Goal: Entertainment & Leisure: Consume media (video, audio)

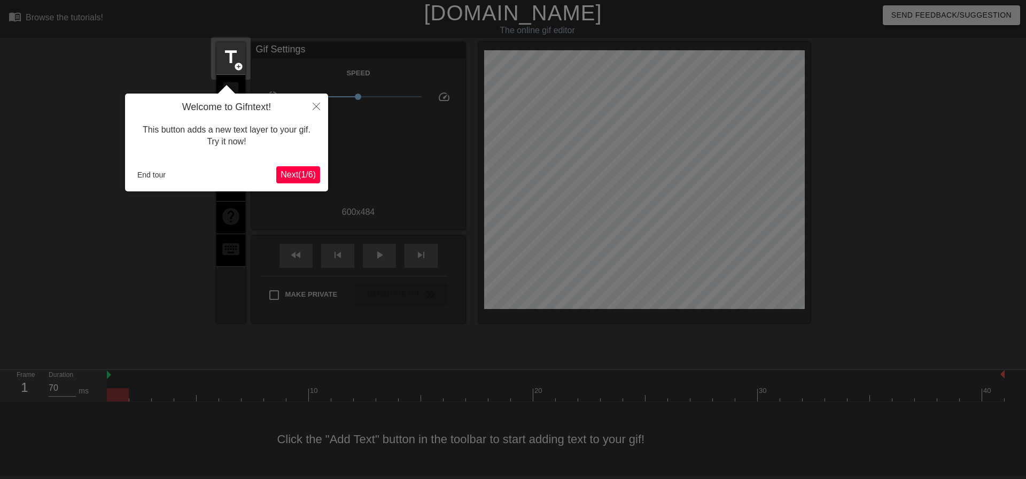
click at [152, 183] on div "Welcome to Gifntext! This button adds a new text layer to your gif. Try it now!…" at bounding box center [226, 143] width 203 height 98
click at [153, 182] on button "End tour" at bounding box center [151, 175] width 37 height 16
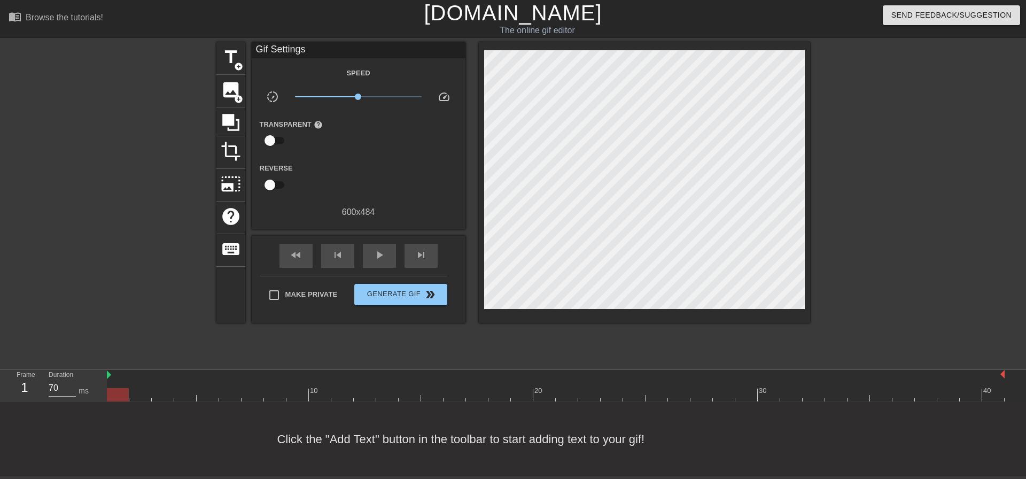
drag, startPoint x: 125, startPoint y: 393, endPoint x: 207, endPoint y: 173, distance: 235.1
click at [103, 386] on div "Frame 1 Duration 70 ms 10 20 30 40" at bounding box center [513, 386] width 1026 height 32
click at [219, 51] on div "title add_circle" at bounding box center [230, 58] width 29 height 33
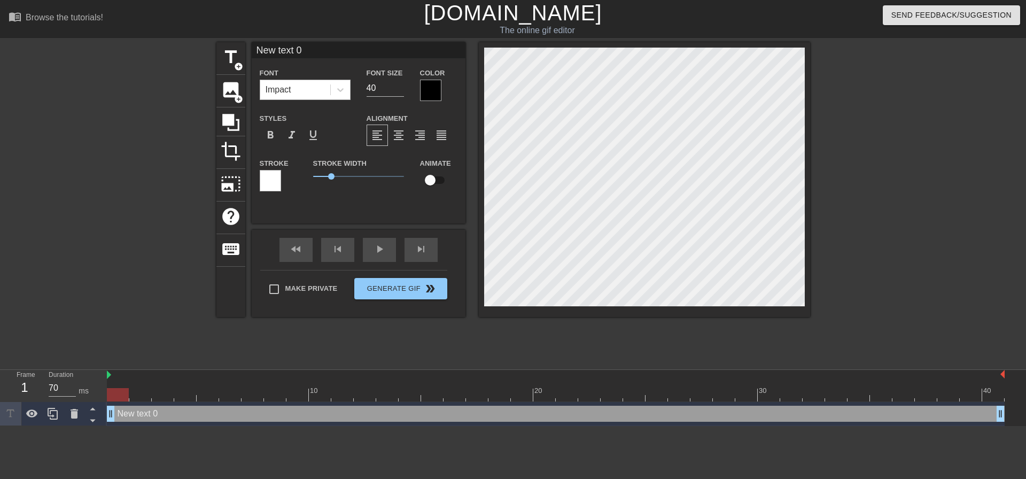
click at [308, 92] on div "Impact" at bounding box center [295, 89] width 70 height 19
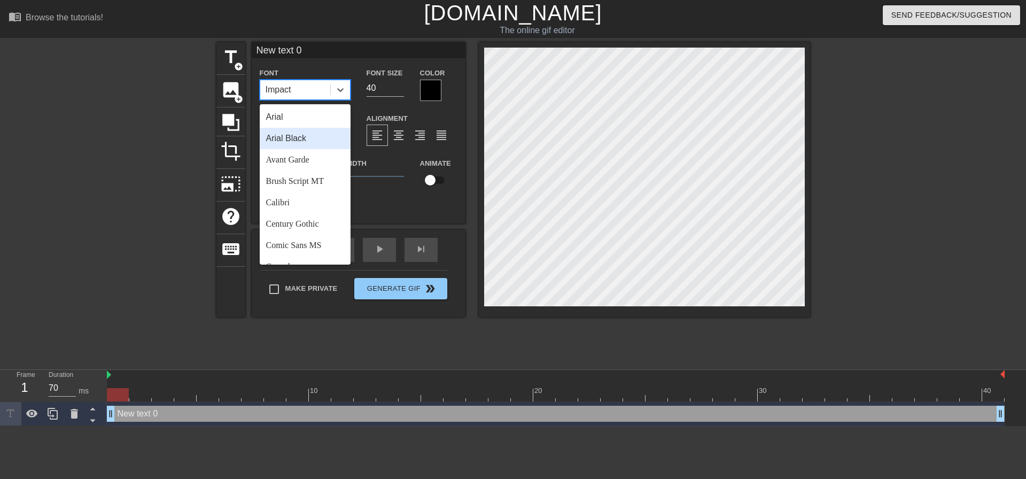
click at [330, 139] on div "Arial Black" at bounding box center [305, 138] width 91 height 21
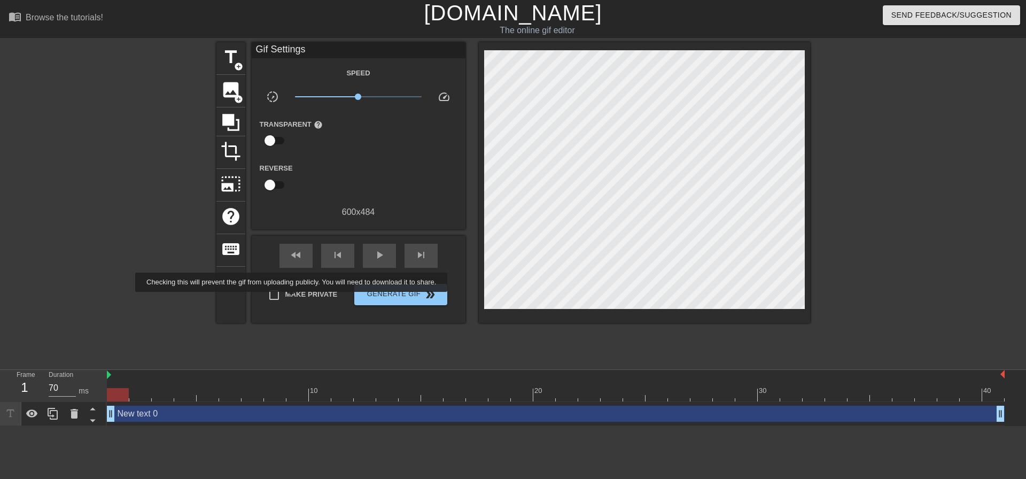
click at [293, 299] on label "Make Private" at bounding box center [300, 295] width 75 height 22
click at [285, 299] on input "Make Private" at bounding box center [274, 295] width 22 height 22
checkbox input "true"
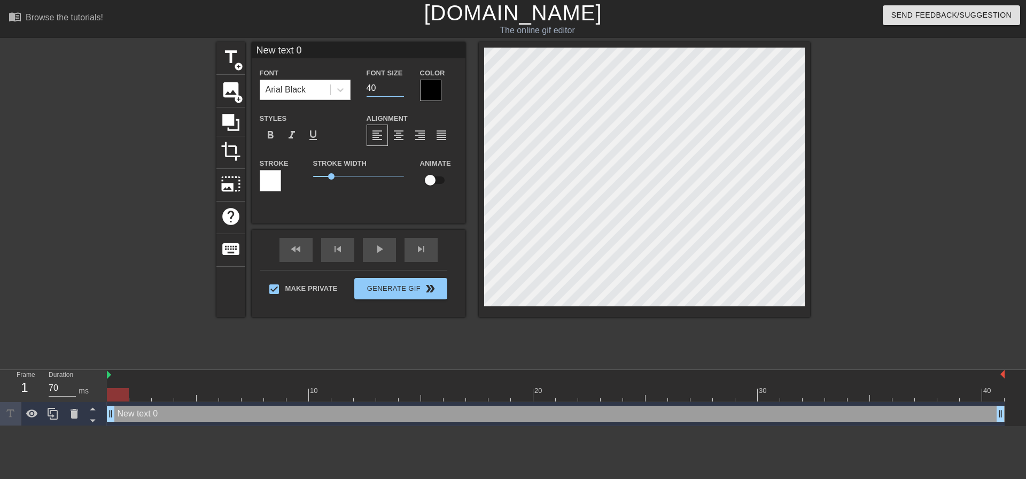
drag, startPoint x: 389, startPoint y: 86, endPoint x: 258, endPoint y: 80, distance: 131.6
click at [273, 89] on div "Font Arial Black Font Size 40 Color" at bounding box center [359, 83] width 214 height 35
type input "22"
click at [400, 136] on span "format_align_center" at bounding box center [398, 135] width 13 height 13
drag, startPoint x: 124, startPoint y: 398, endPoint x: 82, endPoint y: 322, distance: 86.8
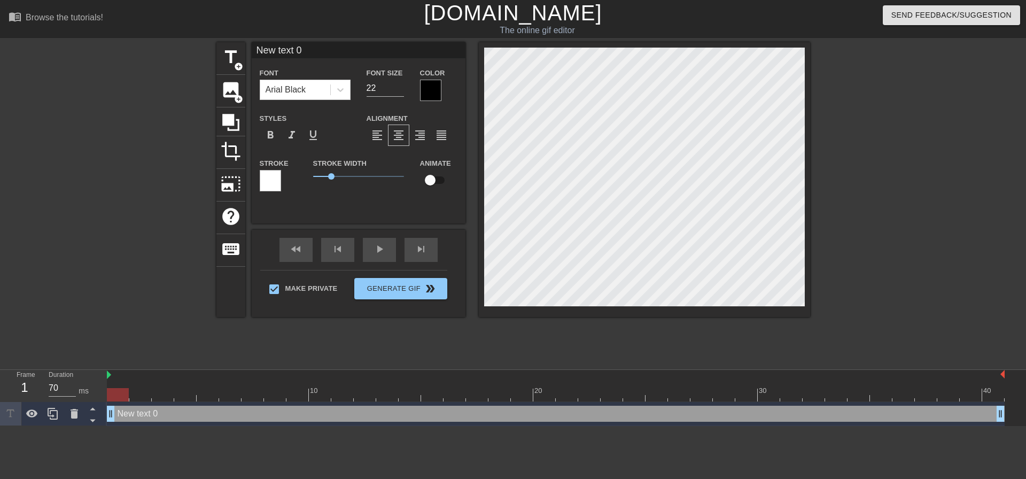
click at [39, 388] on div "Frame 1 Duration 70 ms 10 20 30 40 New text 0 drag_handle drag_handle" at bounding box center [513, 398] width 1026 height 56
type input "H"
type textarea "H"
type input "Hu"
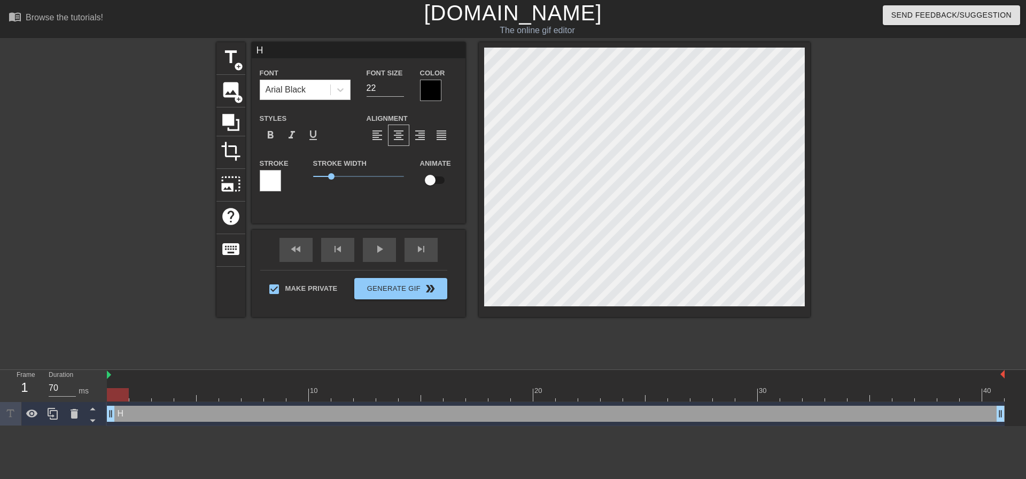
type textarea "Hu"
type input "Hus"
type textarea "Hus"
type input "Hush"
type textarea "Hush"
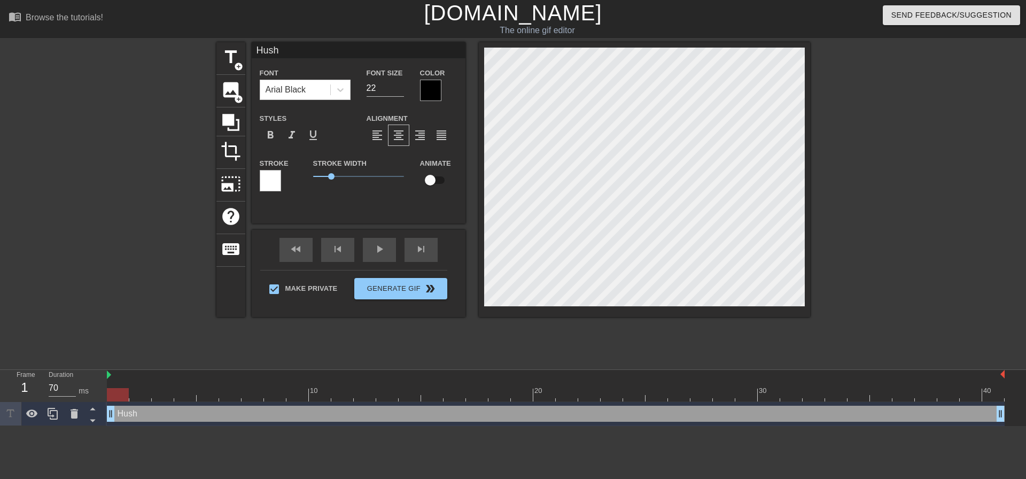
scroll to position [2, 2]
type input "Hush"
type textarea "Hush"
type input "Hush"
type textarea "Hush"
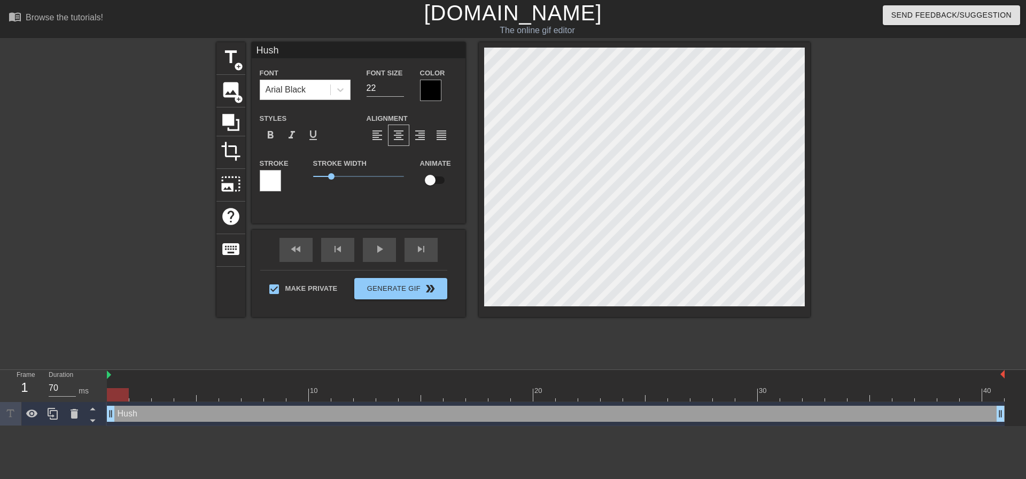
type input "Hus"
type textarea "Hus"
type input "Hu"
type textarea "Hu"
type input "H"
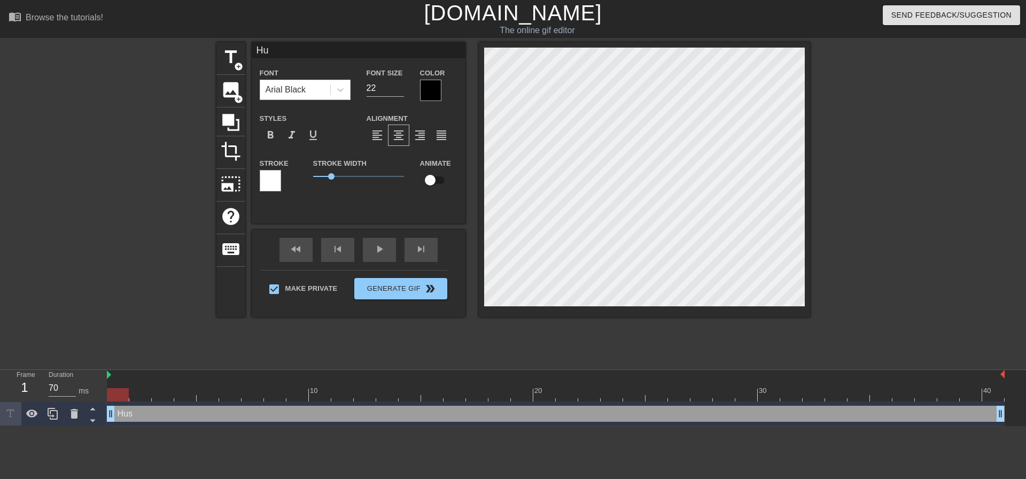
type textarea "H"
type input "S"
type textarea "S"
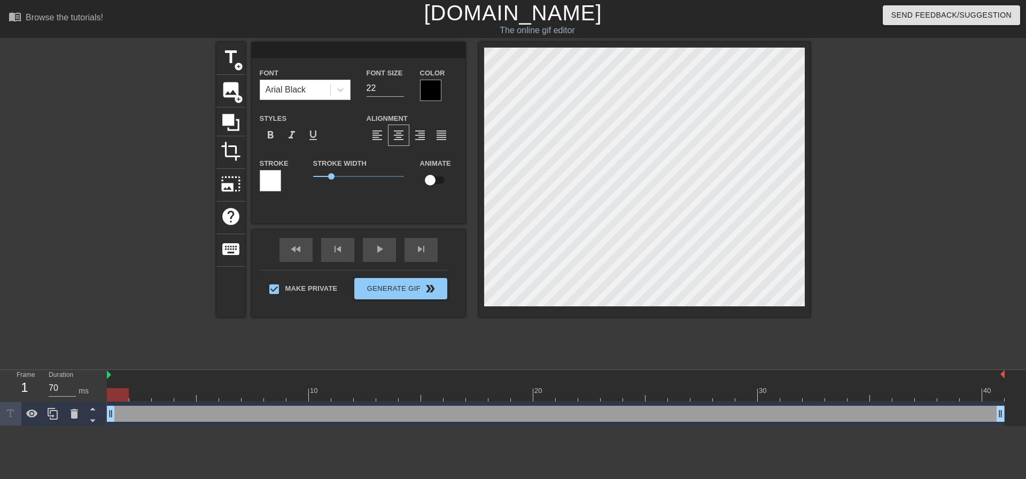
type input "M"
type textarea "M"
type input "Mm"
type textarea "Mm"
type input "Mmm"
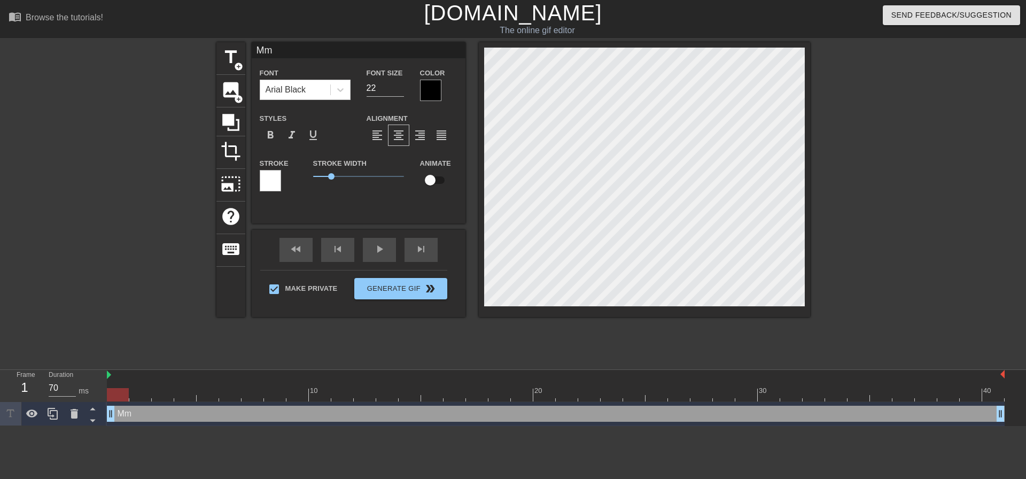
type textarea "Mmm"
type input "Mmmm"
type textarea "Mmmm"
type input "Mmmm"
type textarea "Mmmm"
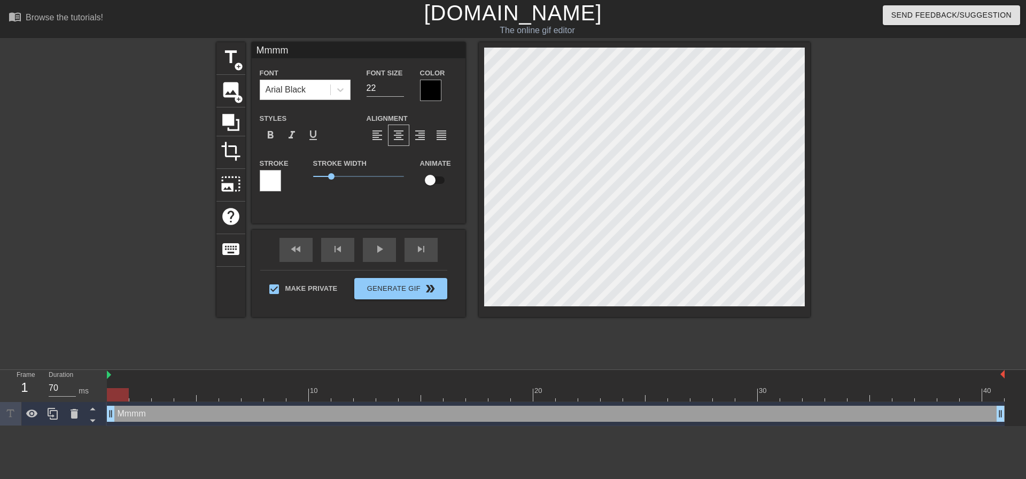
type input "Mmmm f"
type textarea "Mmmm f"
type input "Mmmm fu"
type textarea "Mmmm fu"
type input "Mmmm fuc"
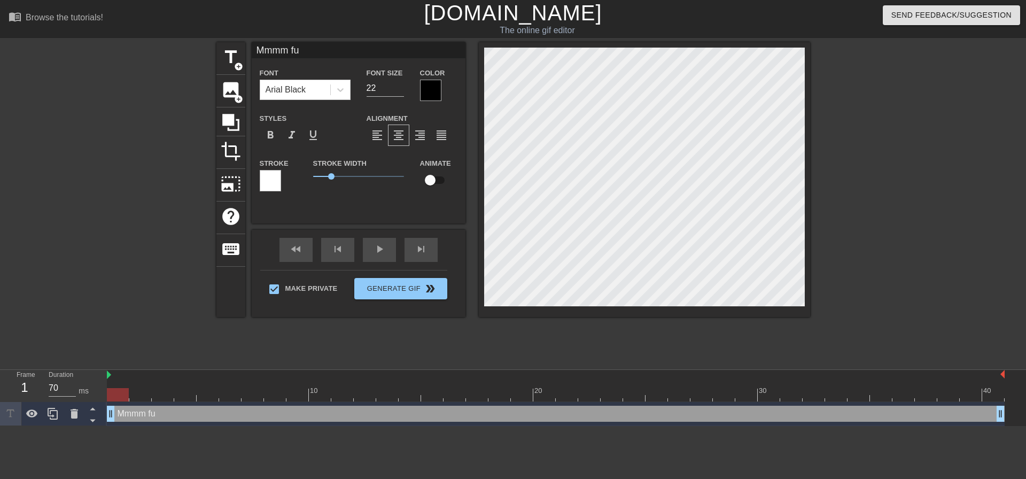
type textarea "Mmmm fuc"
type input "Mmmm fuck"
type textarea "Mmmm fuck"
type input "Mmmm fuck"
type textarea "Mmmm fuck"
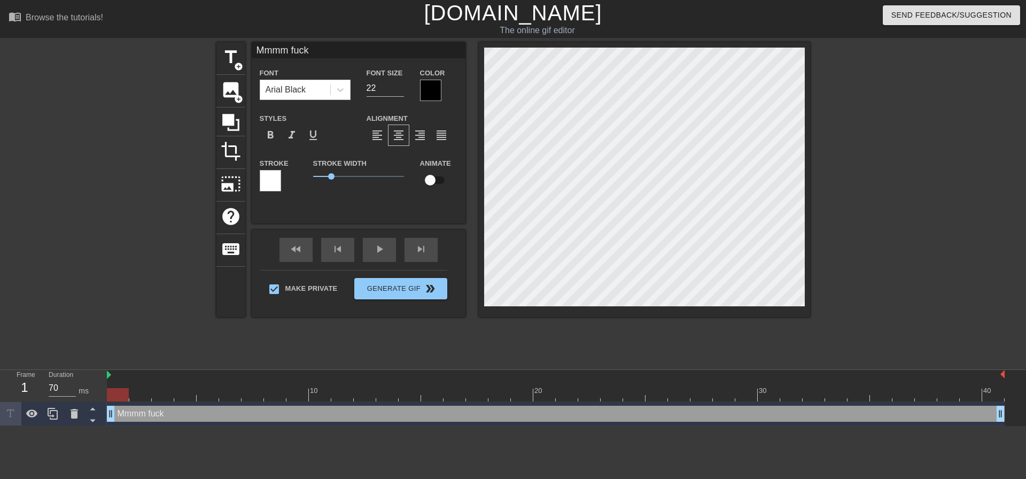
type input "Mmmm fuck s"
type textarea "Mmmm fuck s"
type input "Mmmm fuck sh"
type textarea "Mmmm fuck sh"
type input "Mmmm fuck shu"
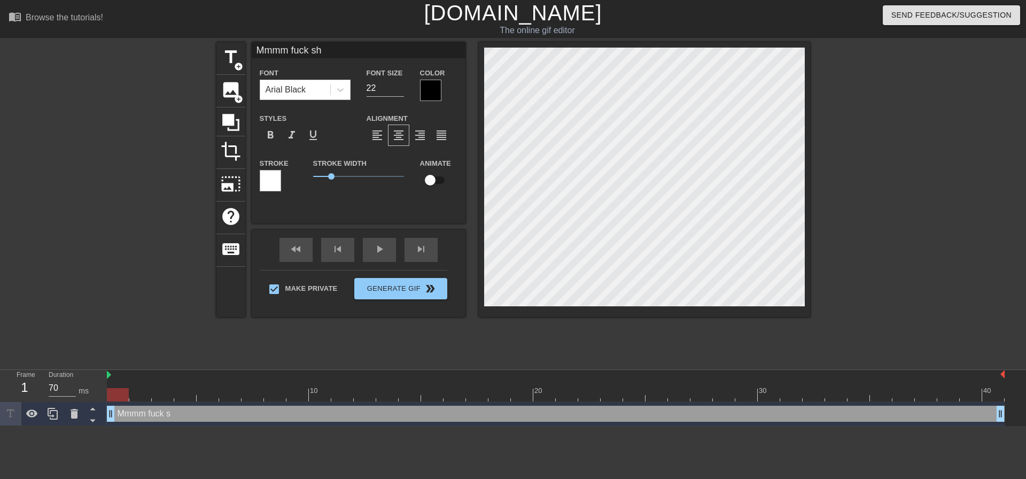
type textarea "Mmmm fuck shu"
type input "Mmmm fuck shut"
type textarea "Mmmm fuck shut"
type input "Mmmm fuck shut"
type textarea "Mmmm fuck shut"
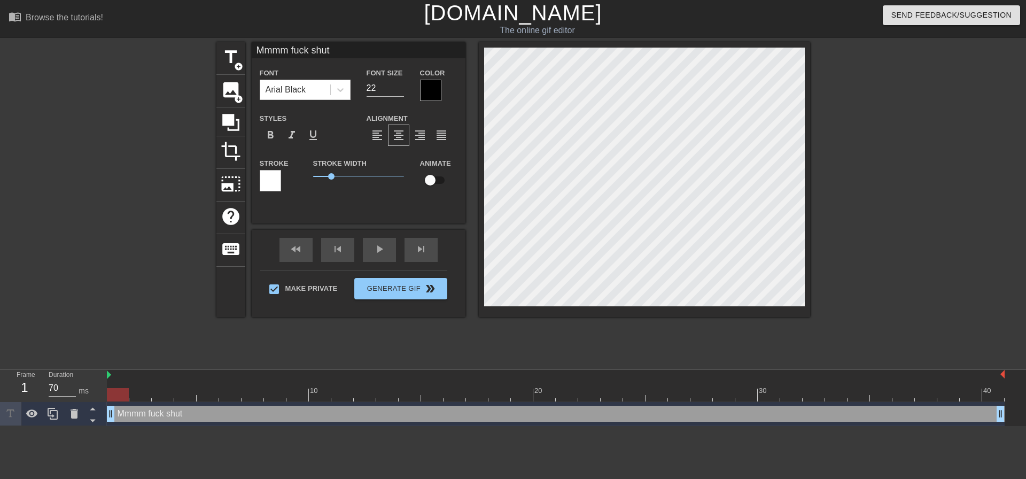
type input "Mmmm fuck shut u"
type textarea "Mmmm fuck shut u"
type input "Mmmm fuck shut up"
type textarea "Mmmm fuck shut up"
type input "Mmmm fuck shut up."
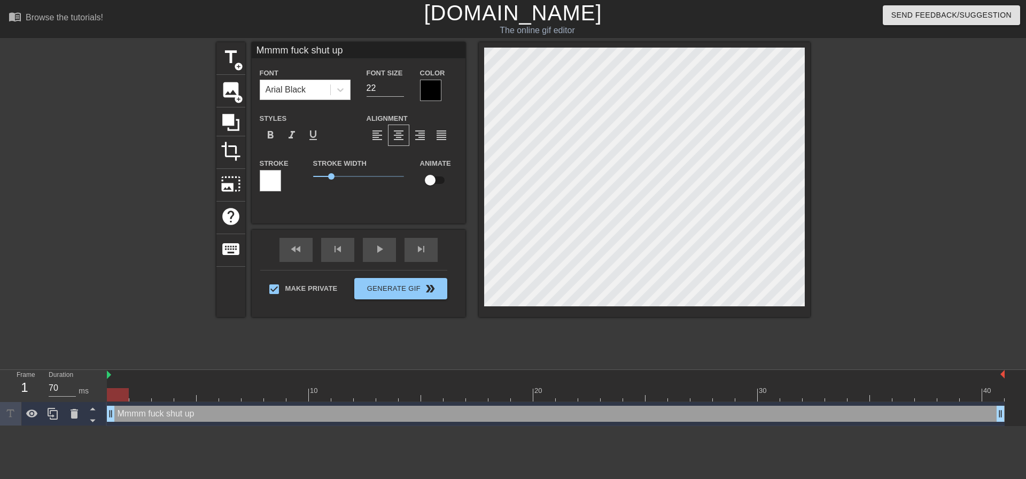
type textarea "Mmmm fuck shut up."
type input "Mmmm fuck shut up.."
type textarea "Mmmm fuck shut up.."
type input "Mmmm fuck shut up..."
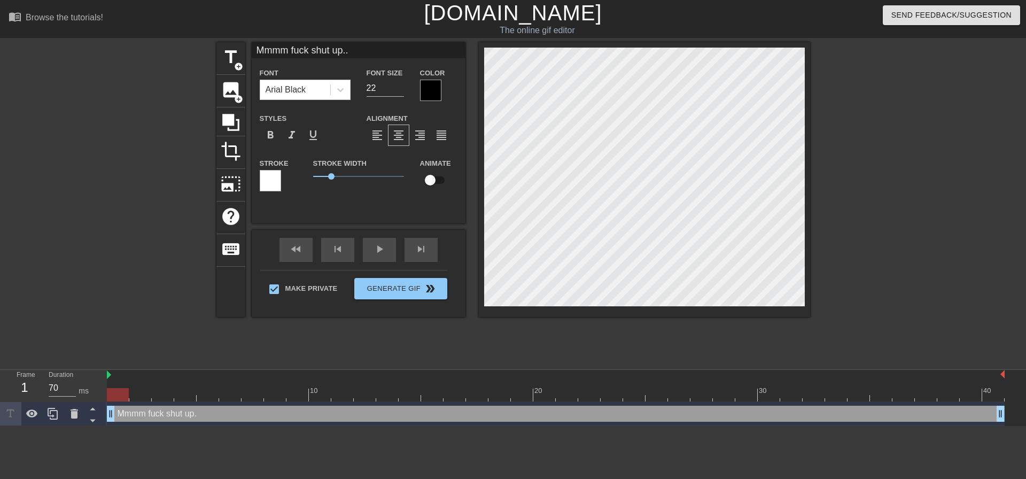
type textarea "Mmmm fuck shut up..."
type input "Mmmm fuck shut up..."
type textarea "Mmmm fuck shut up..."
type input "Mmmm fuck shut up...D"
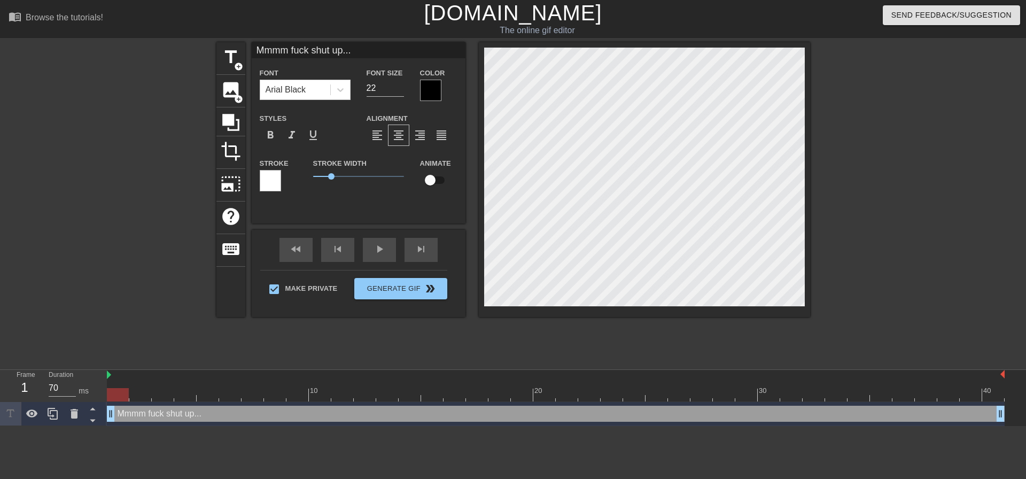
type textarea "Mmmm fuck shut up... D"
type input "Mmmm fuck shut up...Da"
type textarea "Mmmm fuck shut up... Da"
type input "Mmmm fuck shut up...Dad"
type textarea "Mmmm fuck shut up... Dad"
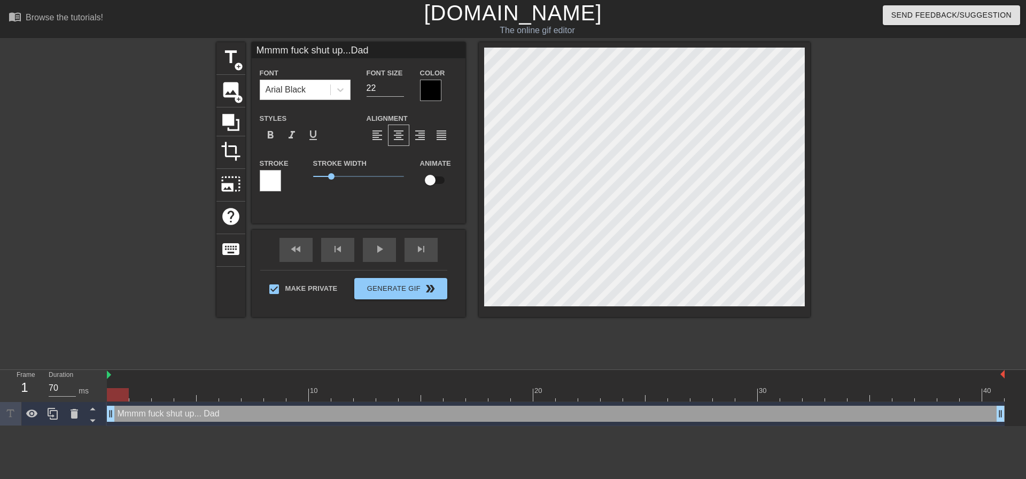
type input "Mmmm fuck shut up...Dadd"
type textarea "Mmmm fuck shut up... Dadd"
type input "Mmmm fuck shut up...Daddy"
type textarea "Mmmm fuck shut up... Daddy"
type input "Mmmm fuck shut up...Daddy"
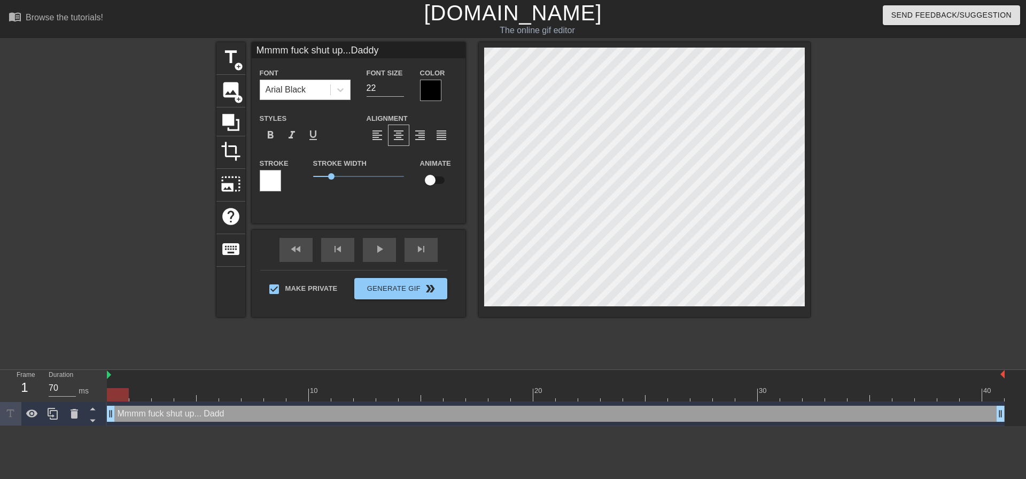
type textarea "Mmmm fuck shut up... Daddy"
type input "Mmmm fuck shut up...Daddy o"
type textarea "Mmmm fuck shut up... Daddy o"
type input "Mmmm fuck shut up...Daddy os"
type textarea "Mmmm fuck shut up... Daddy os"
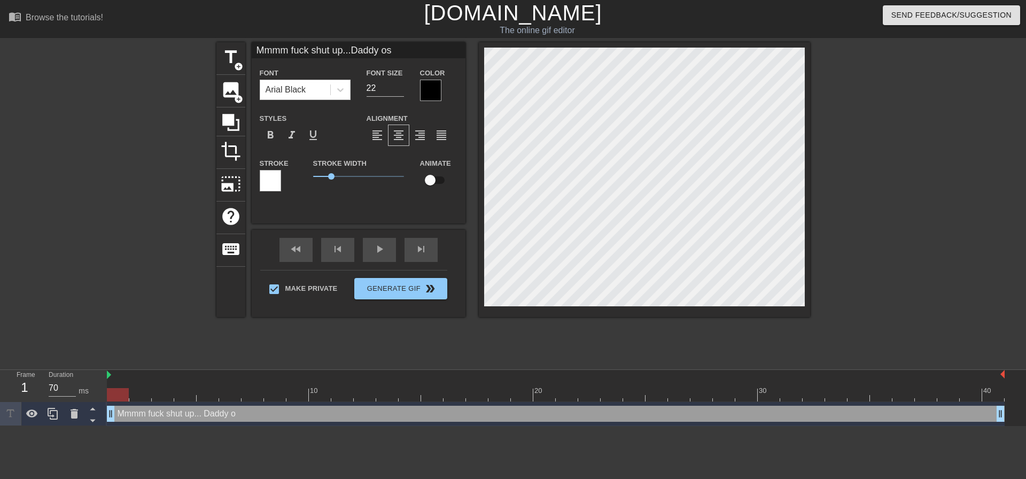
scroll to position [2, 2]
type input "Mmmm fuck shut up...Daddy o"
type textarea "Mmmm fuck shut up... Daddy o"
type input "Mmmm fuck shut up...Daddy"
type textarea "Mmmm fuck shut up... Daddy"
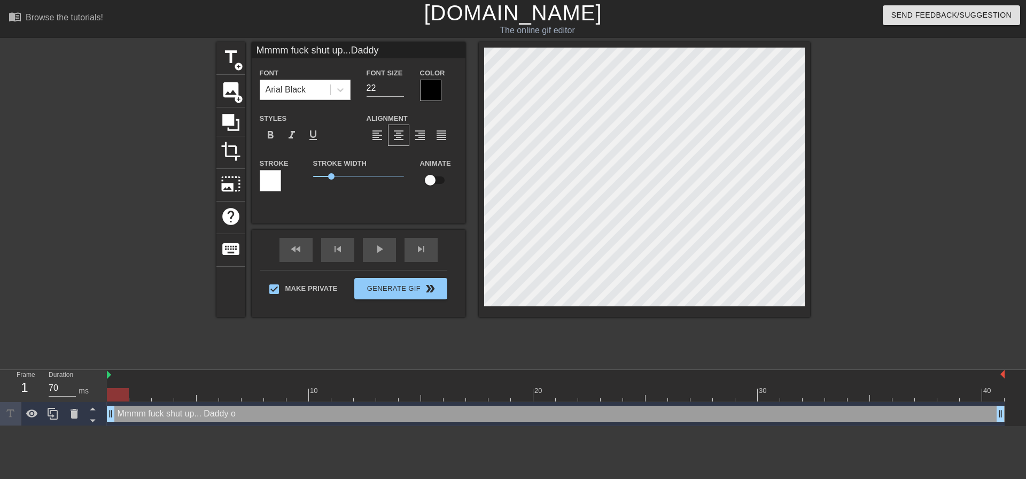
type input "Mmmm fuck shut up...Daddy i"
type textarea "Mmmm fuck shut up... Daddy i"
type input "Mmmm fuck shut up...Daddy is"
type textarea "Mmmm fuck shut up... Daddy is"
type input "Mmmm fuck shut up...Daddy is"
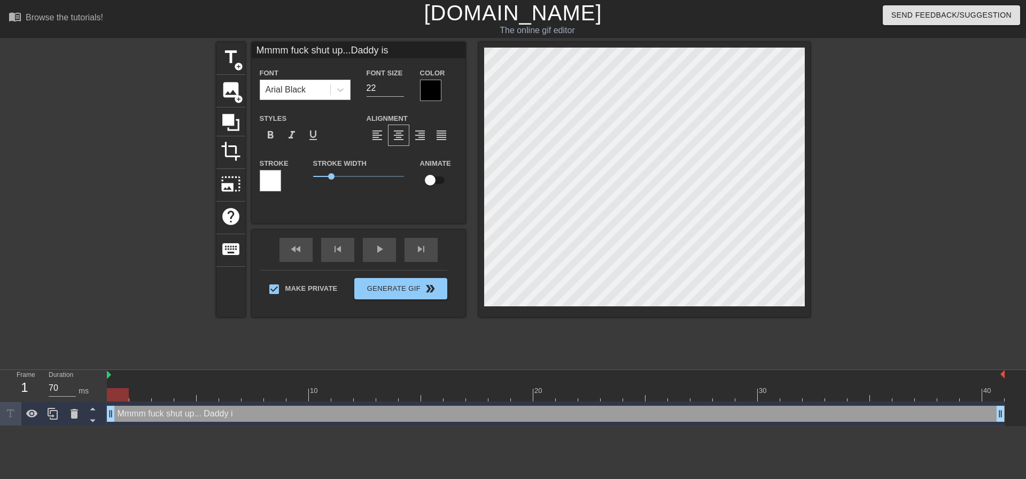
type textarea "Mmmm fuck shut up... Daddy is"
type input "Mmmm fuck shut up...Daddy is a"
type textarea "Mmmm fuck shut up... Daddy is a"
type input "Mmmm fuck shut up...Daddy is al"
type textarea "Mmmm fuck shut up... Daddy is al"
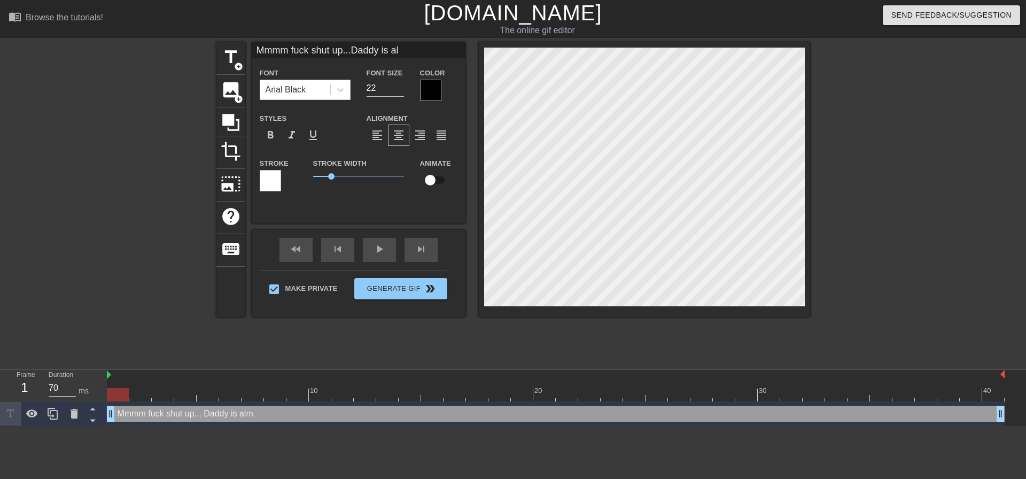
type input "Mmmm fuck shut up...Daddy is alm"
type textarea "Mmmm fuck shut up... Daddy is alm"
type input "Mmmm fuck shut up...Daddy is almo"
type textarea "Mmmm fuck shut up... Daddy is almo"
type input "Mmmm fuck shut up...Daddy is almos"
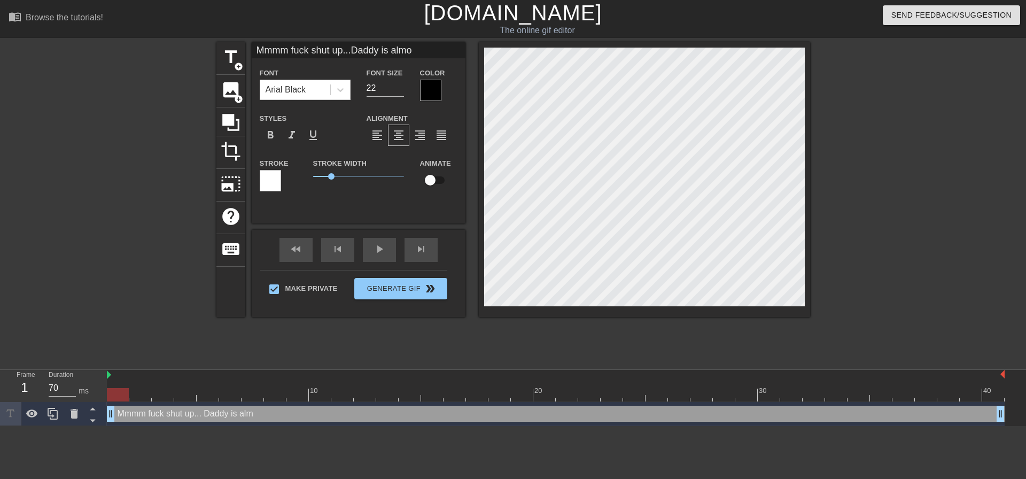
type textarea "Mmmm fuck shut up... Daddy is almos"
type input "Mmmm fuck shut up...Daddy is almost"
type textarea "Mmmm fuck shut up... Daddy is almost"
type input "Mmmm fuck shut up...Daddy is almost"
type textarea "Mmmm fuck shut up... Daddy is almost"
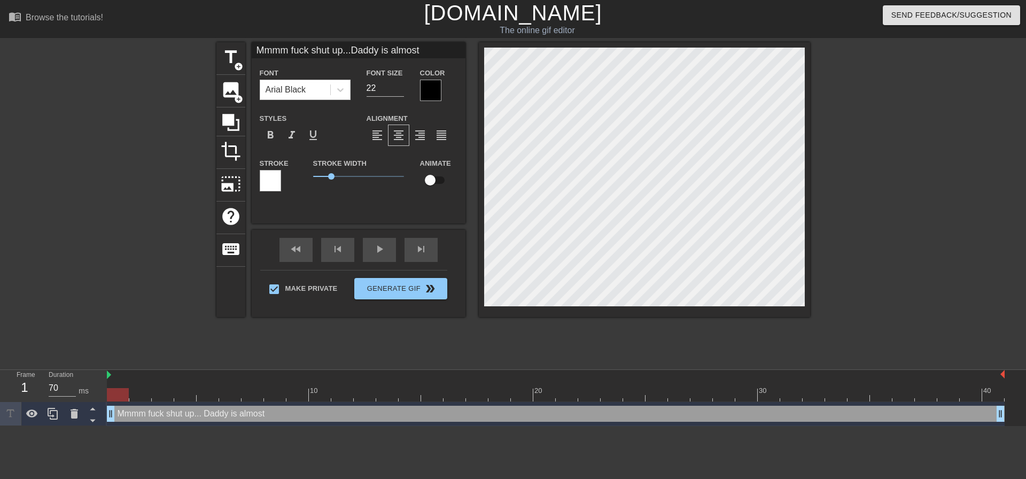
scroll to position [2, 4]
type input "Mmmm fuck shut up...Daddy is almost d"
type textarea "Mmmm fuck shut up... Daddy is almost d"
type input "Mmmm fuck shut up...Daddy is almost do"
type textarea "Mmmm fuck shut up... Daddy is almost do"
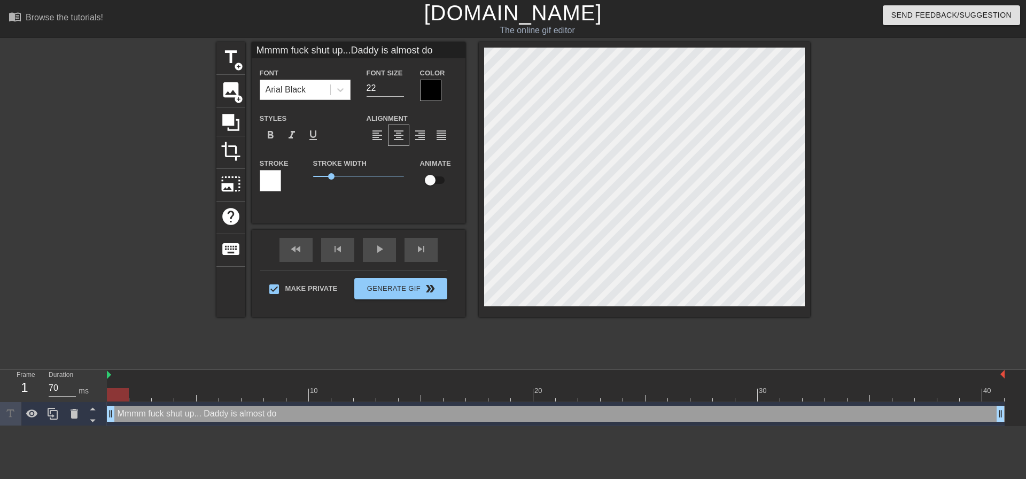
type input "Mmmm fuck shut up...Daddy is almost don"
type textarea "Mmmm fuck shut up... Daddy is almost don"
type input "Mmmm fuck shut up...Daddy is almost done"
type textarea "Mmmm fuck shut up... Daddy is almost done"
type input "Mmmm fuck shut up...Daddy is almost done"
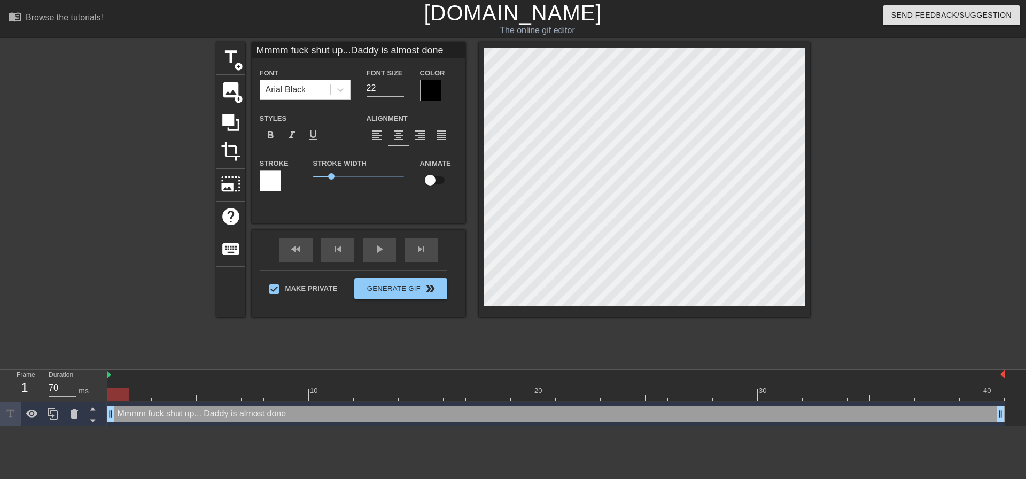
type textarea "Mmmm fuck shut up... Daddy is almost done"
type input "Mmmm fuck shut up...Daddy is almost done s"
type textarea "Mmmm fuck shut up... Daddy is almost done s"
type input "Mmmm fuck shut up...Daddy is almost done so"
type textarea "Mmmm fuck shut up... Daddy is almost done so"
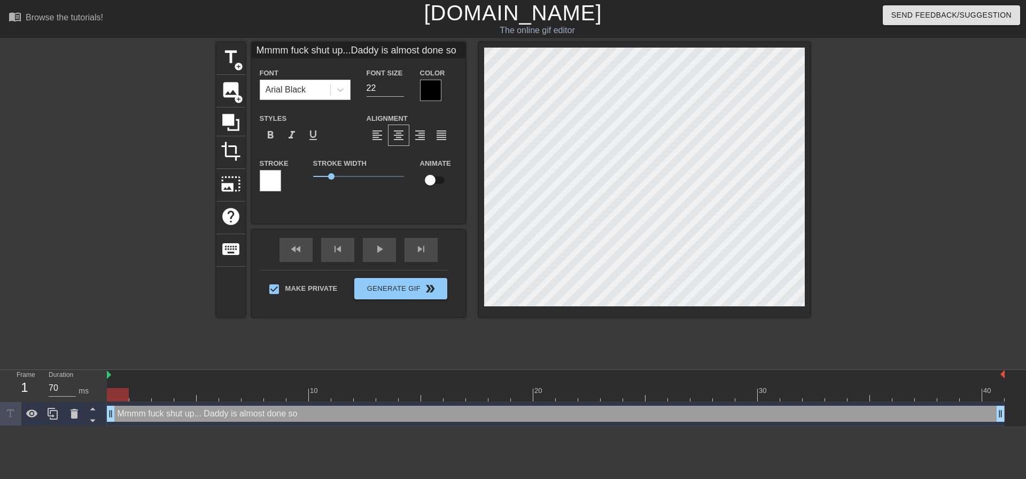
type input "Mmmm fuck shut up...Daddy is almost done so"
type textarea "Mmmm fuck shut up... Daddy is almost done so"
type input "Mmmm fuck shut up...Daddy is almost done so j"
type textarea "Mmmm fuck shut up... Daddy is almost done so j"
type input "Mmmm fuck shut up...Daddy is almost done so ju"
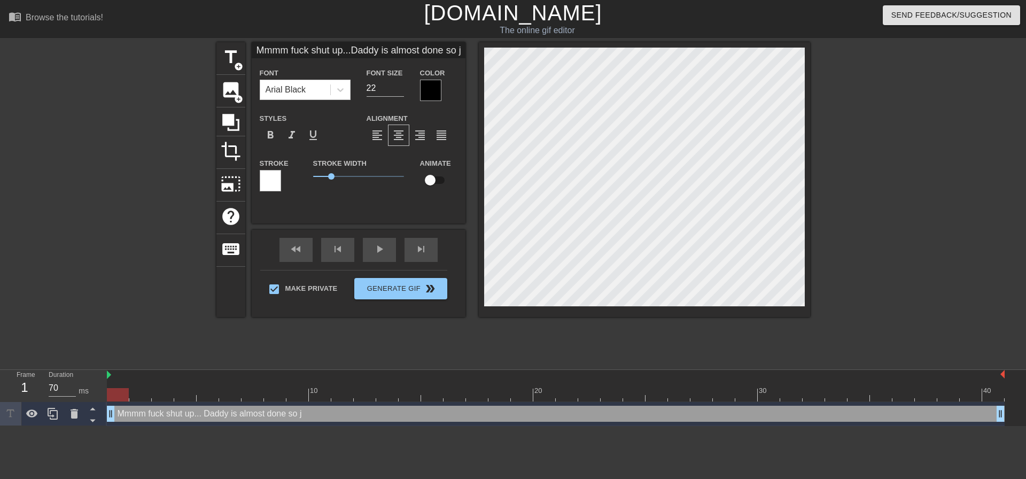
type textarea "Mmmm fuck shut up... Daddy is almost done so ju"
type input "Mmmm fuck shut up...Daddy is almost done so jus"
type textarea "Mmmm fuck shut up... Daddy is almost done so jus"
type input "Mmmm fuck shut up...Daddy is almost done so just"
type textarea "Mmmm fuck shut up... Daddy is almost done so just"
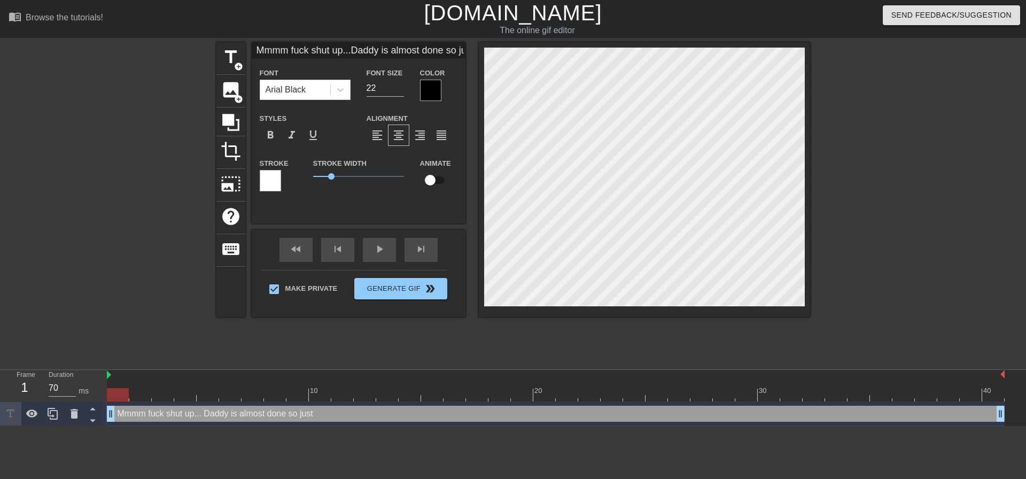
type input "Mmmm fuck shut up...Daddy is almost done so just."
type textarea "Mmmm fuck shut up... Daddy is almost done so just."
type input "Mmmm fuck shut up...Daddy is almost done so just.."
type textarea "Mmmm fuck shut up... Daddy is almost done so just.."
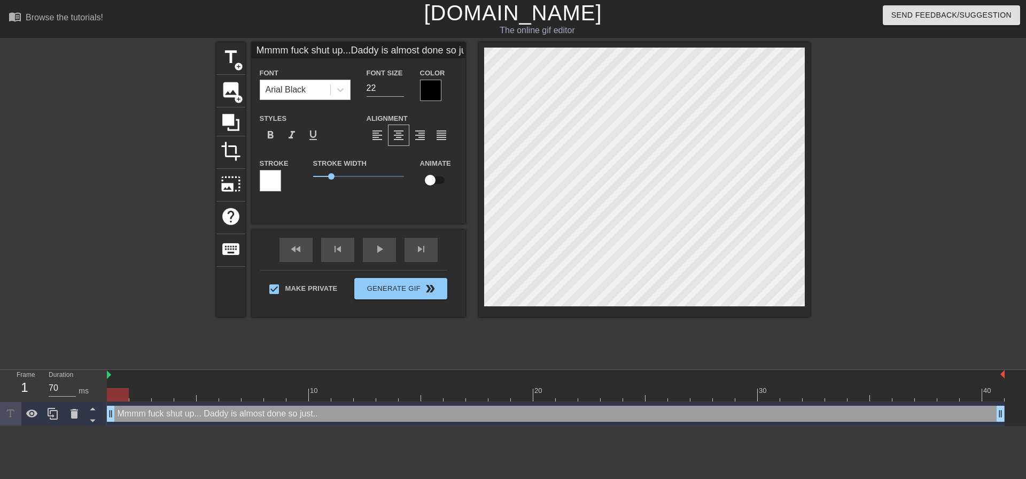
type input "Mmmm fuck shut up...Daddy is almost done so just..."
type textarea "Mmmm fuck shut up... Daddy is almost done so just..."
type input "Mmmm fuck shut up...Daddy is almost done so just...a"
type textarea "Mmmm fuck shut up... Daddy is almost done so just...a"
type input "Mmmm fuck shut up...Daddy is almost done so just...ag"
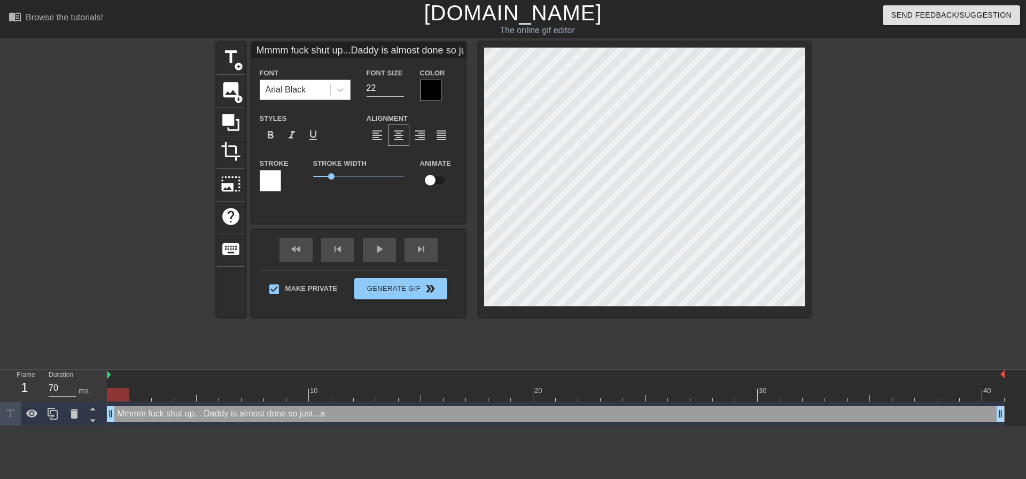
type textarea "Mmmm fuck shut up... Daddy is almost done so just...ag"
type input "Mmmm fuck shut up...Daddy is almost done so just...agg"
type textarea "Mmmm fuck shut up... Daddy is almost done so just...agg"
type input "Mmmm fuck shut up...Daddy is almost done so just...aggg"
type textarea "Mmmm fuck shut up... Daddy is almost done so just...aggg"
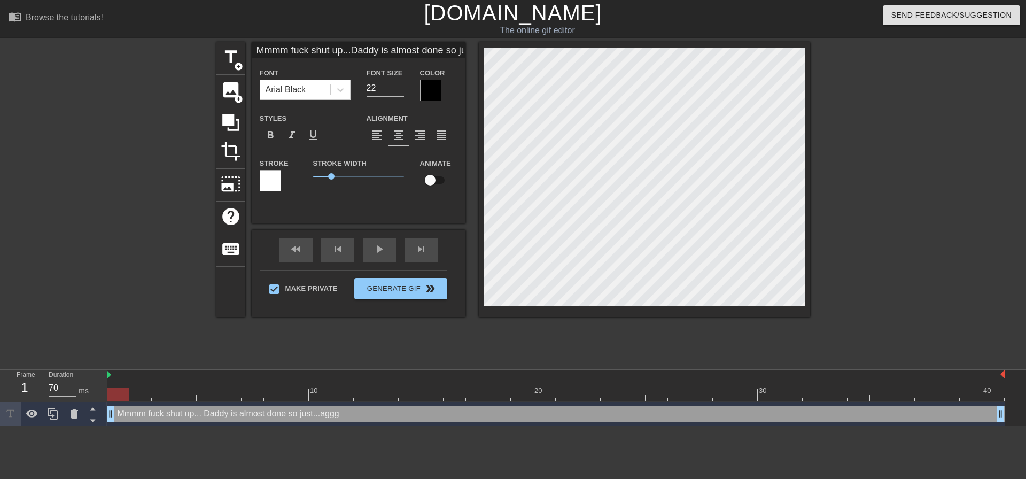
scroll to position [2, 9]
type input "Mmmm fuck shut up...Daddy is almost done so just...agg"
type textarea "Mmmm fuck shut up... Daddy is almost done so just...agg"
type input "Mmmm fuck shut up...Daddy is almost done so just...ag"
type textarea "Mmmm fuck shut up... Daddy is almost done so just...ag"
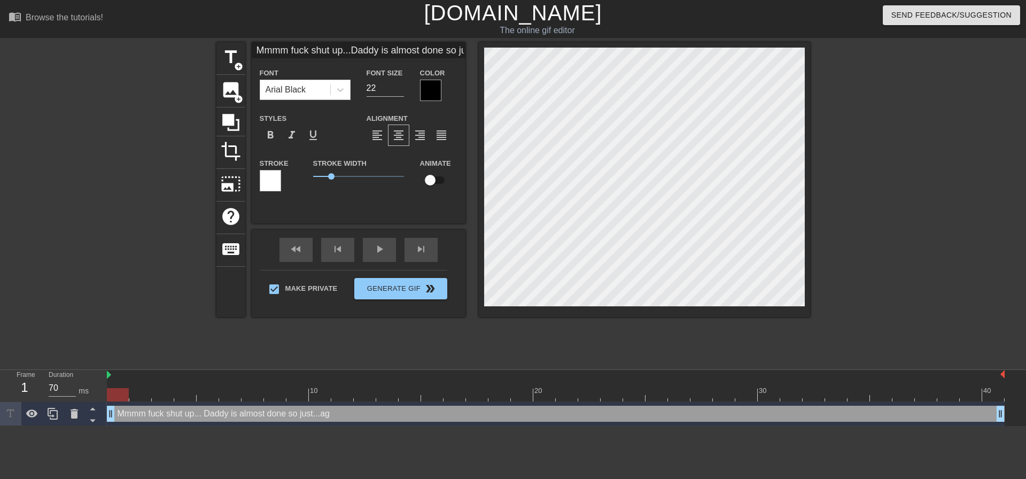
type input "Mmmm fuck shut up...Daddy is almost done so just...agh"
type textarea "Mmmm fuck shut up... Daddy is almost done so just...agh"
type input "Mmmm fuck shut up...Daddy is almost done so just...aghh"
type textarea "Mmmm fuck shut up... Daddy is almost done so just...aghh"
type input "Mmmm fuck shut up...Daddy is almost done so just...agh"
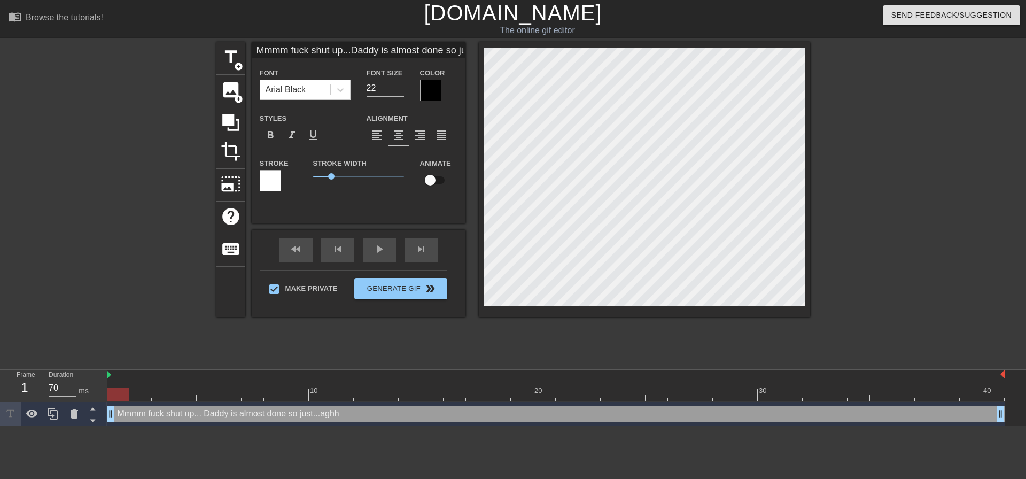
type textarea "Mmmm fuck shut up... Daddy is almost done so just...agh"
type input "Mmmm fuck shut up...Daddy is almost done so just...ag"
type textarea "Mmmm fuck shut up... Daddy is almost done so just...ag"
type input "Mmmm fuck shut up...Daddy is almost done so just...a"
type textarea "Mmmm fuck shut up... Daddy is almost done so just...a"
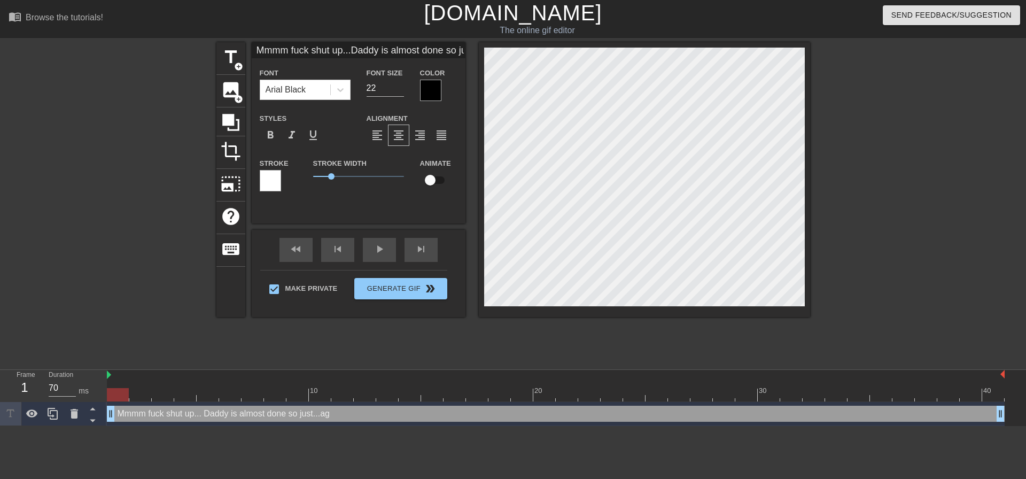
scroll to position [2, 8]
type input "Mmmm fuck shut up...Daddy is almost done so just...ah"
type textarea "Mmmm fuck shut up... Daddy is almost done so just...ah"
type input "Mmmm fuck shut up...Daddy is almost done so just...ahh"
type textarea "Mmmm fuck shut up... Daddy is almost done so just...ahh"
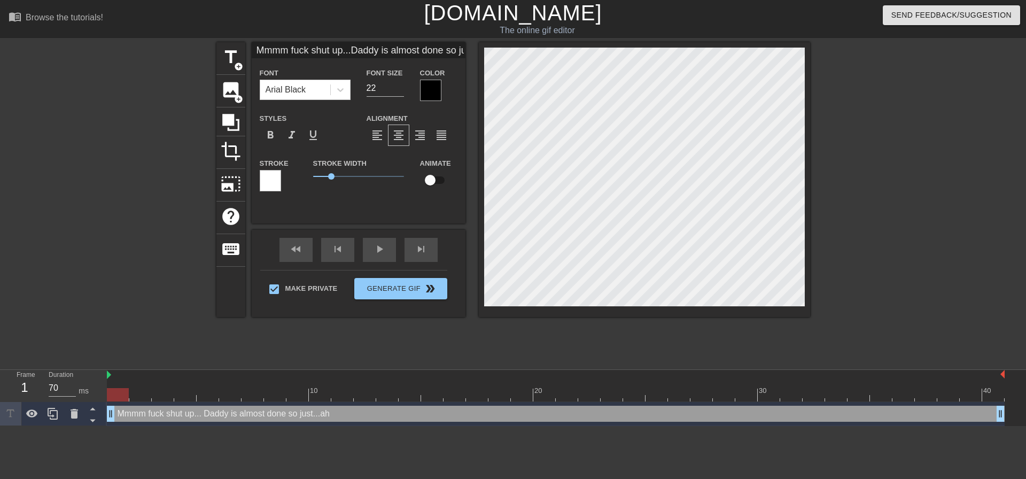
type input "Mmmm fuck shut up...Daddy is almost done so just...ahhh"
type textarea "Mmmm fuck shut up... Daddy is almost done so just...ahhh"
type input "Mmmm fuck shut up...Daddy is almost done so just...ahhh."
type textarea "Mmmm fuck shut up... Daddy is almost done so just...ahhh."
type input "Mmmm fuck shut up...Daddy is almost done so just...ahhh"
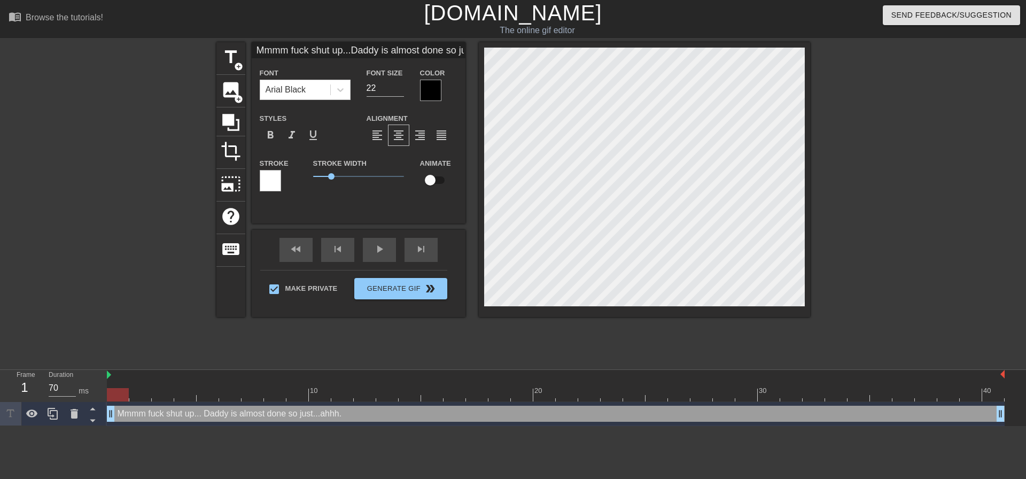
type textarea "Mmmm fuck shut up... Daddy is almost done so just...ahhh"
type input "Mmmm fuck shut up...Daddy is almost done so just...ahh"
type textarea "Mmmm fuck shut up... Daddy is almost done so just...ahh"
type input "Mmmm fuck shut up...Daddy is almost done so just...ah"
type textarea "Mmmm fuck shut up... Daddy is almost done so just...ah"
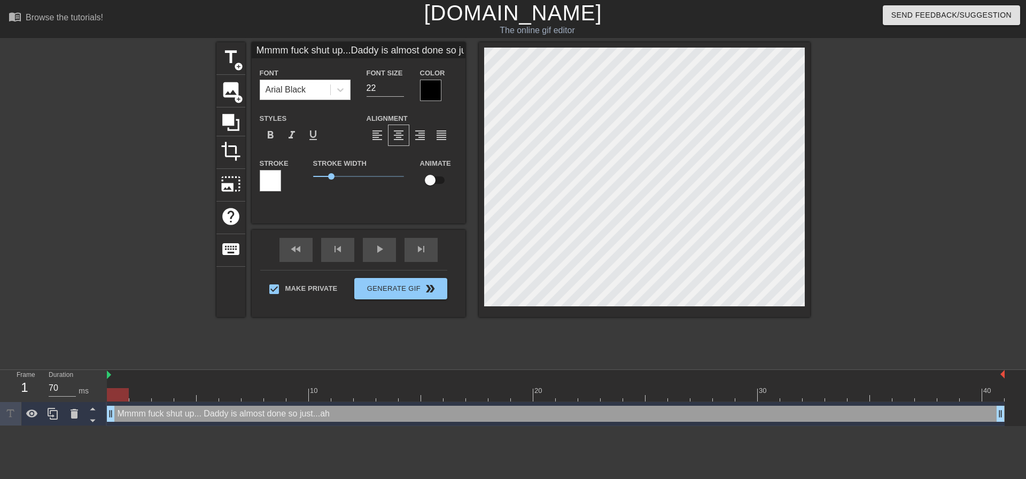
type input "Mmmm fuck shut up...Daddy is almost done so just...a"
type textarea "Mmmm fuck shut up... Daddy is almost done so just...a"
type input "Mmmm fuck shut up...Daddy is almost done so just...ag"
type textarea "Mmmm fuck shut up... Daddy is almost done so just...ag"
type input "Mmmm fuck shut up...Daddy is almost done so just...agh"
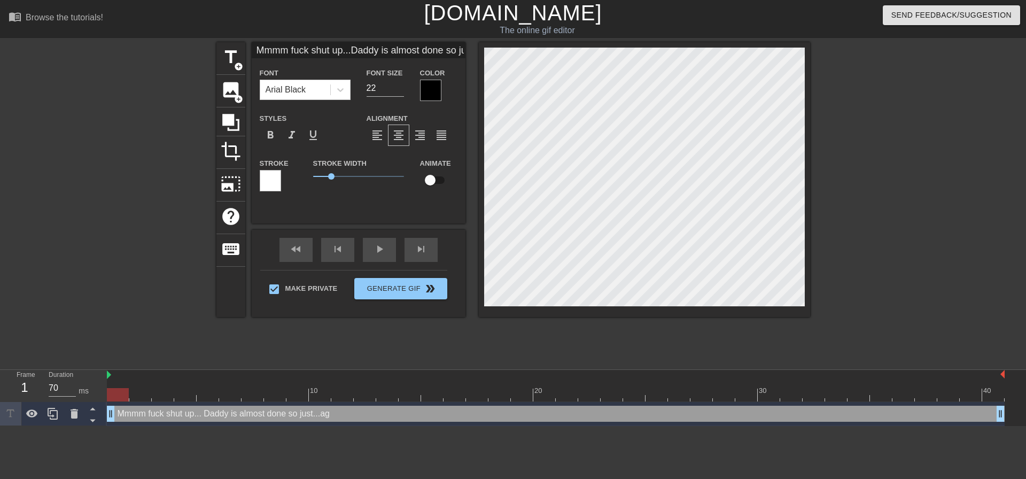
type textarea "Mmmm fuck shut up... Daddy is almost done so just...agh"
type input "Mmmm fuck shut up...Daddy is almost done so just...aghh"
type textarea "Mmmm fuck shut up... Daddy is almost done so just...aghh"
type input "Mmmm fuck shut up...Daddy is almost done so just...aghh."
type textarea "Mmmm fuck shut up... Daddy is almost done so just...aghh."
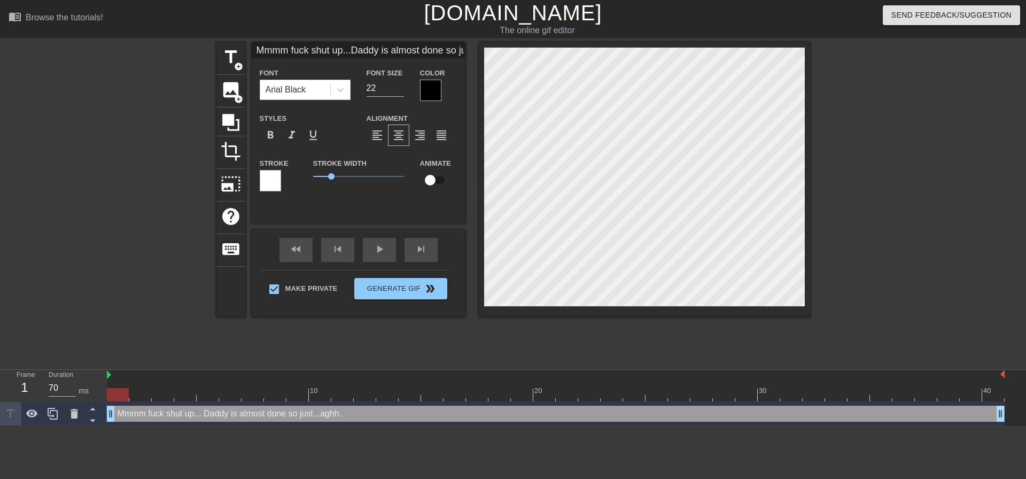
type input "Mmmm fuck shut up...Daddy is almost done so just...aghh.."
type textarea "Mmmm fuck shut up... Daddy is almost done so just...aghh.."
type input "Mmmm fuck shut up...Daddy is almost done so just...aghh..."
type textarea "Mmmm fuck shut up... Daddy is almost done so just...aghh..."
type input "Mmmm fuck shut up...Daddy is almost done so just...aghh..."
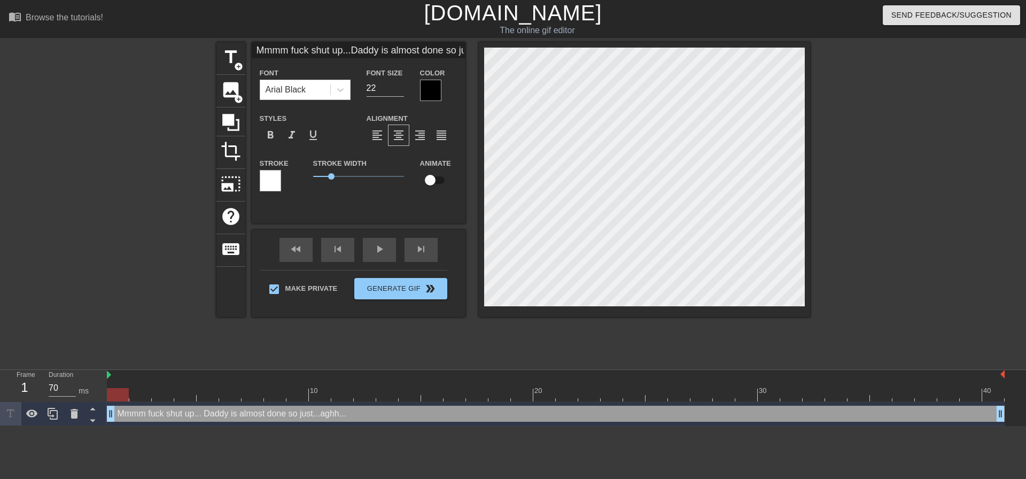
type textarea "Mmmm fuck shut up... Daddy is almost done so just...aghh..."
type input "Mmmm fuck shut up...Daddy is almost done so just...aghh...w"
type textarea "Mmmm fuck shut up... Daddy is almost done so just...aghh... w"
type input "Mmmm fuck shut up...Daddy is almost done so just...aghh...wa"
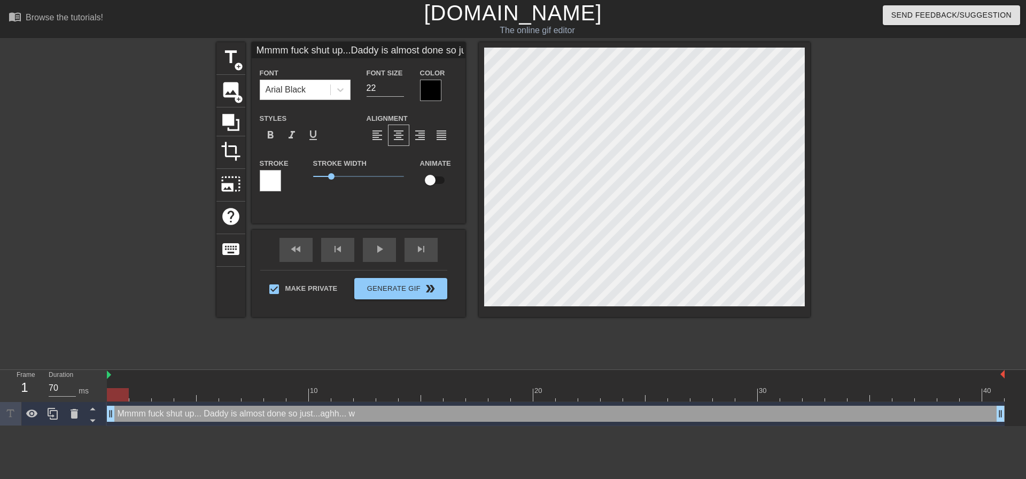
type textarea "Mmmm fuck shut up... Daddy is almost done so just...aghh... wa"
type input "Mmmm fuck shut up...Daddy is almost done so just...aghh...wai"
type textarea "Mmmm fuck shut up... Daddy is almost done so just...aghh... wai"
type input "Mmmm fuck shut up...Daddy is almost done so just...aghh...wait"
type textarea "Mmmm fuck shut up... Daddy is almost done so just...aghh... wait"
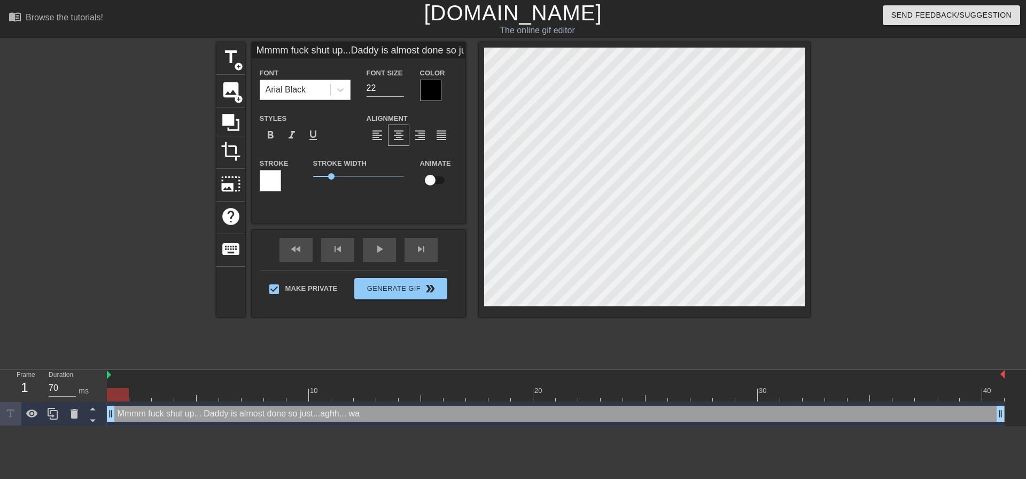
type input "Mmmm fuck shut up...Daddy is almost done so just...aghh...wait"
type textarea "Mmmm fuck shut up... Daddy is almost done so just...aghh... wait"
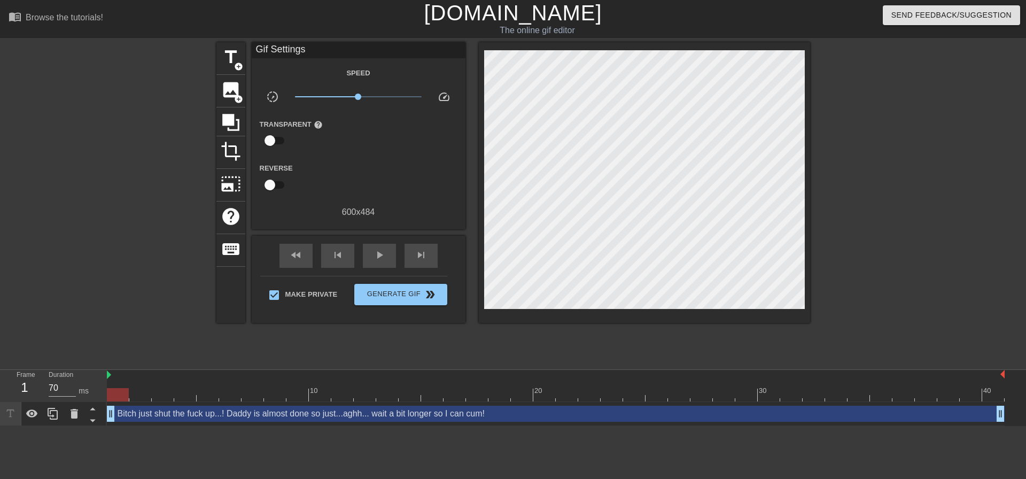
click at [826, 172] on div at bounding box center [903, 202] width 160 height 321
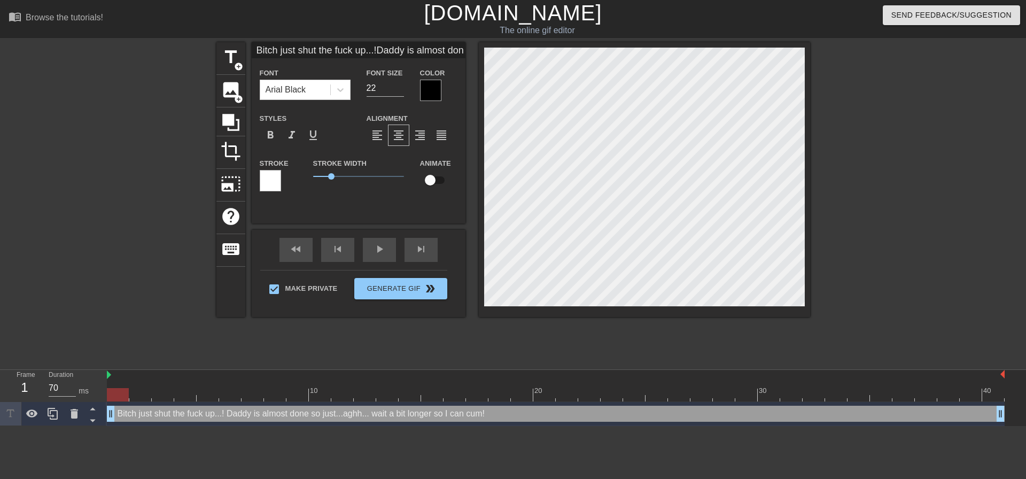
scroll to position [6, 1]
click at [891, 177] on div at bounding box center [903, 202] width 160 height 321
click at [802, 306] on div at bounding box center [644, 179] width 331 height 275
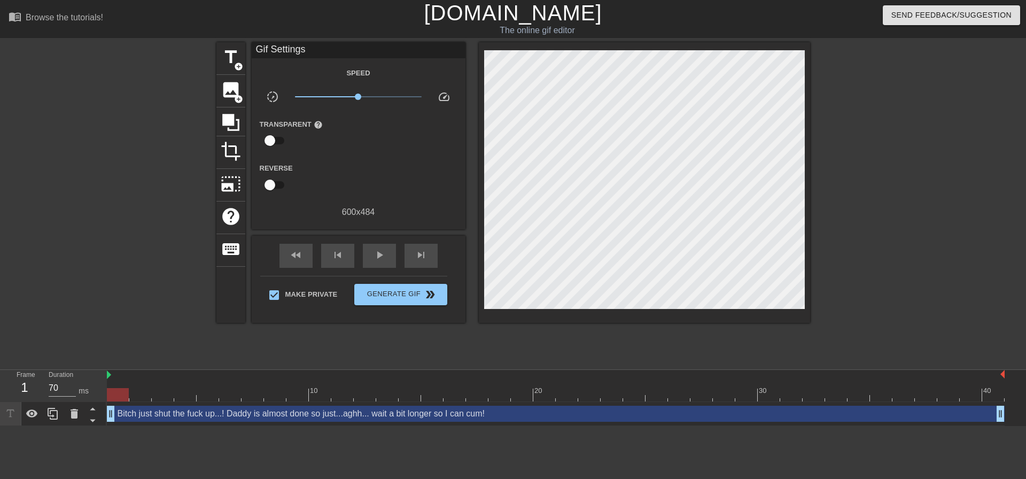
click at [883, 203] on div at bounding box center [903, 202] width 160 height 321
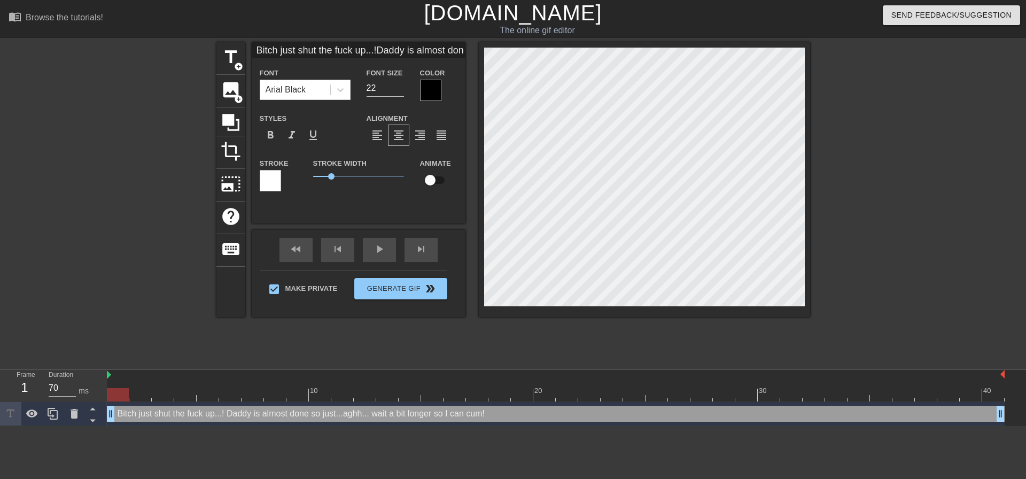
scroll to position [7, 2]
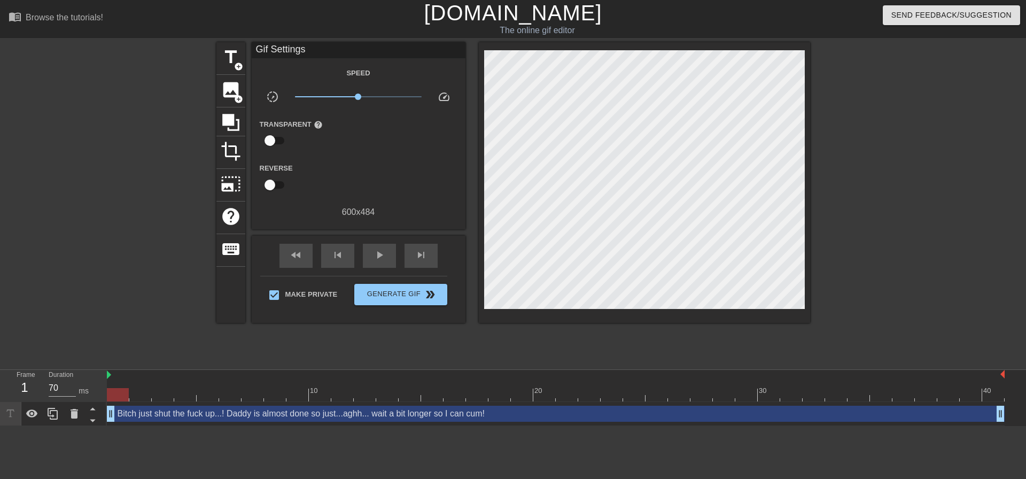
drag, startPoint x: 908, startPoint y: 189, endPoint x: 849, endPoint y: 194, distance: 59.5
click at [907, 189] on div at bounding box center [903, 202] width 160 height 321
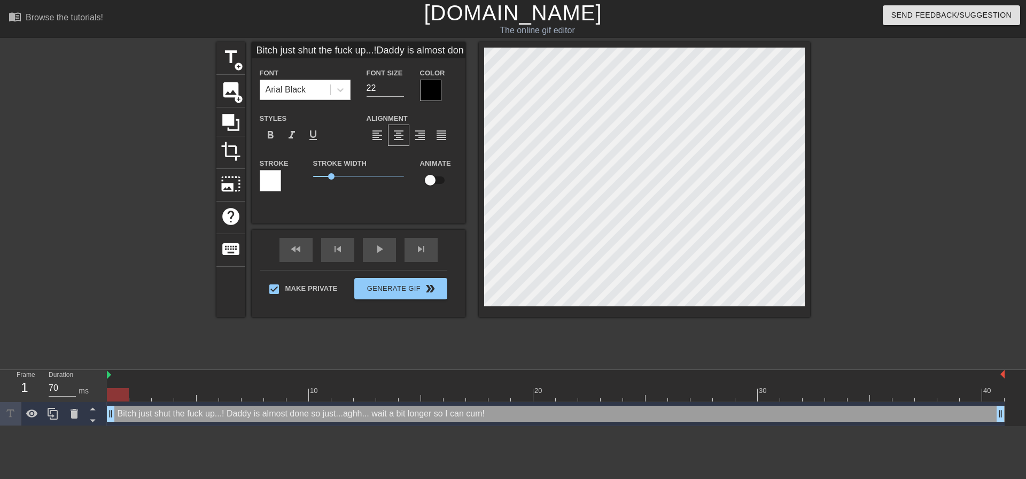
click at [878, 194] on div at bounding box center [903, 202] width 160 height 321
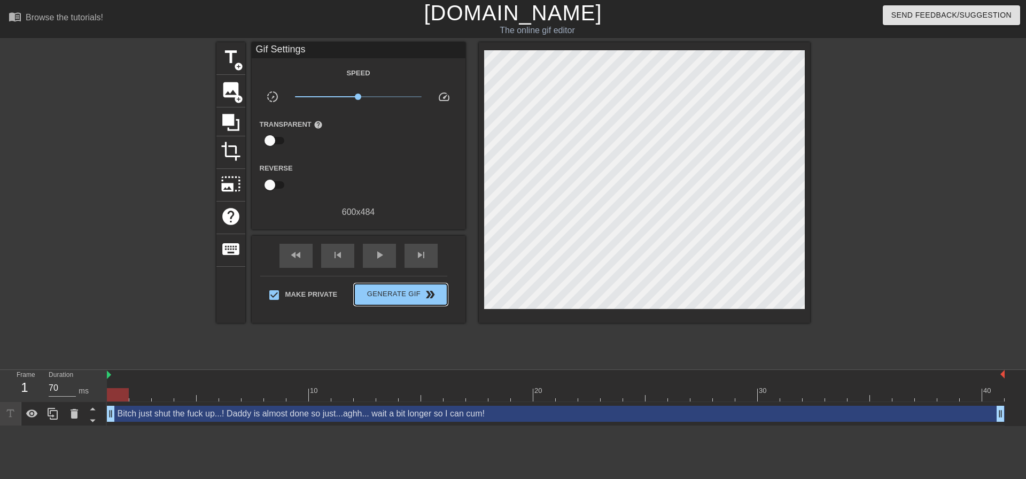
click at [423, 296] on span "Generate Gif double_arrow" at bounding box center [401, 294] width 84 height 13
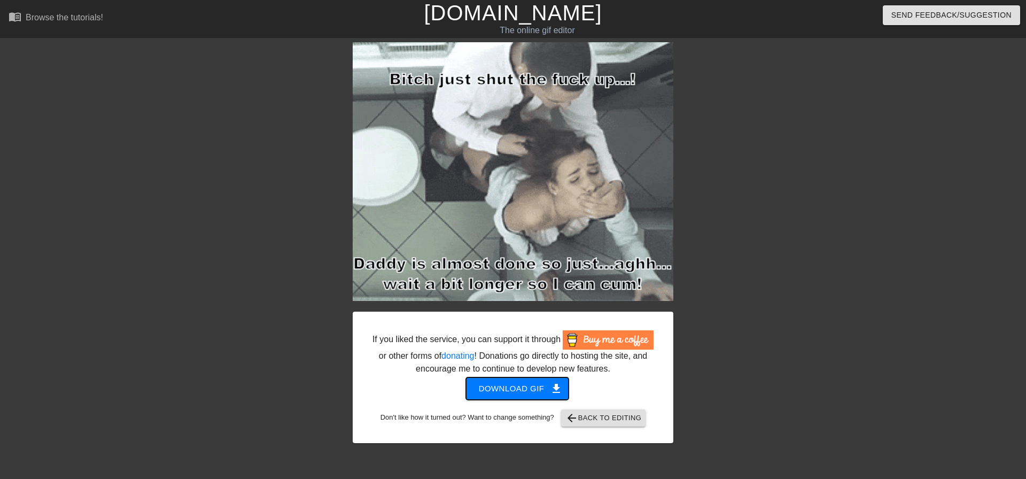
click at [525, 389] on span "Download gif get_app" at bounding box center [517, 389] width 77 height 14
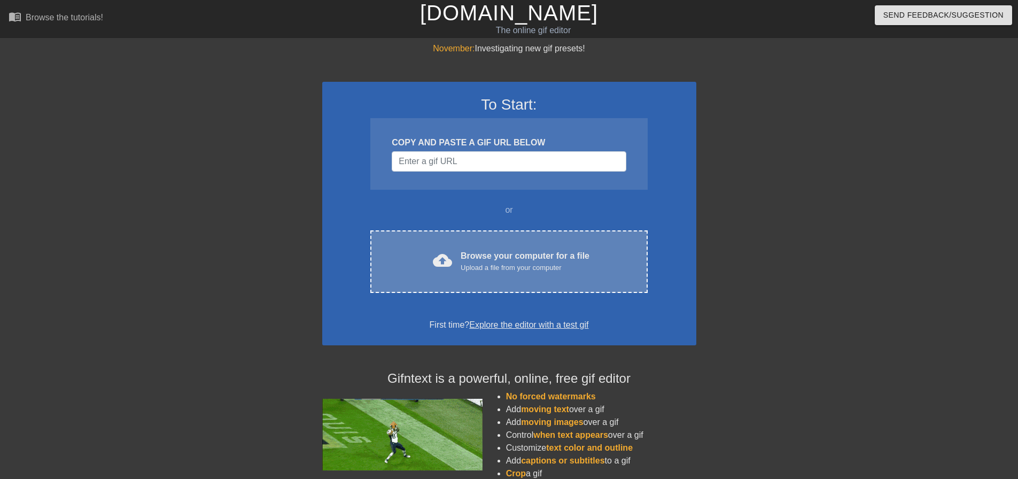
click at [589, 243] on div "cloud_upload Browse your computer for a file Upload a file from your computer C…" at bounding box center [508, 261] width 277 height 63
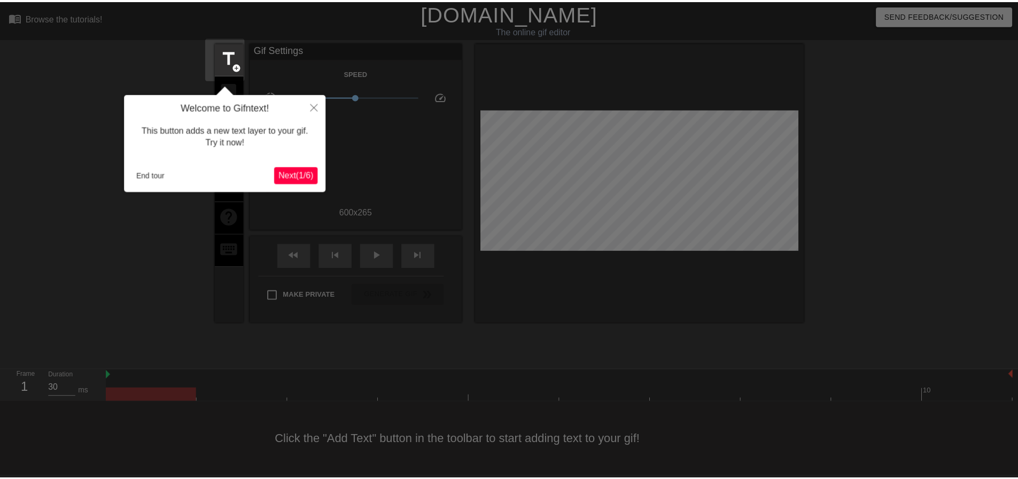
scroll to position [5, 0]
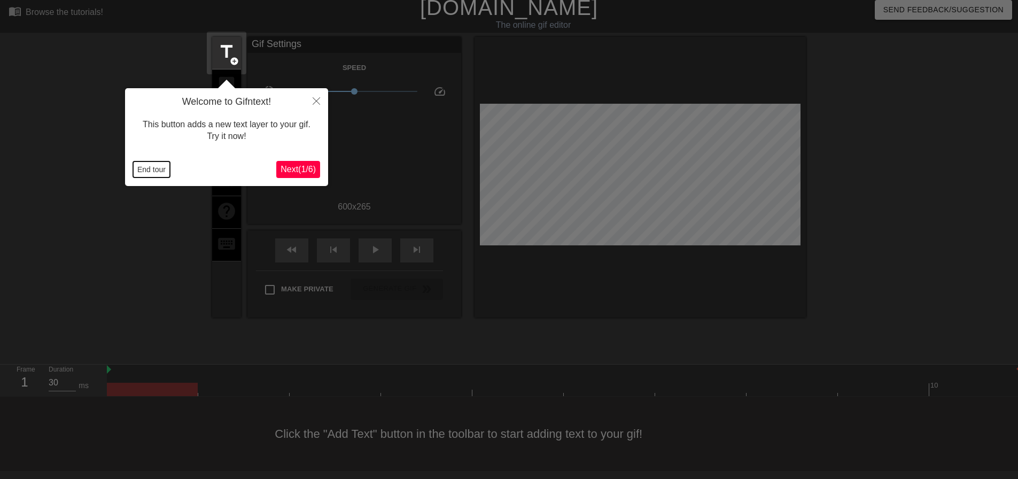
click at [148, 170] on button "End tour" at bounding box center [151, 169] width 37 height 16
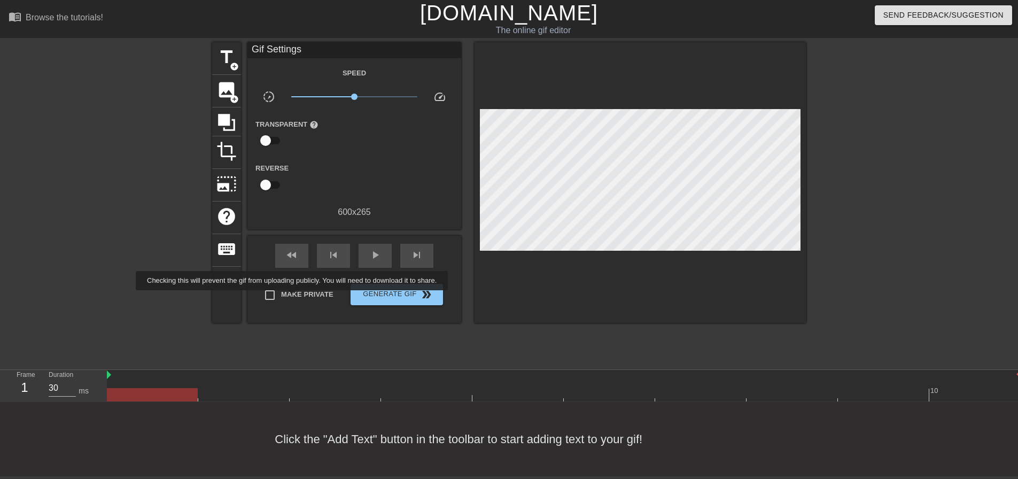
click at [294, 298] on label "Make Private" at bounding box center [296, 295] width 75 height 22
click at [281, 298] on input "Make Private" at bounding box center [270, 295] width 22 height 22
checkbox input "true"
click at [361, 246] on div "play_arrow" at bounding box center [375, 256] width 33 height 24
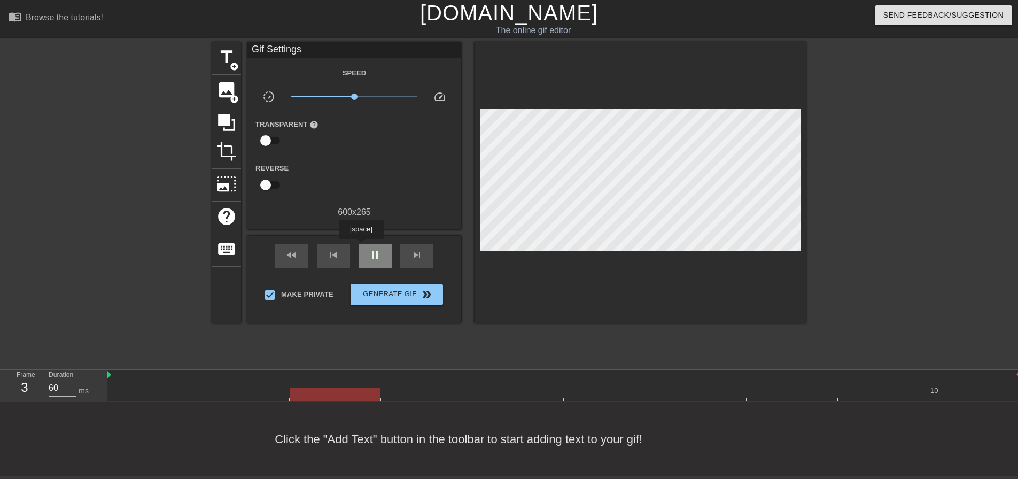
click at [361, 246] on div "pause" at bounding box center [375, 256] width 33 height 24
click at [361, 246] on div "play_arrow" at bounding box center [375, 256] width 33 height 24
click at [361, 246] on div "pause" at bounding box center [375, 256] width 33 height 24
click at [361, 246] on div "play_arrow" at bounding box center [375, 256] width 33 height 24
type input "60"
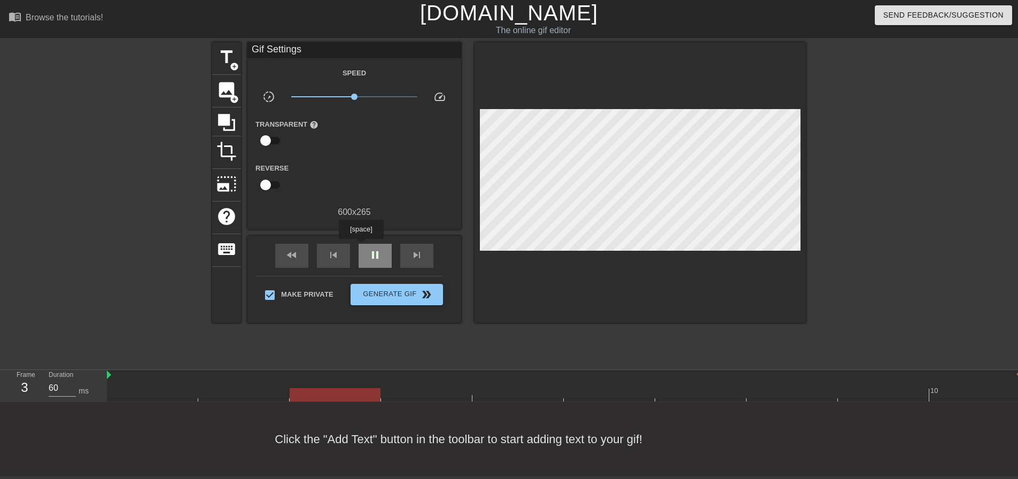
click at [361, 246] on div "pause" at bounding box center [375, 256] width 33 height 24
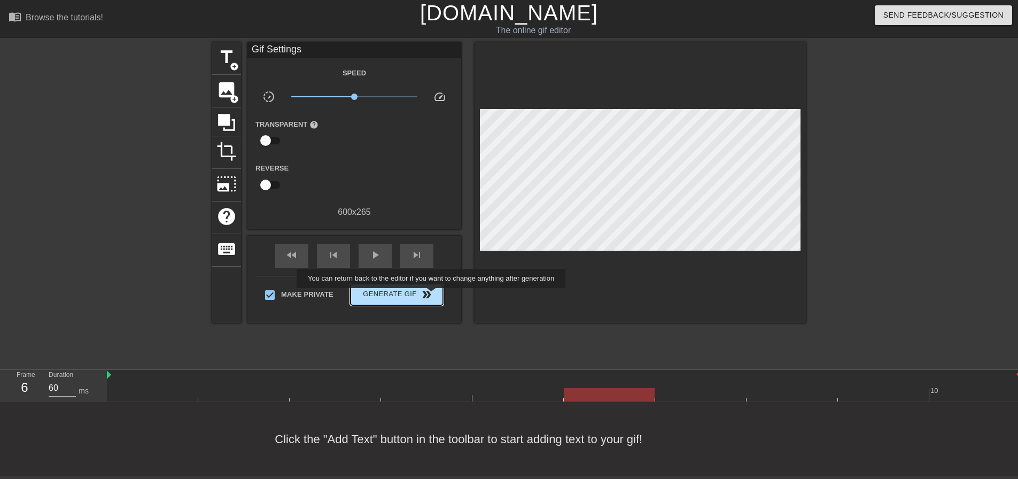
click at [432, 296] on button "Generate Gif double_arrow" at bounding box center [397, 294] width 92 height 21
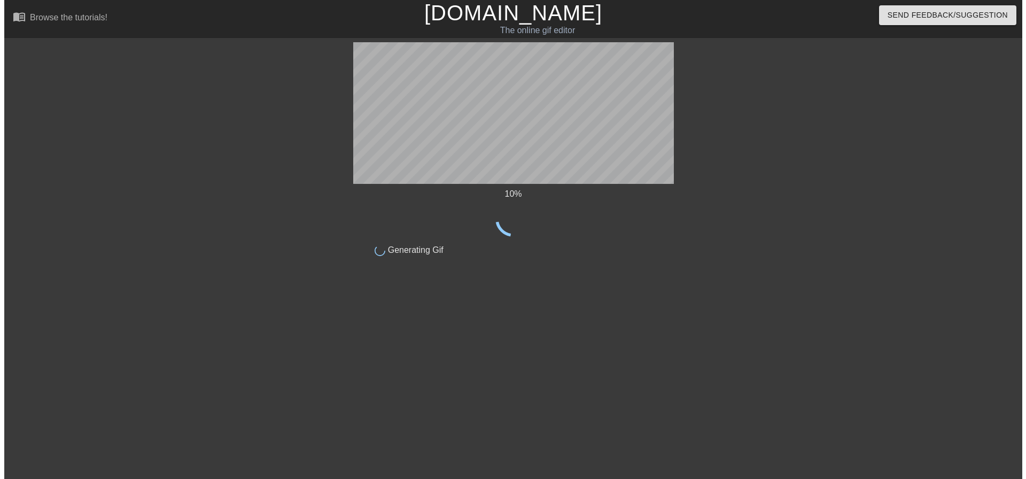
scroll to position [0, 0]
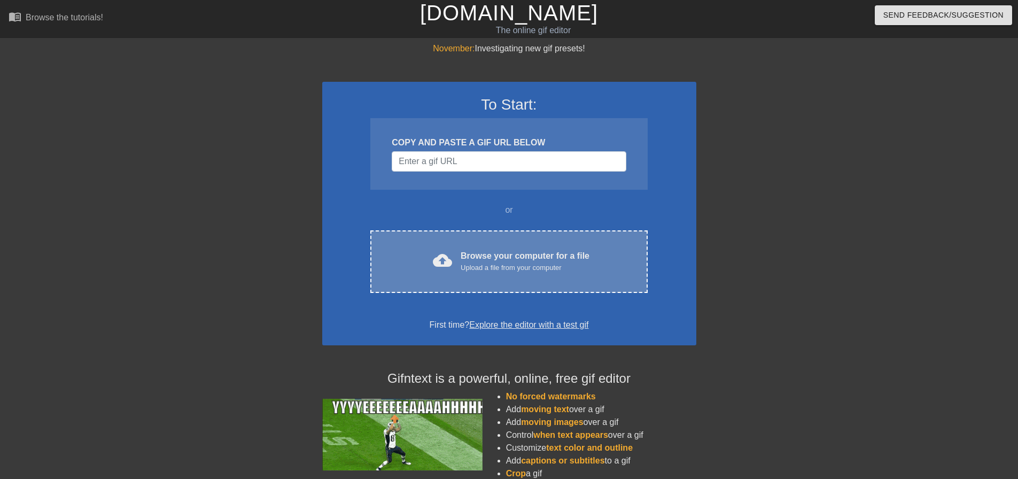
click at [491, 274] on div "cloud_upload Browse your computer for a file Upload a file from your computer C…" at bounding box center [508, 261] width 277 height 63
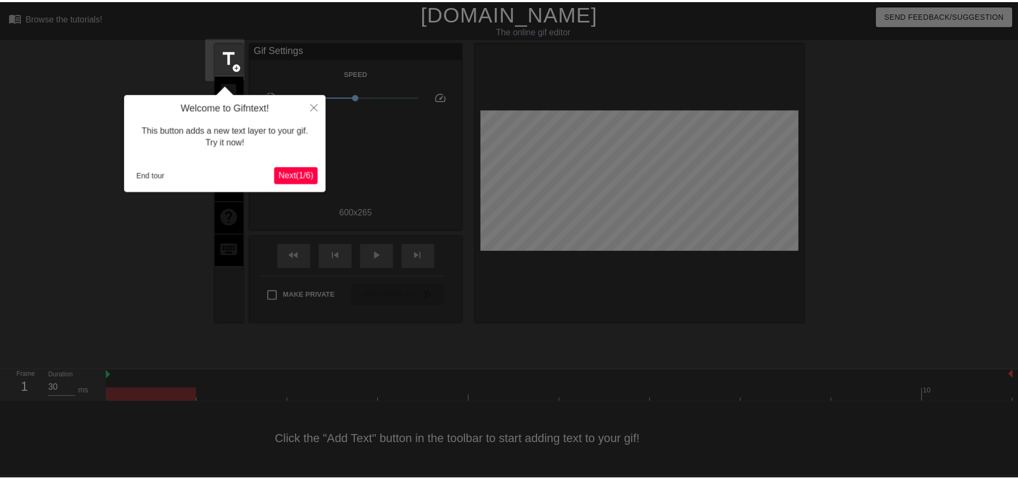
scroll to position [5, 0]
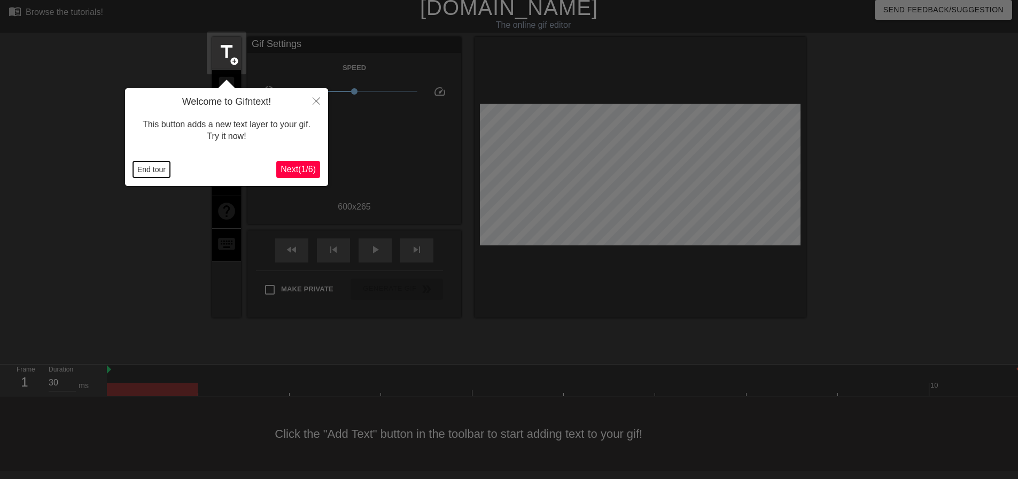
click at [156, 169] on button "End tour" at bounding box center [151, 169] width 37 height 16
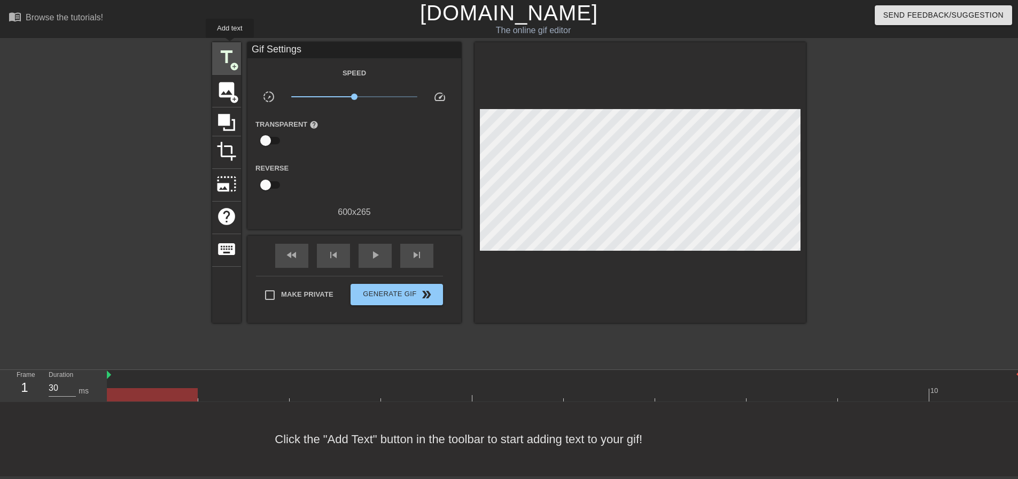
click at [230, 47] on span "title" at bounding box center [226, 57] width 20 height 20
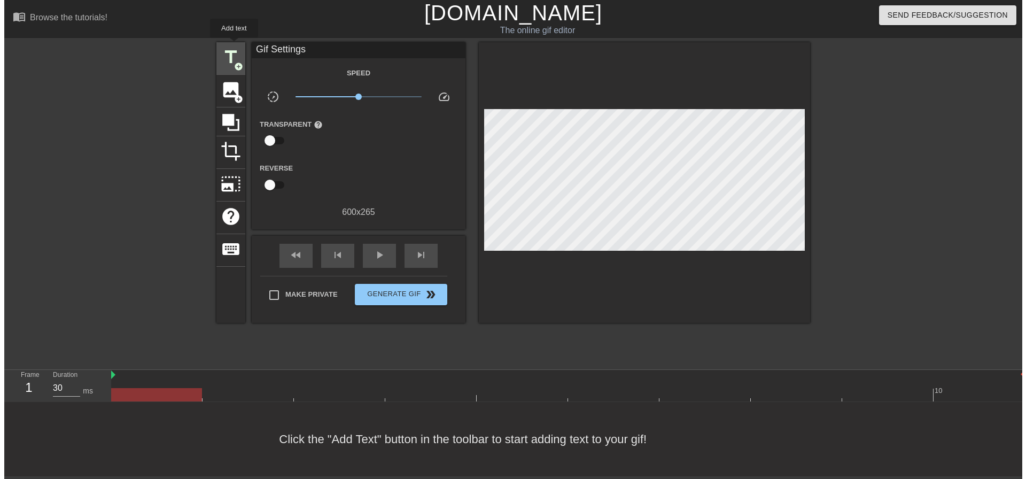
scroll to position [0, 0]
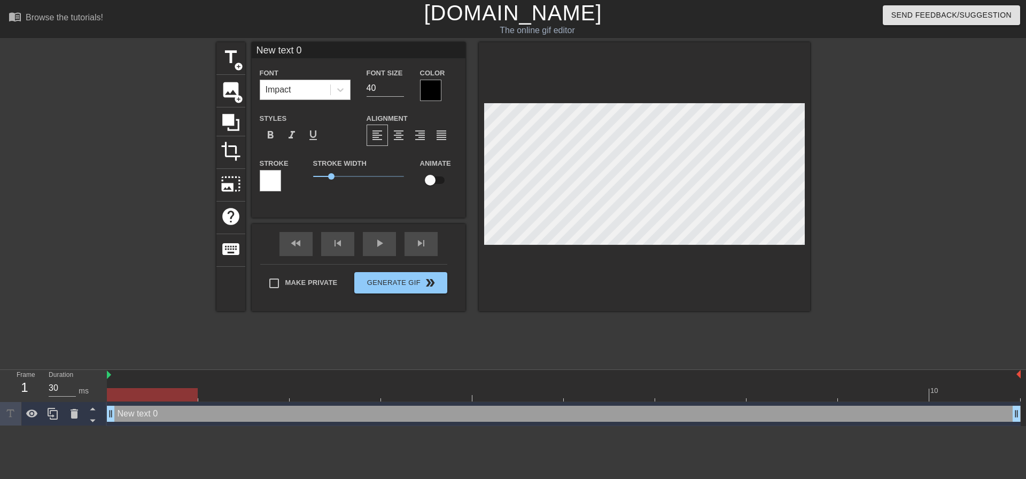
click at [312, 99] on div "Impact" at bounding box center [295, 89] width 70 height 19
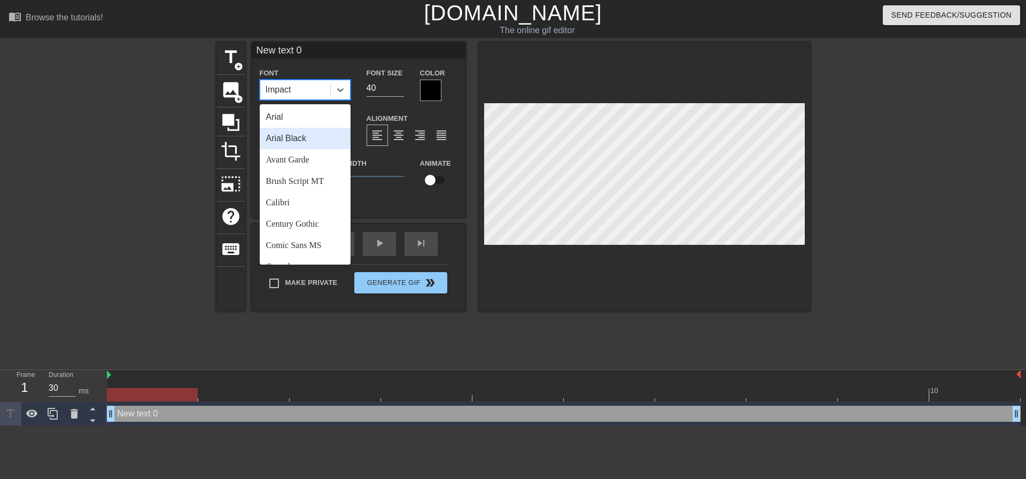
click at [319, 131] on div "Arial Black" at bounding box center [305, 138] width 91 height 21
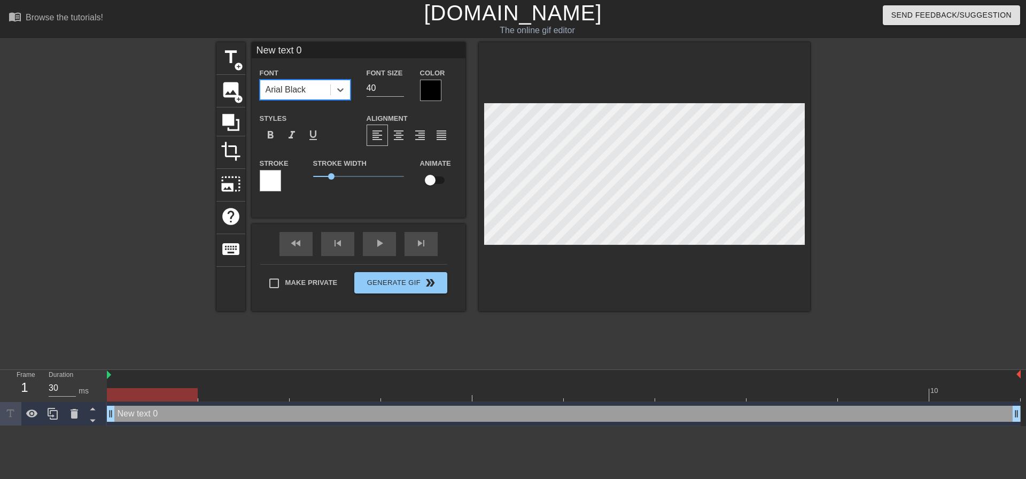
drag, startPoint x: 374, startPoint y: 91, endPoint x: 313, endPoint y: 90, distance: 61.5
click at [349, 90] on div "Font option [PERSON_NAME], selected. 0 results available. Select is focused ,ty…" at bounding box center [359, 83] width 214 height 35
type input "20"
click at [388, 134] on div "format_align_center" at bounding box center [398, 135] width 21 height 21
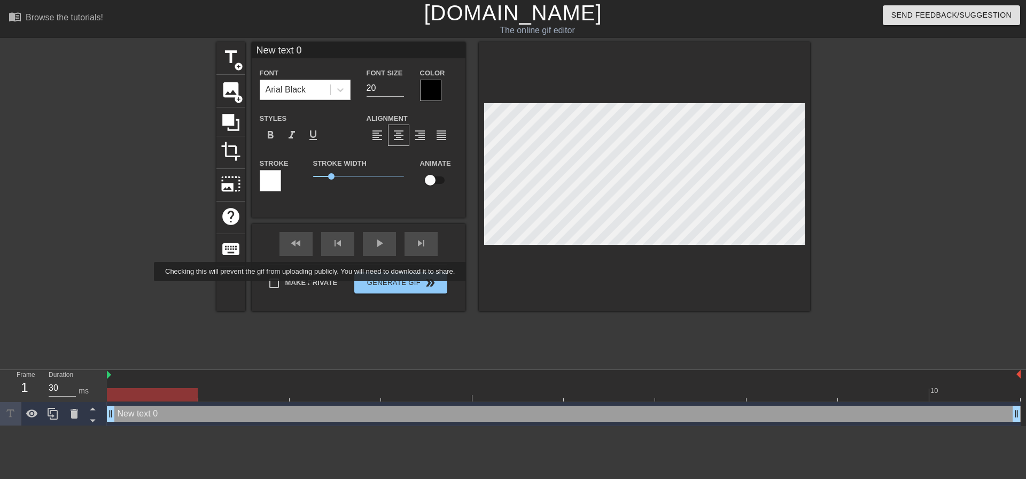
click at [312, 289] on label "Make Private" at bounding box center [300, 283] width 75 height 22
click at [285, 289] on input "Make Private" at bounding box center [274, 283] width 22 height 22
checkbox input "true"
type input "N"
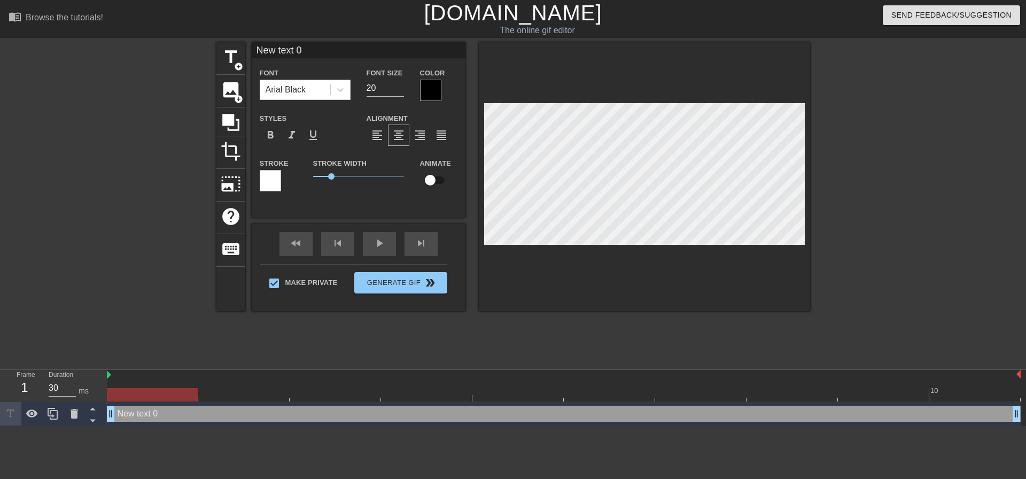
type textarea "N"
type input "Ne"
type textarea "Ne"
type input "Nex"
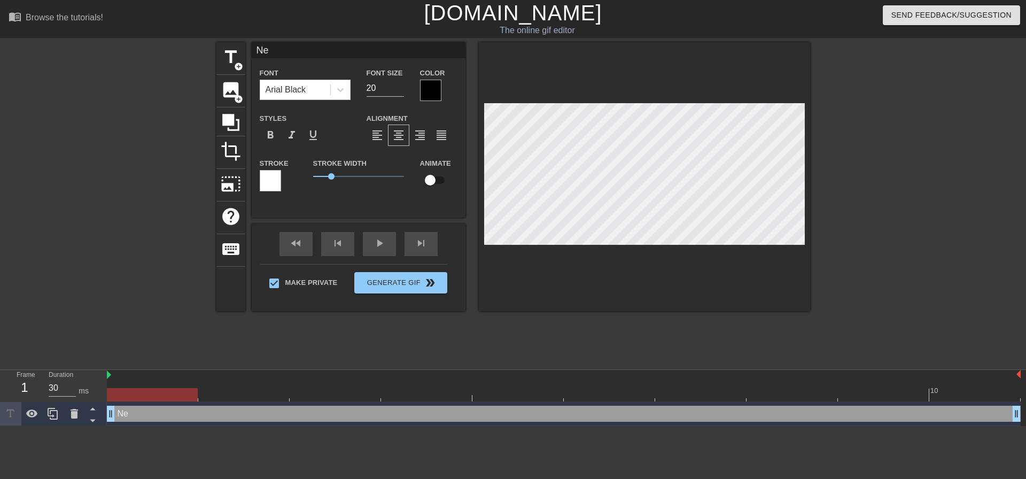
type textarea "Nex"
type input "Next"
type textarea "Next"
type input "Next"
type textarea "Next"
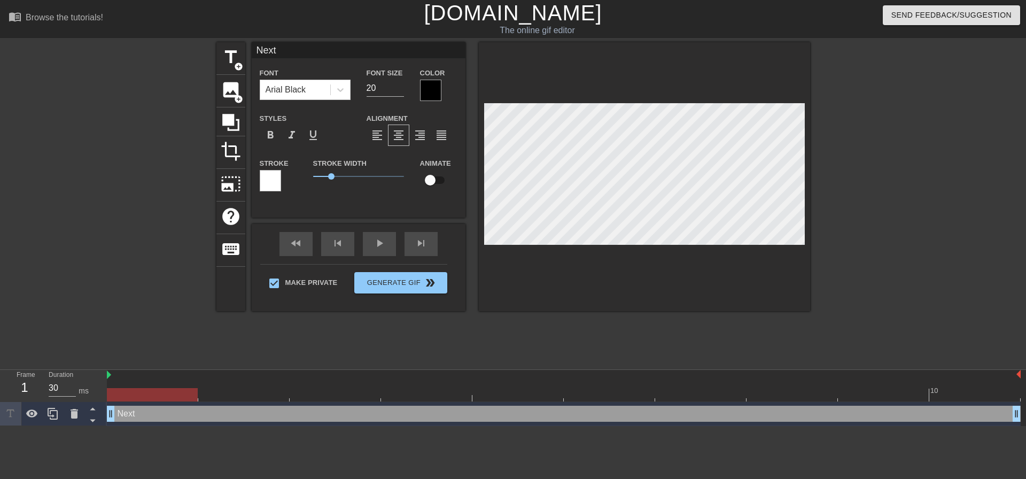
type input "Next t"
type textarea "Next t"
type input "Next ti"
type textarea "Next ti"
type input "Next tim"
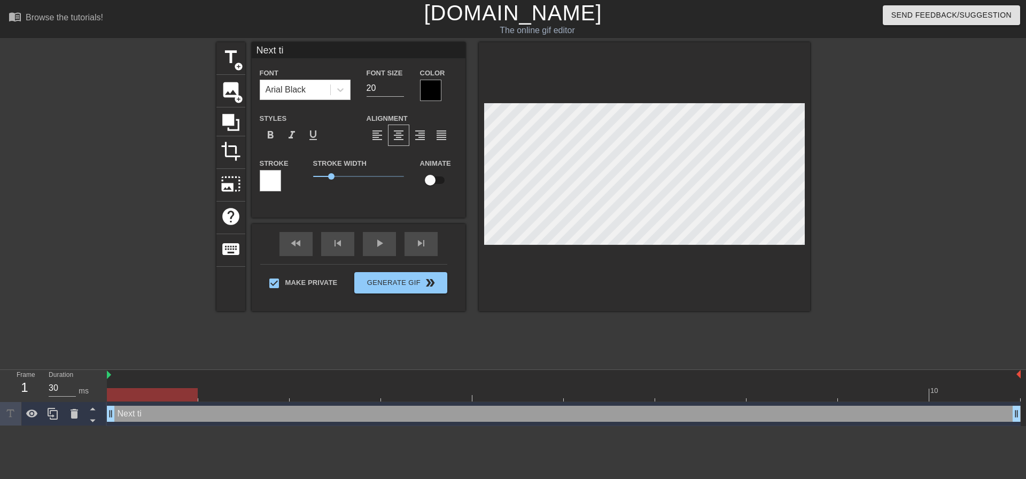
type textarea "Next tim"
type input "Next time"
type textarea "Next time"
type input "Next time"
type textarea "Next time"
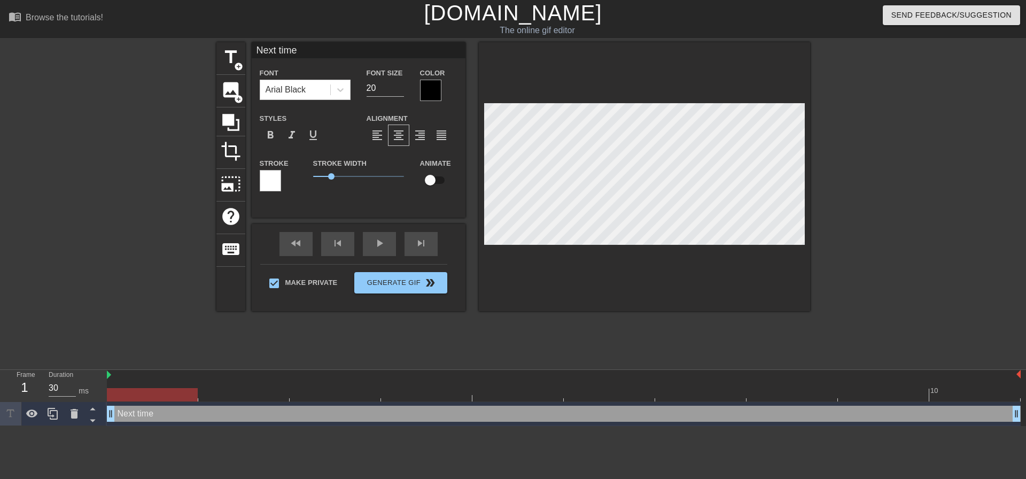
type input "Next time w"
type textarea "Next time w"
type input "Next time wj"
type textarea "Next time wj"
type input "Next time wje"
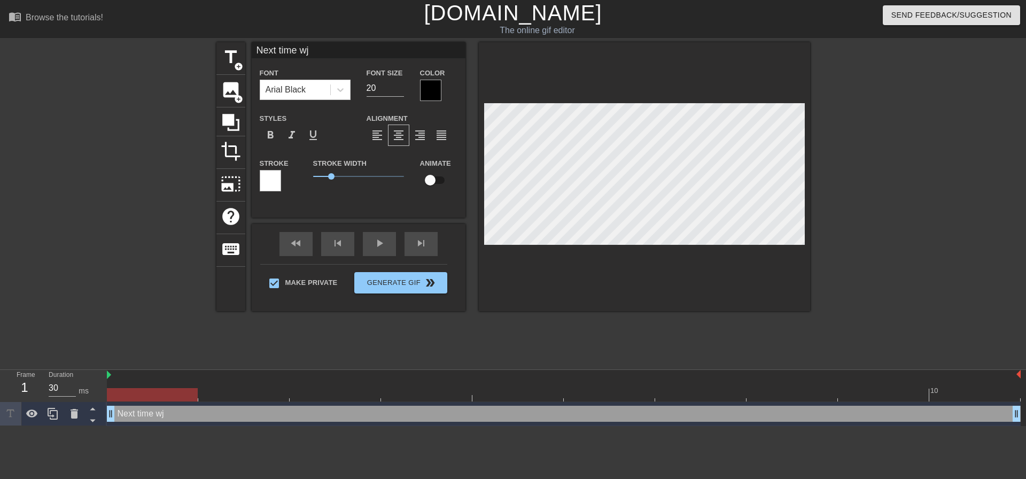
type textarea "Next time wje"
type input "Next time wj"
type textarea "Next time wj"
type input "Next time w"
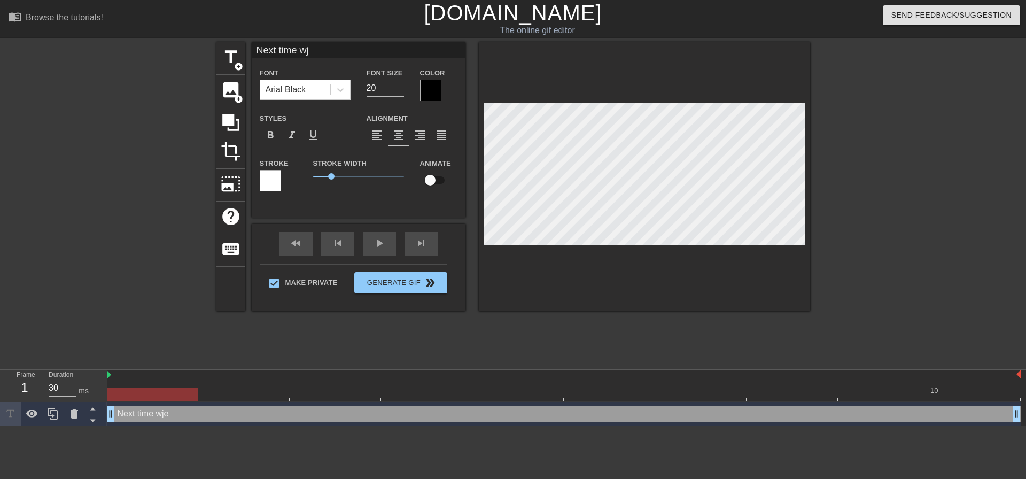
type textarea "Next time w"
type input "Next time wh"
type textarea "Next time wh"
type input "Next time whe"
type textarea "Next time whe"
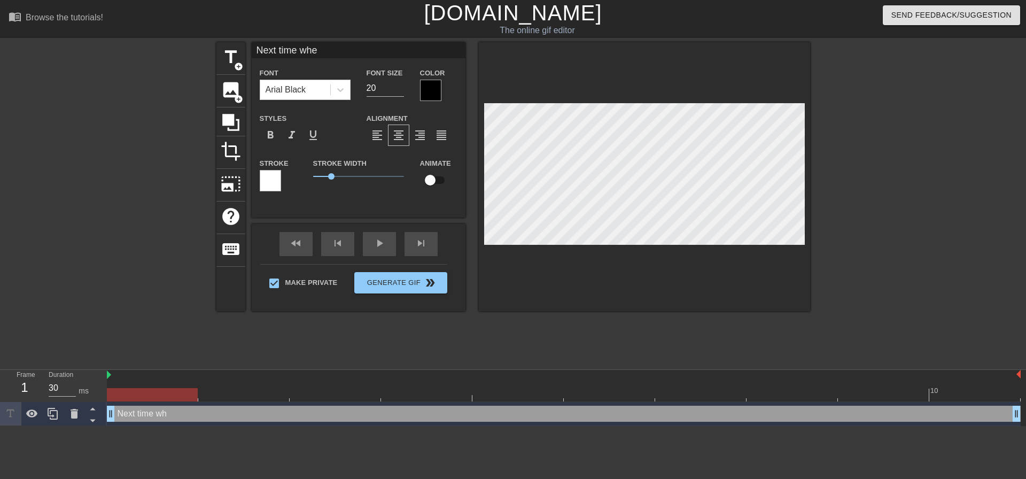
type input "Next time when"
type textarea "Next time when"
type input "Next time when"
type textarea "Next time when"
type input "Next time when D"
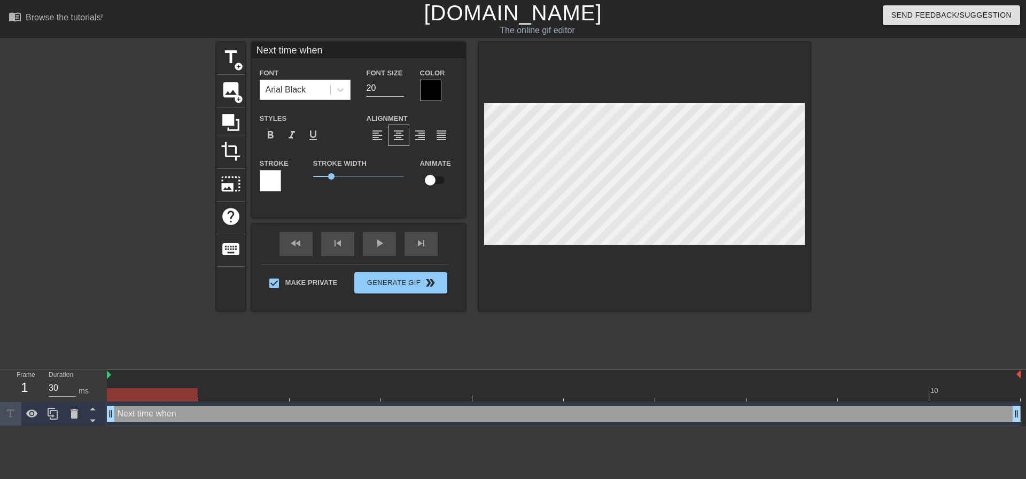
type textarea "Next time when D"
type input "Next time when Da"
type textarea "Next time when Da"
type input "Next time when Dad"
type textarea "Next time when Dad"
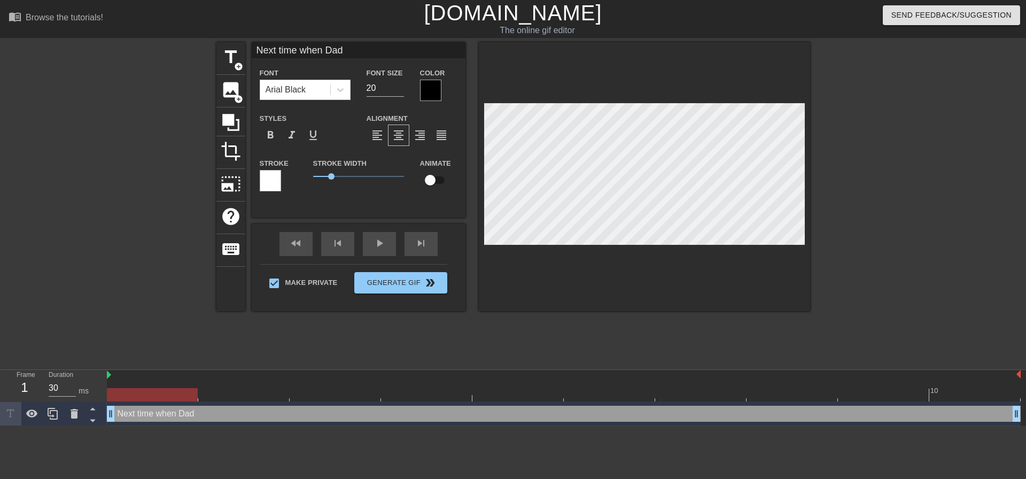
type input "Next time when Dadd"
type textarea "Next time when Dadd"
type input "Next time when Daddy"
type textarea "Next time when Daddy"
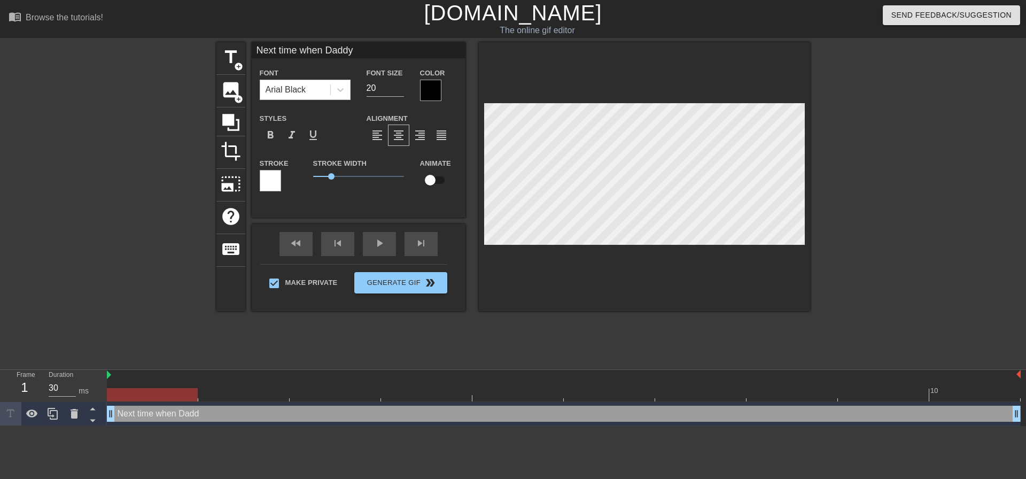
type input "Next time when Daddy"
type textarea "Next time when Daddy"
type input "Next time when Daddy s"
type textarea "Next time when Daddy s"
type input "Next time when Daddy sa"
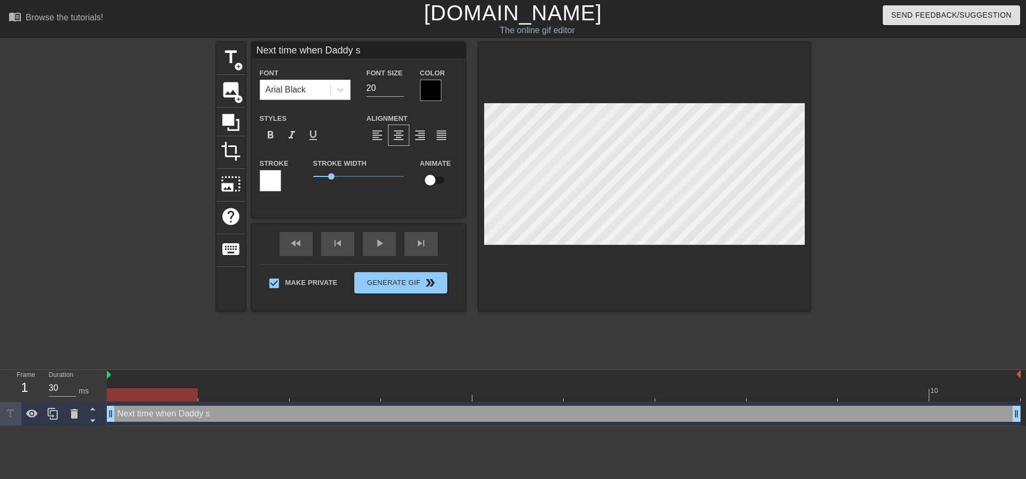
type textarea "Next time when Daddy sa"
type input "Next time when Daddy say"
type textarea "Next time when Daddy say"
type input "Next time when Daddy says"
type textarea "Next time when Daddy says"
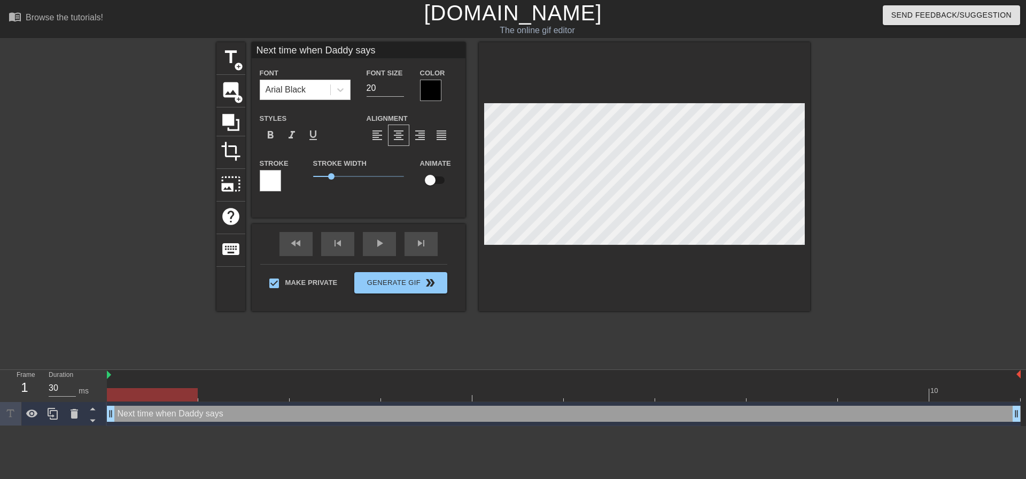
type input "Next time when Daddy says"
type textarea "Next time when Daddy says"
type input "Next time when Daddy says y"
type textarea "Next time when Daddy says y"
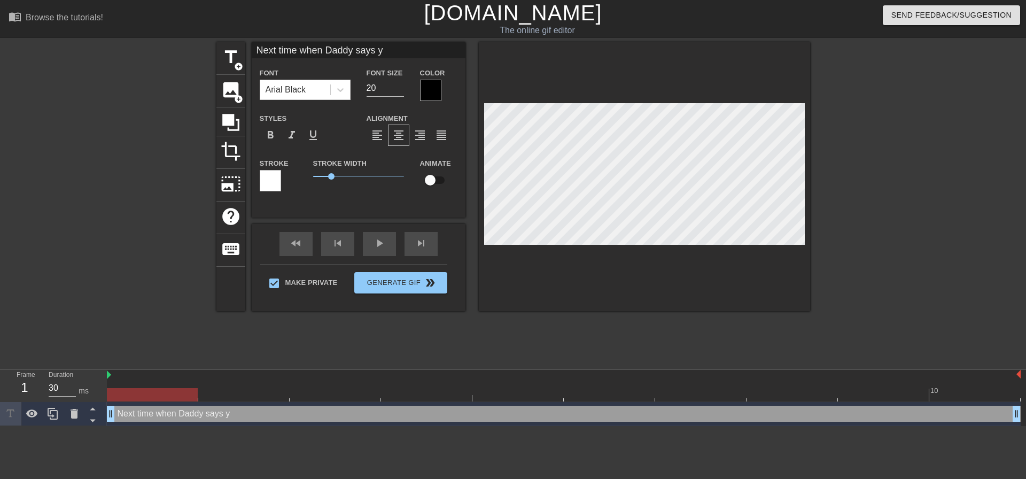
type input "Next time when Daddy says"
type textarea "Next time when Daddy says"
type input "Next time when Daddy says t"
type textarea "Next time when Daddy says t"
type input "Next time when Daddy says to"
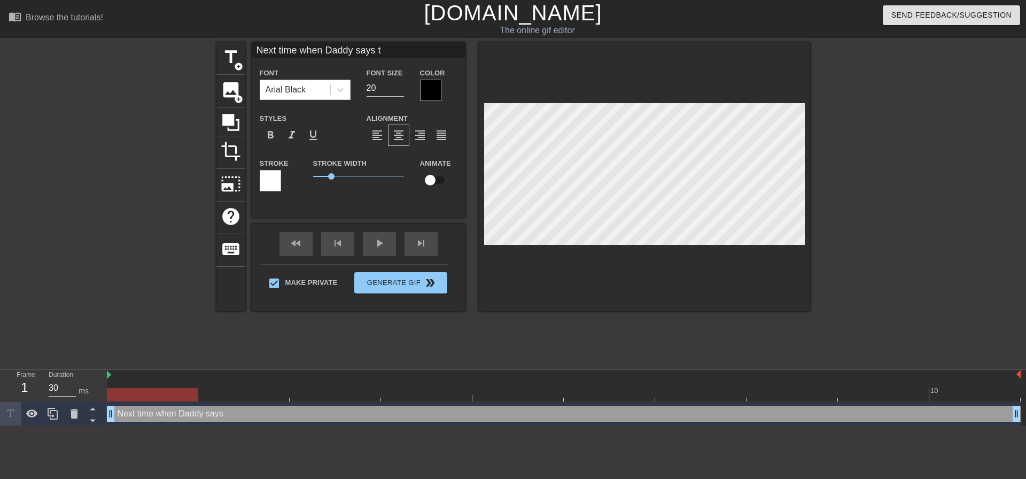
type textarea "Next time when Daddy says to"
type input "Next time when Daddy says to"
type textarea "Next time when Daddy says to"
type input "Next time when Daddy says to c"
type textarea "Next time when Daddy says to c"
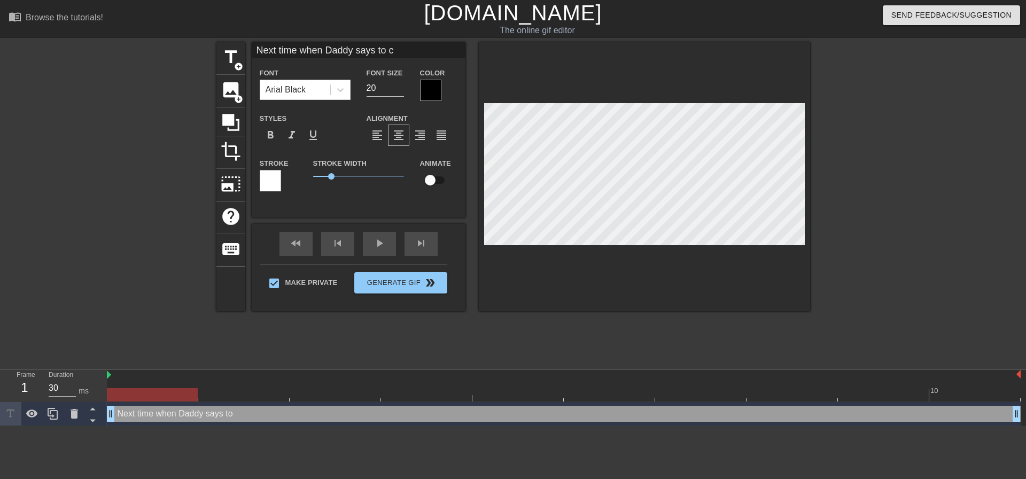
type input "Next time when Daddy says to co"
type textarea "Next time when Daddy says to co"
type input "Next time when Daddy says to com"
type textarea "Next time when Daddy says to come"
type input "Next time when Daddy says to come"
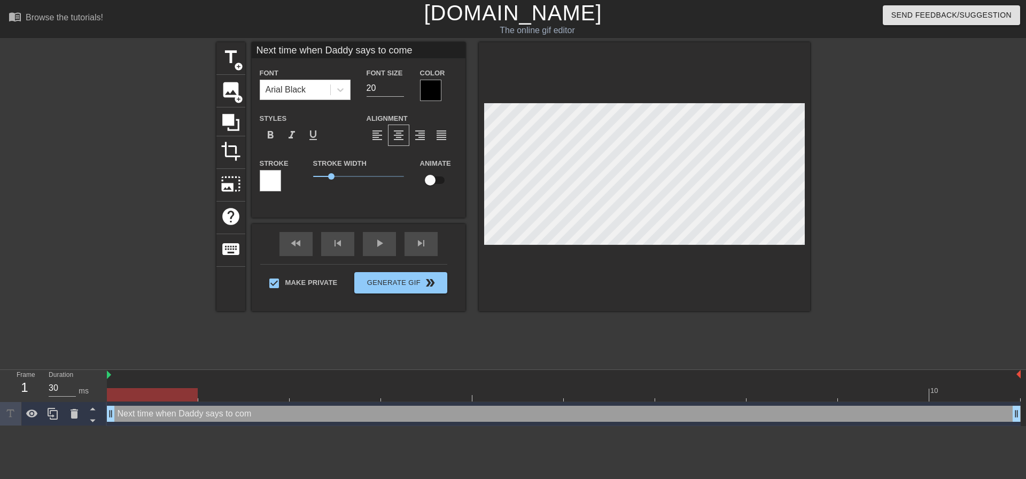
type textarea "Next time when Daddy says to come"
type input "Next time when Daddy says to come h"
type textarea "Next time when Daddy says to come ho"
type input "Next time when Daddy says to come hom"
type textarea "Next time when Daddy says to come hom"
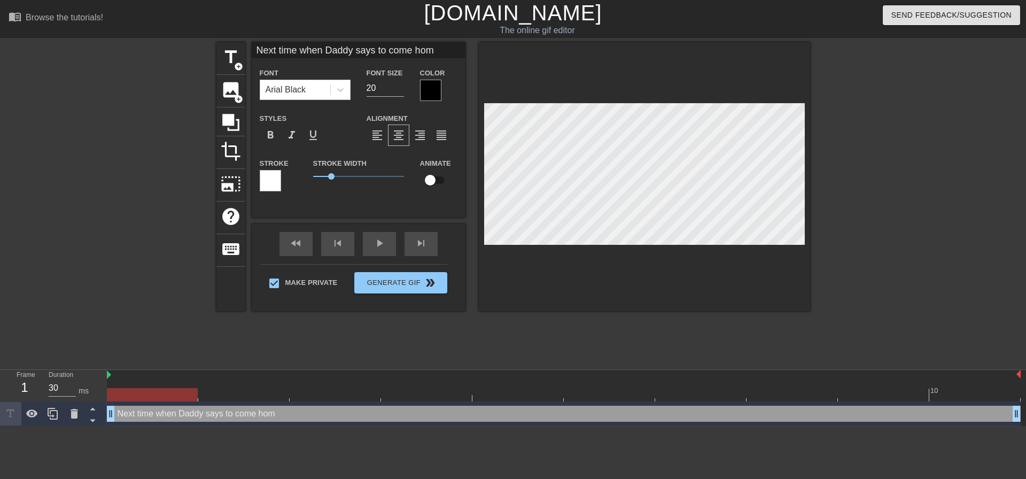
type input "Next time when Daddy says to come home"
type textarea "Next time when Daddy says to come home"
type input "Next time when Daddy says to come home"
type textarea "Next time when Daddy says to come home"
type input "Next time when Daddy says to come home o"
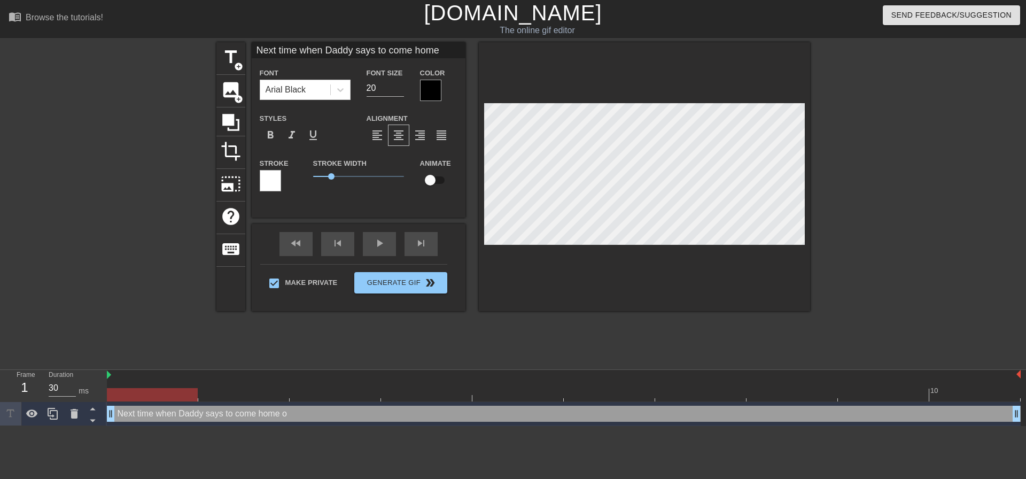
type textarea "Next time when Daddy says to come home o"
type input "Next time when Daddy says to come home on"
type textarea "Next time when Daddy says to come home on"
type input "Next time when Daddy says to come home on"
type textarea "Next time when Daddy says to come home on"
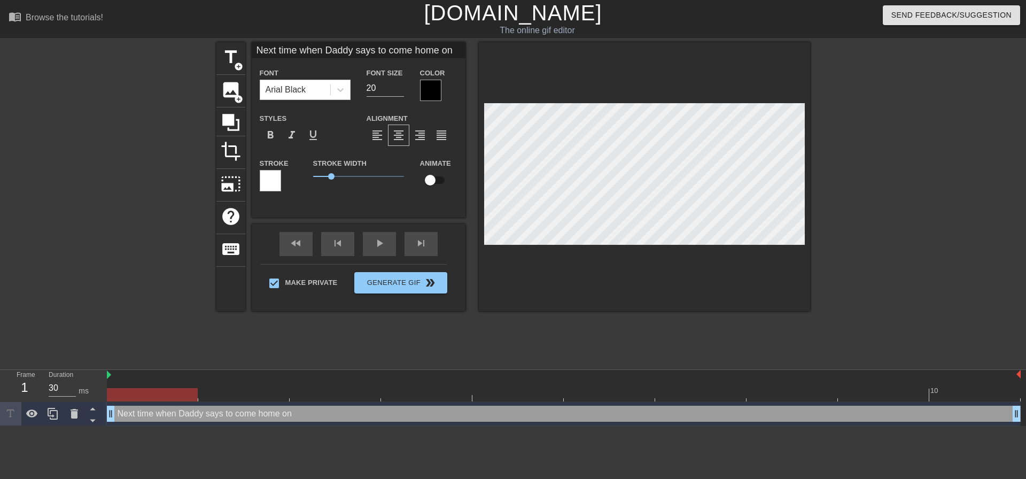
type input "Next time when Daddy says to come home on t"
type textarea "Next time when Daddy says to come home on ti"
type input "Next time when Daddy says to come home on tim"
type textarea "Next time when Daddy says to come home on tim"
type input "Next time when Daddy says to come home on time"
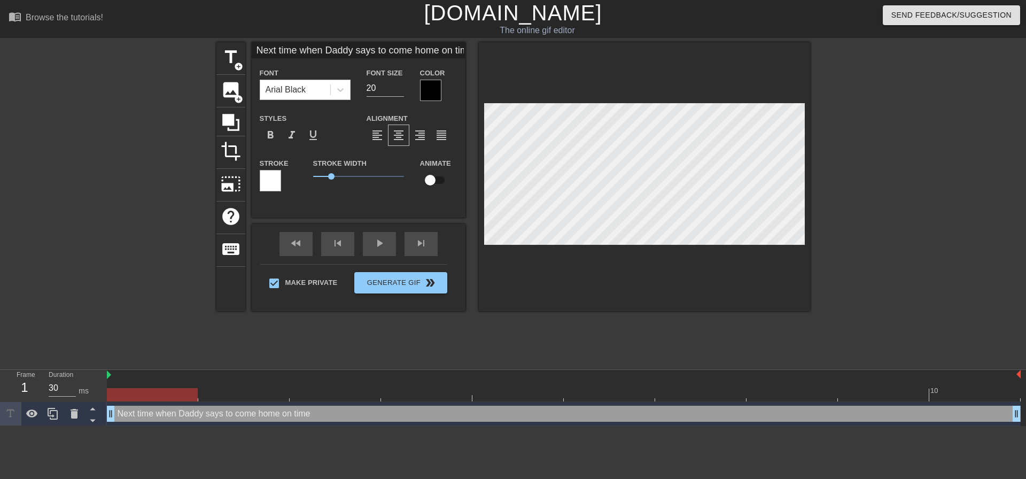
scroll to position [1, 12]
type textarea "Next time when Daddy says to come home on time"
type input "Next time when Daddy says to come home on time"
type textarea "Next time when Daddy says to come home on time"
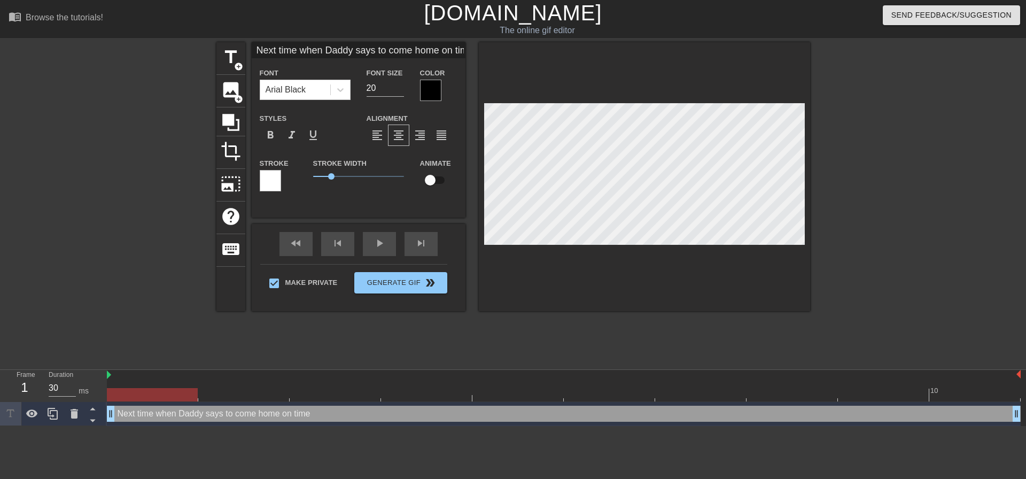
type input "Next time when Daddy says to come home on time,"
type textarea "Next time when Daddy says to come home on time,"
type input "Next time when Daddy says to come home on time,"
type textarea "Next time when Daddy says to come home on time,"
type input "Next time when Daddy says to come home on time, I"
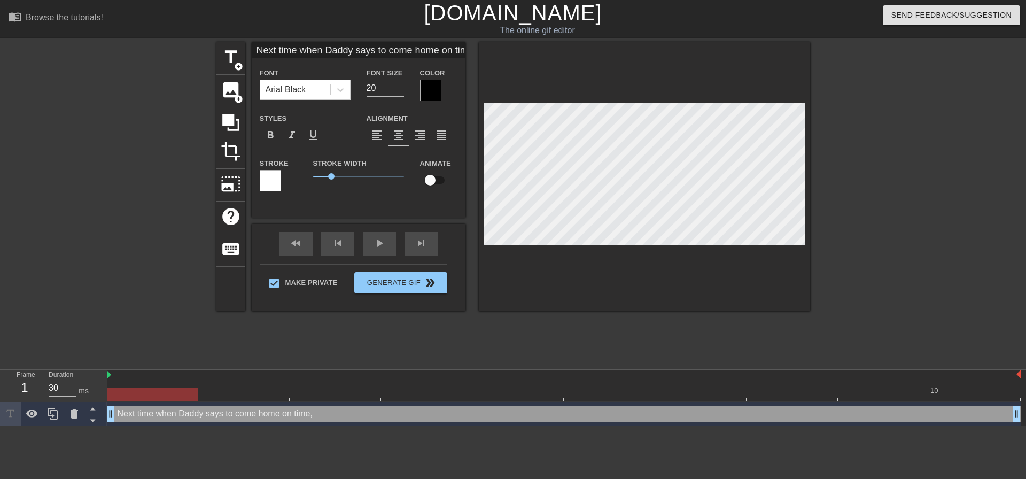
type textarea "Next time when Daddy says to come home on time, I"
type input "Next time when Daddy says to come home on time, I"
type textarea "Next time when Daddy says to come home on time, I"
type input "Next time when Daddy says to come home on time, I e"
type textarea "Next time when Daddy says to come home on time, I e"
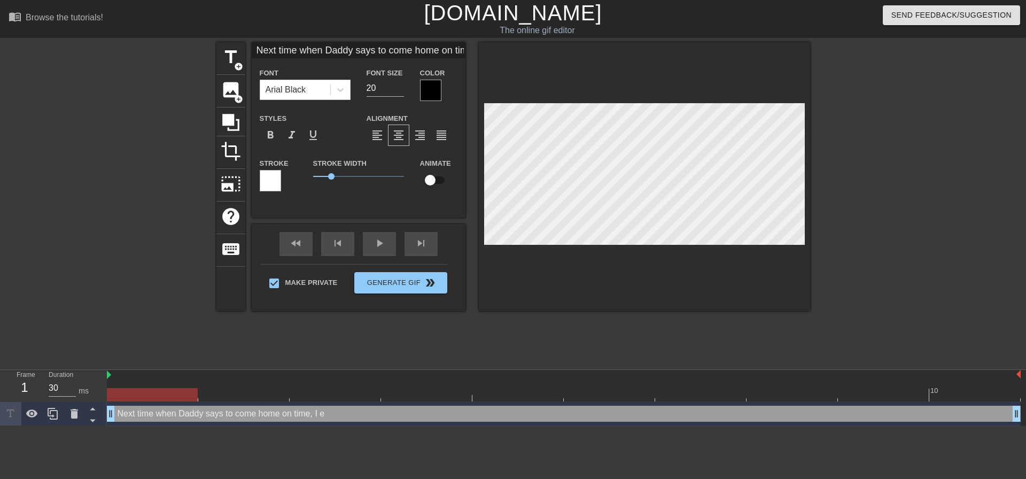
type input "Next time when Daddy says to come home on time, I ex"
type textarea "Next time when Daddy says to come home on time, I ex"
type input "Next time when Daddy says to come home on time, I exc"
type textarea "Next time when Daddy says to come home on time, I exc"
type input "Next time when Daddy says to come home on time, I excp"
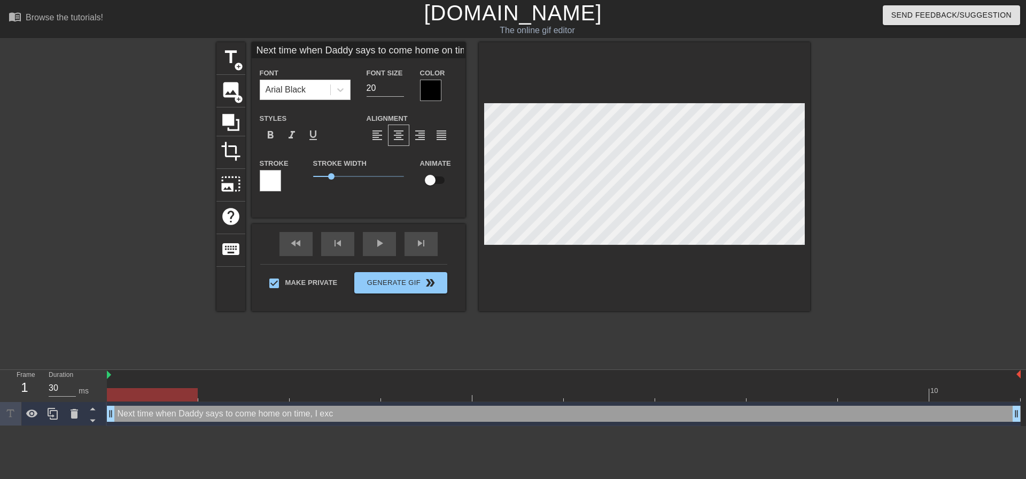
type textarea "Next time when Daddy says to come home on time, I excp"
type input "Next time when Daddy says to come home on time, I excpe"
type textarea "Next time when Daddy says to come home on time, I excpe"
type input "Next time when Daddy says to come home on time, I excp"
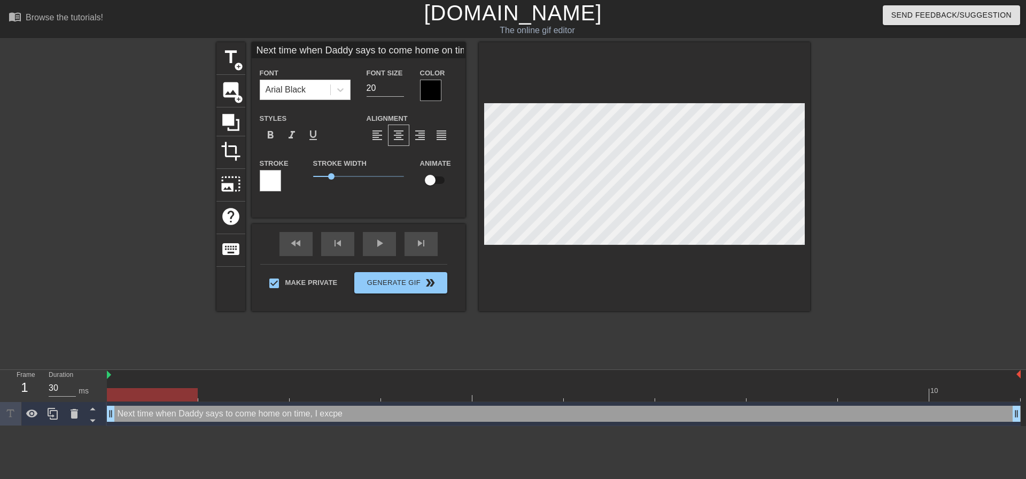
type textarea "Next time when Daddy says to come home on time, I excp"
type input "Next time when Daddy says to come home on time, I exc"
type textarea "Next time when Daddy says to come home on time, I exc"
type input "Next time when Daddy says to come home on time, I ex"
type textarea "Next time when Daddy says to come home on time, I ex"
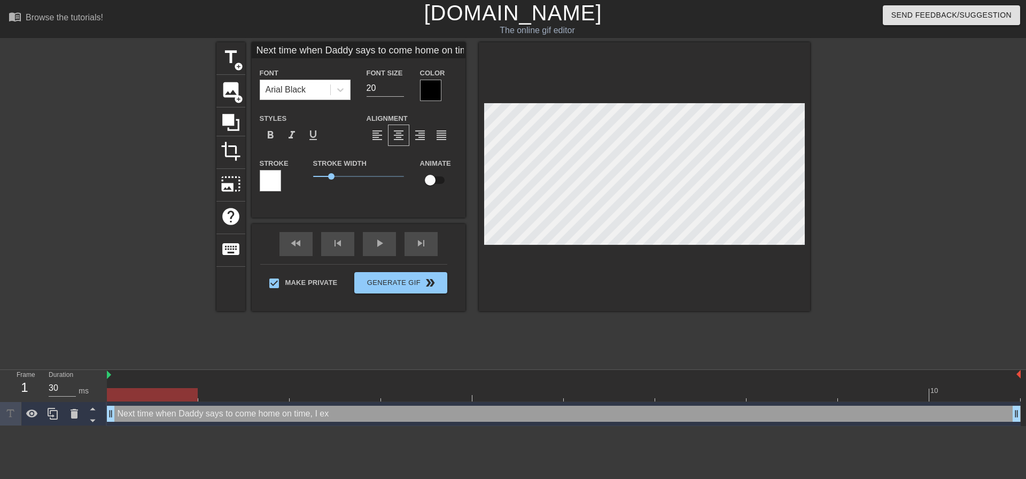
type input "Next time when Daddy says to come home on time, I ex["
type textarea "Next time when Daddy says to come home on time, I ex[e"
type input "Next time when Daddy says to come home on time, I ex["
type textarea "Next time when Daddy says to come home on time, I ex["
type input "Next time when Daddy says to come home on time, I ex"
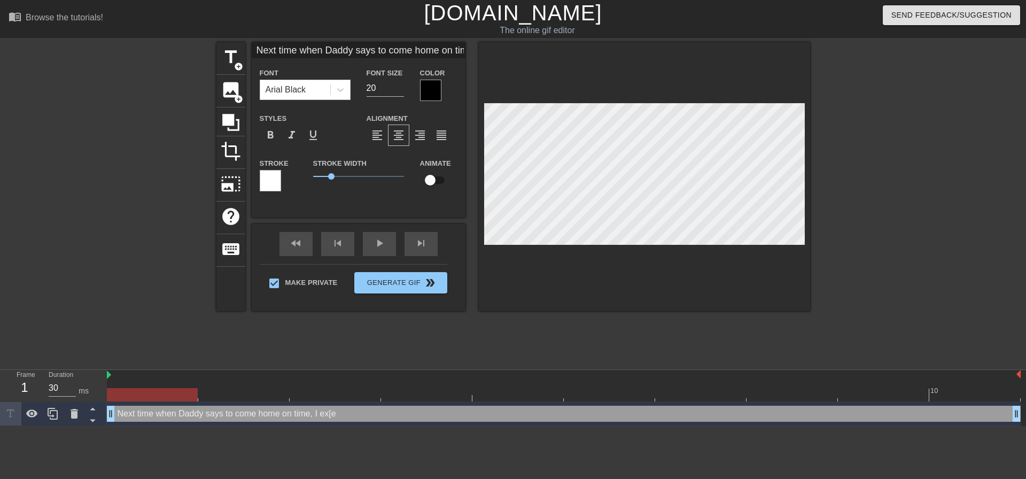
type textarea "Next time when Daddy says to come home on time, I ex"
type input "Next time when Daddy says to come home on time, I exp"
type textarea "Next time when Daddy says to come home on time, I exp"
type input "Next time when Daddy says to come home on time, I expe"
type textarea "Next time when Daddy says to come home on time, I expe"
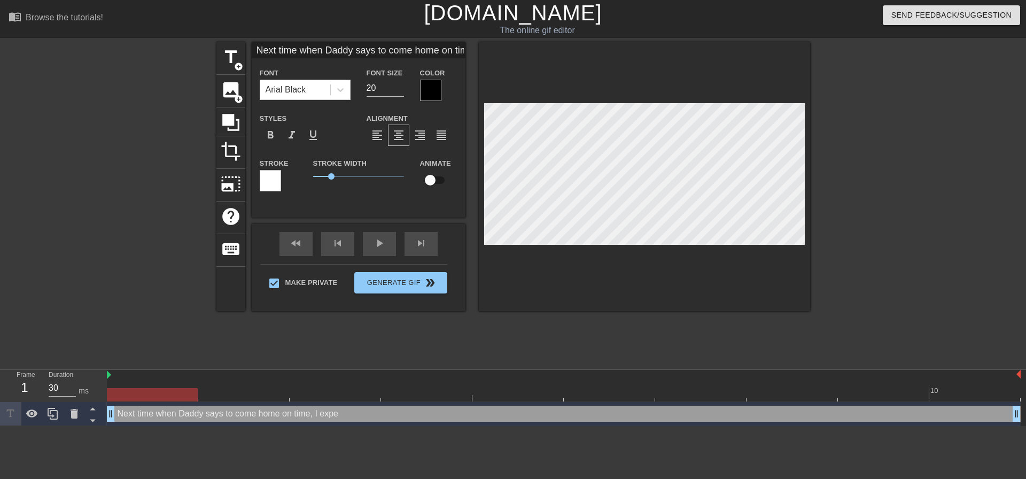
type input "Next time when Daddy says to come home on time, I expec"
type textarea "Next time when Daddy says to come home on time, I expecg"
type input "Next time when Daddy says to come home on time, I expecgt"
type textarea "Next time when Daddy says to come home on time, I expecgt"
type input "Next time when Daddy says to come home on time, I expecgt"
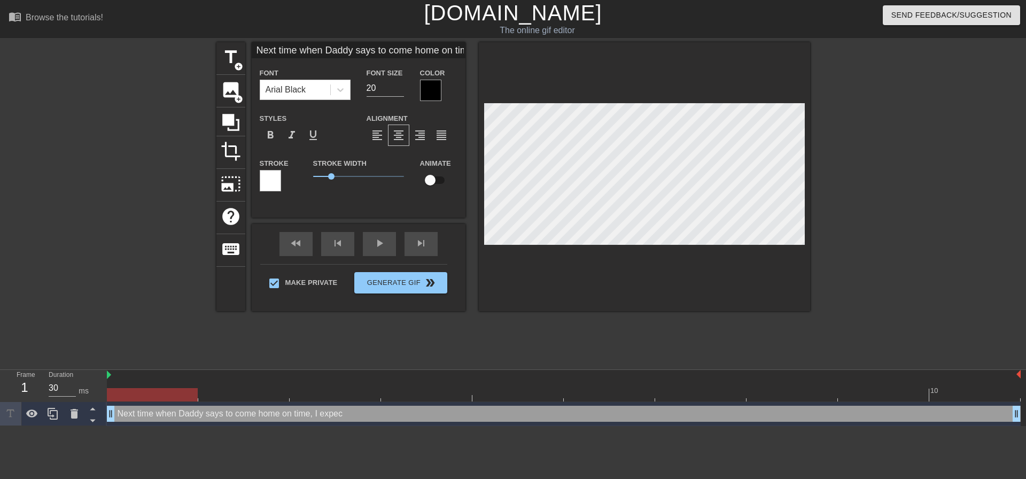
type textarea "Next time when Daddy says to come home on time, I expecgt"
type input "Next time when Daddy says to come home on time, I expecgt"
type textarea "Next time when Daddy says to come home on time, I expecgt"
type input "Next time when Daddy says to come home on time, I expecg"
type textarea "Next time when Daddy says to come home on time, I expecg"
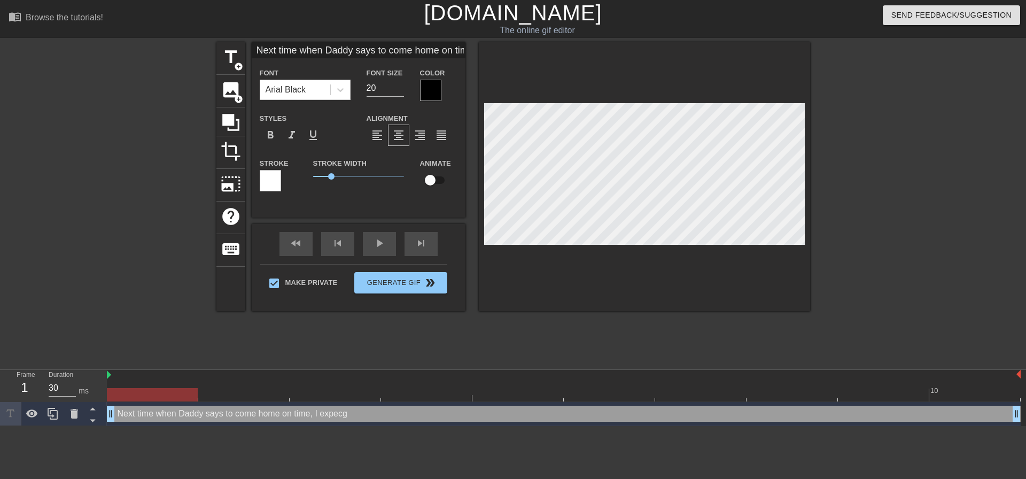
type input "Next time when Daddy says to come home on time, I expec"
type textarea "Next time when Daddy says to come home on time, I expec"
type input "Next time when Daddy says to come home on time, I expect"
type textarea "Next time when Daddy says to come home on time, I expect"
type input "Next time when Daddy says to come home on time, I expect"
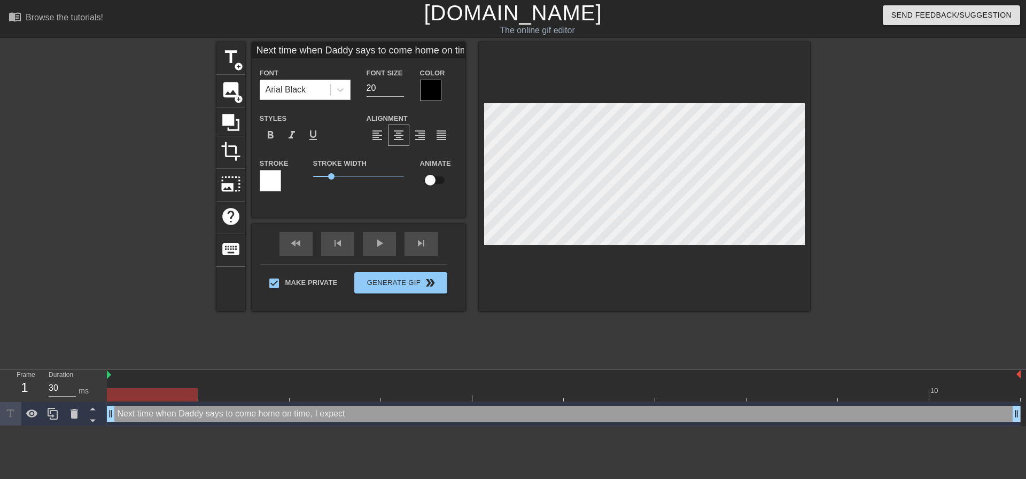
type textarea "Next time when Daddy says to come home on time, I expect"
type input "Next time when Daddy says to come home on time, I expect y"
type textarea "Next time when Daddy says to come home on time, I expect y"
type input "Next time when Daddy says to come home on time, I expect yo"
type textarea "Next time when Daddy says to come home on time, I expect yo"
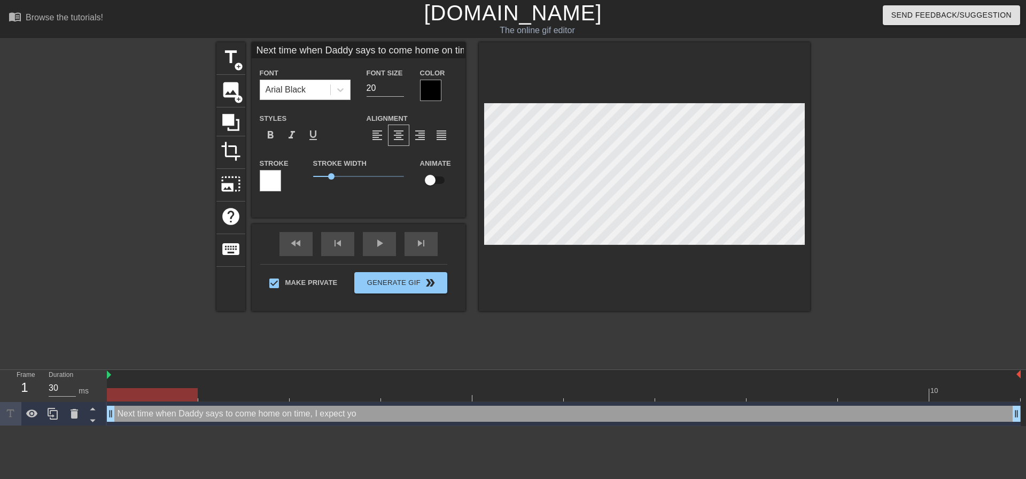
type input "Next time when Daddy says to come home on time, I expect you"
type textarea "Next time when Daddy says to come home on time, I expect you"
type input "Next time when Daddy says to come home on time, I expect you"
type textarea "Next time when Daddy says to come home on time, I expect you"
type input "Next time when Daddy says to come home on time, I expect you t"
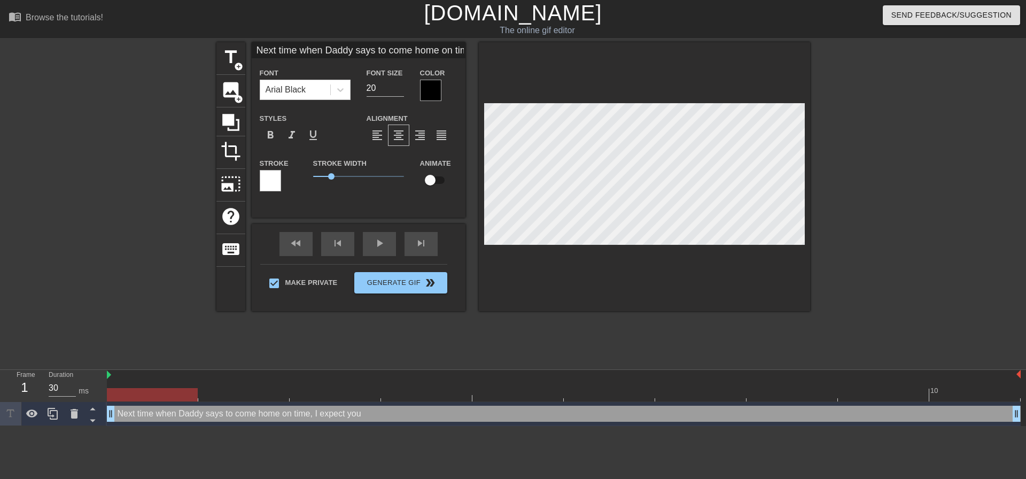
type textarea "Next time when Daddy says to come home on time, I expect you t"
type input "Next time when Daddy says to come home on time, I expect you to"
type textarea "Next time when Daddy says to come home on time, I expect you to"
type input "Next time when Daddy says to come home on time, I expect you to"
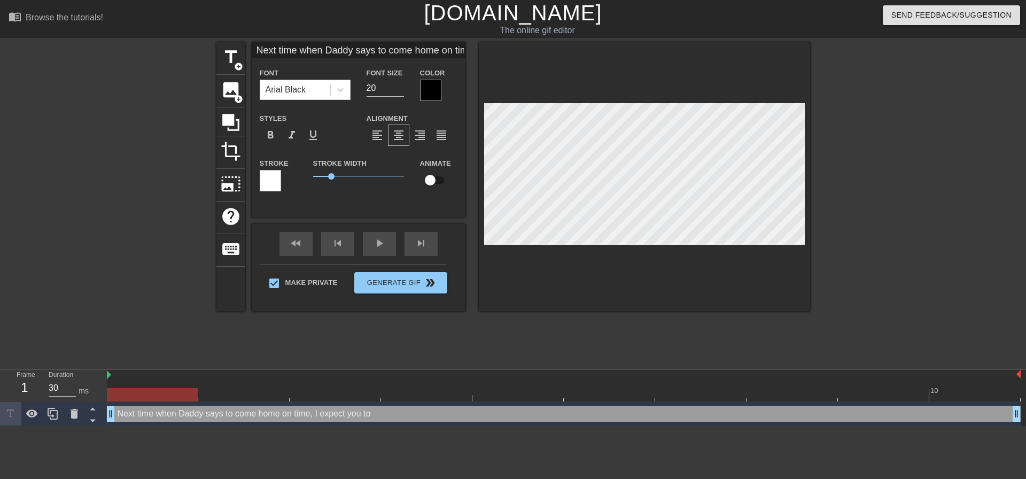
type textarea "Next time when Daddy says to come home on time, I expect you to"
type input "Next time when Daddy says to come home on time, I expect you to r"
type textarea "Next time when Daddy says to come home on time, I expect you to r"
type input "Next time when Daddy says to come home on time, I expect you to re"
type textarea "Next time when Daddy says to come home on time, I expect you to re"
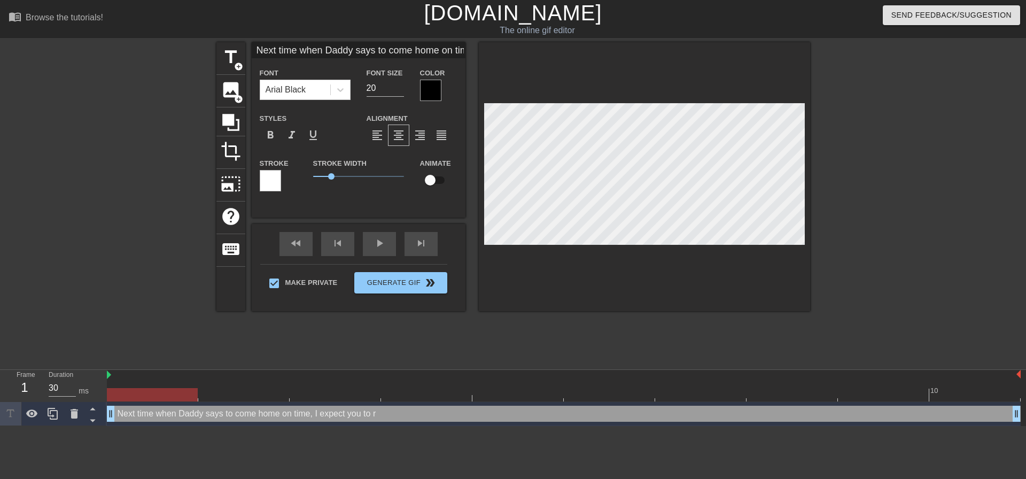
type input "Next time when Daddy says to come home on time, I expect you to rem"
type textarea "Next time when Daddy says to come home on time, I expect you to rem"
type input "Next time when Daddy says to come home on time, I expect you to reme"
type textarea "Next time when Daddy says to come home on time, I expect you to reme"
type input "Next time when Daddy says to come home on time, I expect you to remeb"
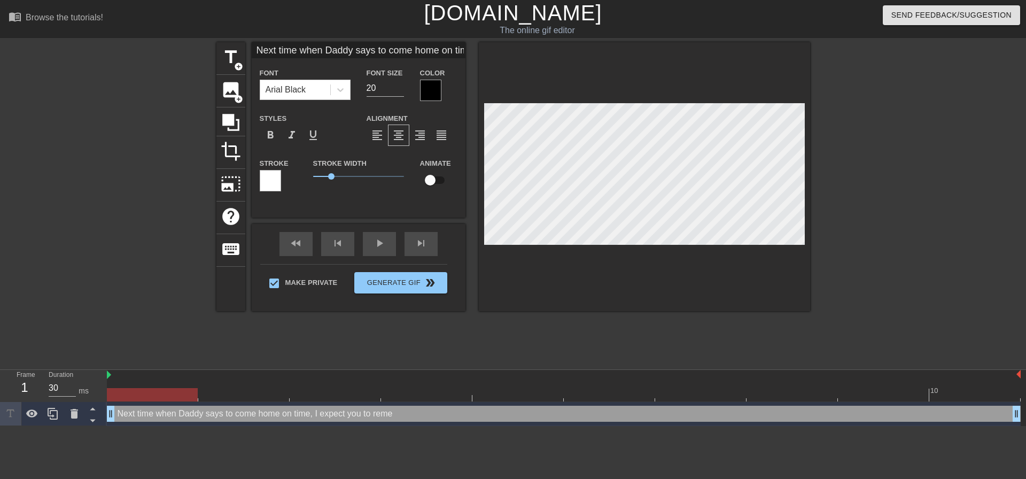
type textarea "Next time when Daddy says to come home on time, I expect you to remeb"
type input "Next time when Daddy says to come home on time, I expect you to remebe"
type textarea "Next time when Daddy says to come home on time, I expect you to remebe"
type input "Next time when Daddy says to come home on time, I expect you to remeber"
type textarea "Next time when Daddy says to come home on time, I expect you to remeber"
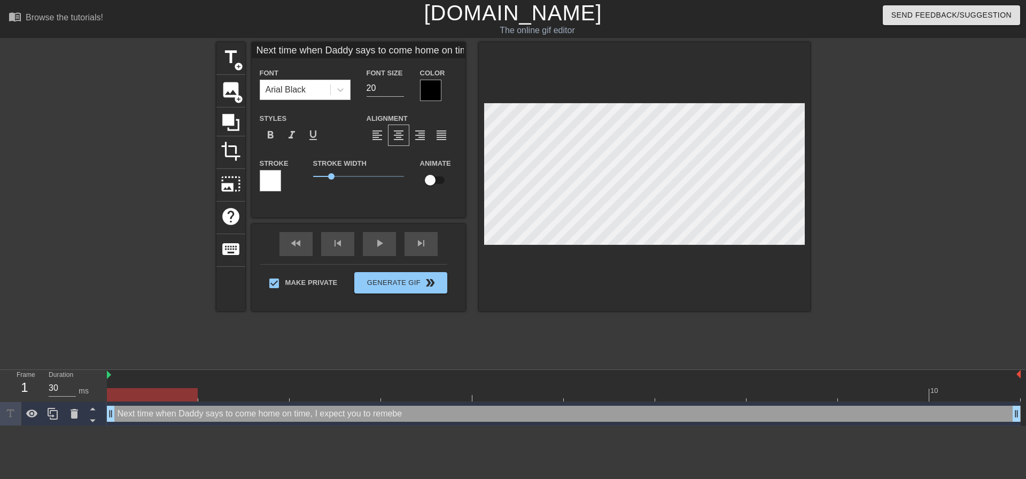
type input "Next time when Daddy says to come home on time, I expect you to remeber"
type textarea "Next time when Daddy says to come home on time, I expect you to remeber"
type input "Next time when Daddy says to come home on time, I expect you to remeber t"
type textarea "Next time when Daddy says to come home on time, I expect you to remeber t"
type input "Next time when Daddy says to come home on time, I expect you to remeber th"
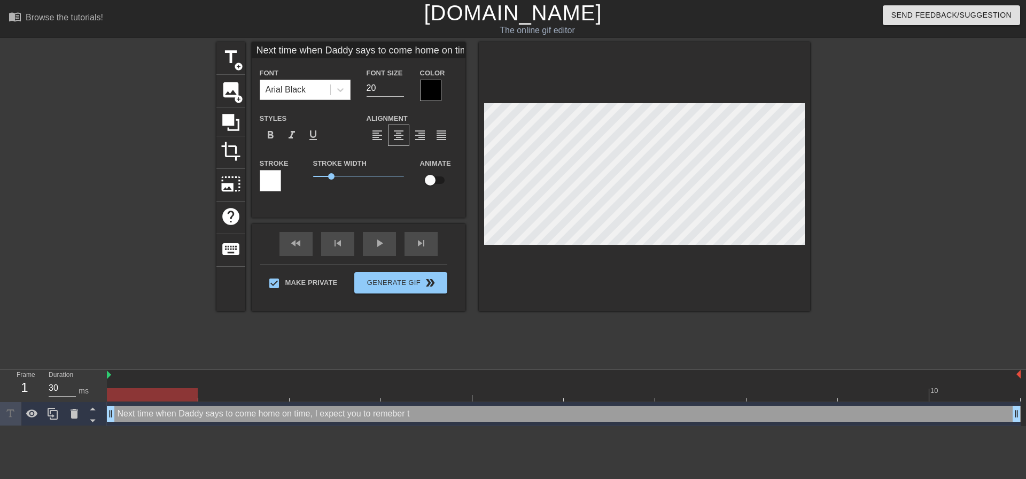
type textarea "Next time when Daddy says to come home on time, I expect you to remeber th"
type input "Next time when Daddy says to come home on time, I expect you to remeber thi"
type textarea "Next time when Daddy says to come home on time, I expect you to remeber thi"
type input "Next time when Daddy says to come home on time, I expect you to remeber this"
type textarea "Next time when Daddy says to come home on time, I expect you to remeber this"
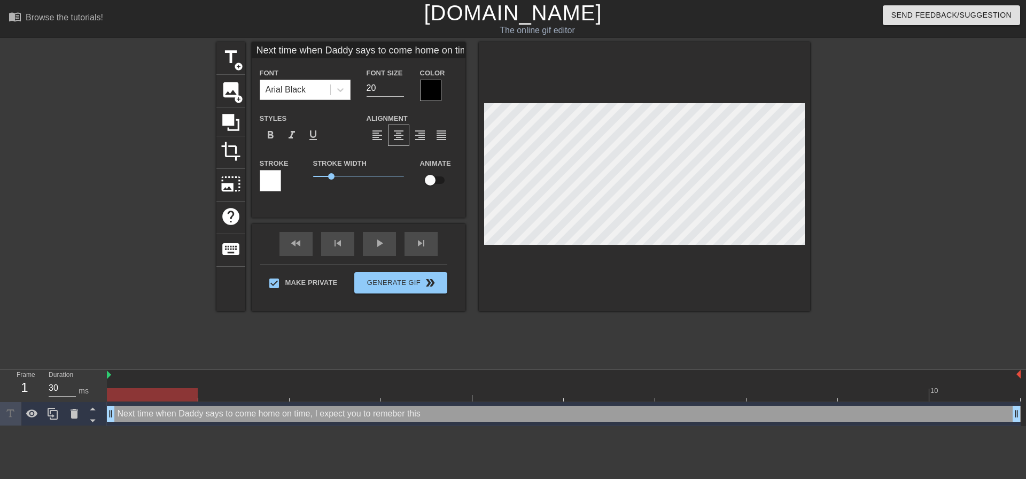
type input "Next time when Daddy says to come home on time, I expect you to remeber thi"
type textarea "Next time when Daddy says to come home on time, I expect you to remeber thi"
type input "Next time when Daddy says to come home on time, I expect you to remeber th"
type textarea "Next time when Daddy says to come home on time, I expect you to remeber th"
type input "Next time when Daddy says to come home on time, I expect you to remeber t"
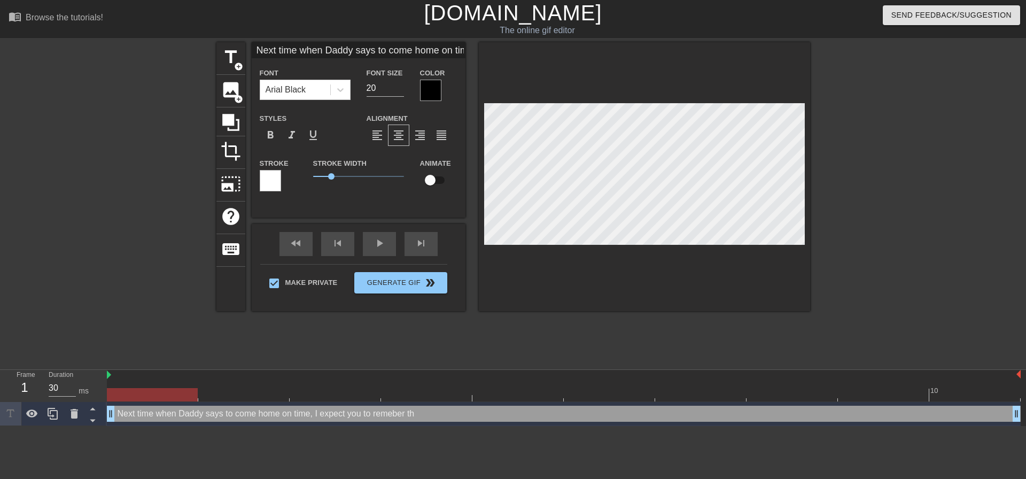
type textarea "Next time when Daddy says to come home on time, I expect you to remeber t"
type input "Next time when Daddy says to come home on time, I expect you to remeber"
type textarea "Next time when Daddy says to come home on time, I expect you to remeber"
type input "Next time when Daddy says to come home on time, I expect you to remeber"
type textarea "Next time when Daddy says to come home on time, I expect you to remeber"
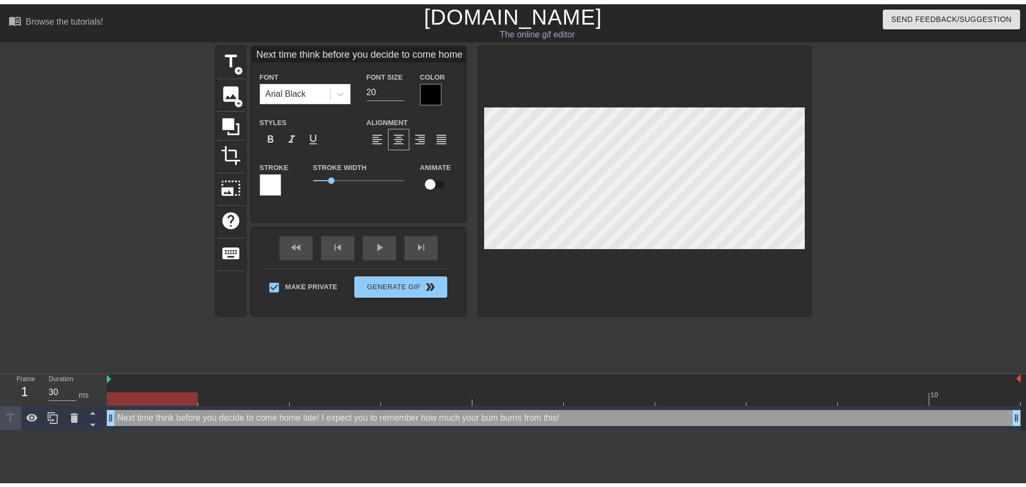
scroll to position [5, 2]
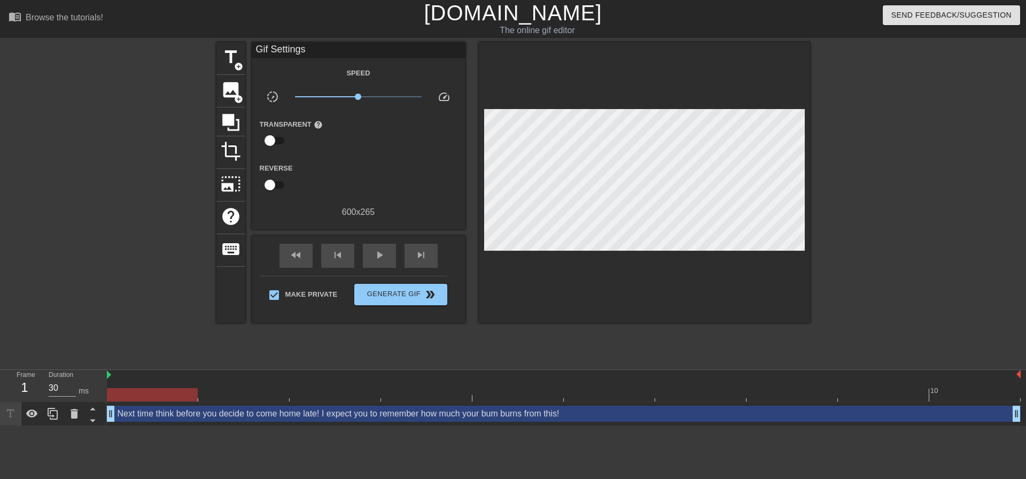
drag, startPoint x: 1022, startPoint y: 87, endPoint x: 883, endPoint y: 115, distance: 141.4
click at [1018, 83] on div "title add_circle image add_circle crop photo_size_select_large help keyboard Gi…" at bounding box center [513, 202] width 1026 height 321
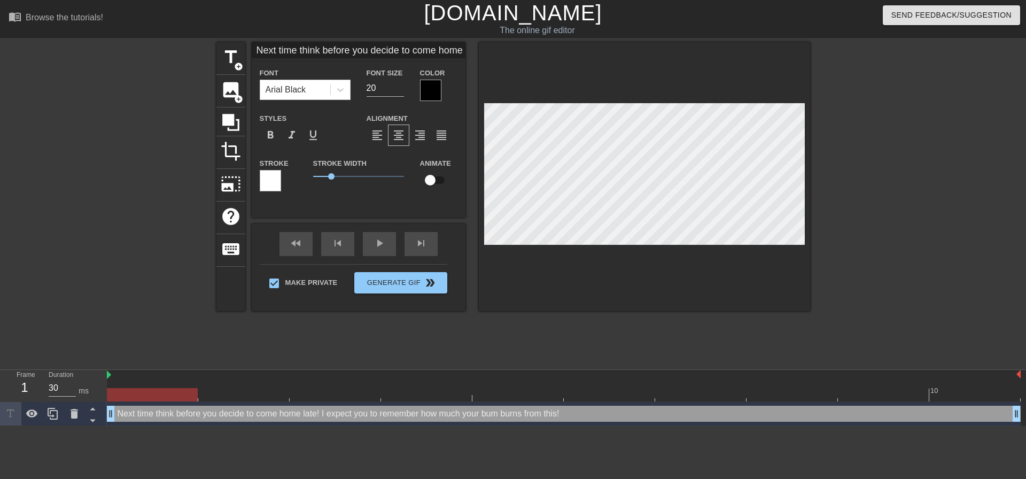
click at [788, 260] on div at bounding box center [644, 176] width 331 height 269
click at [805, 245] on div at bounding box center [644, 176] width 331 height 269
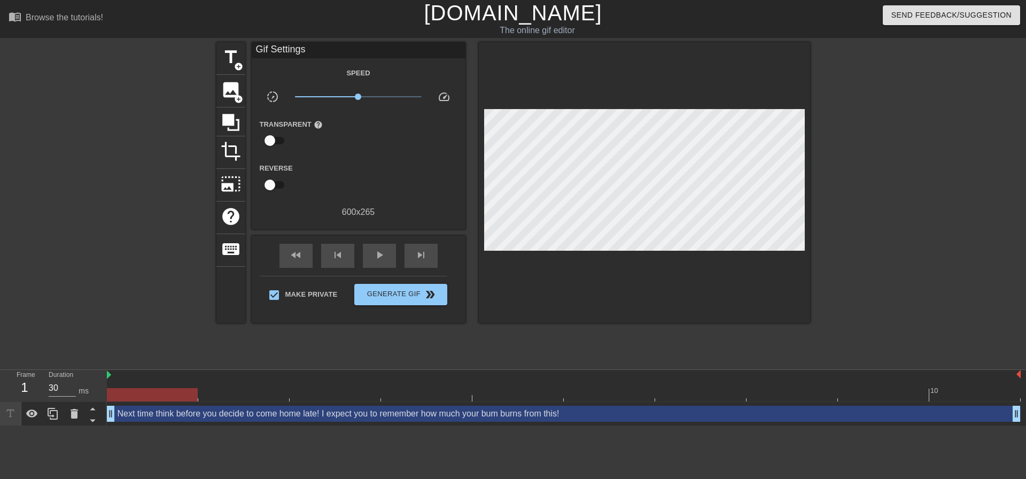
click at [891, 213] on div at bounding box center [903, 202] width 160 height 321
click at [389, 303] on button "Generate Gif double_arrow" at bounding box center [400, 294] width 92 height 21
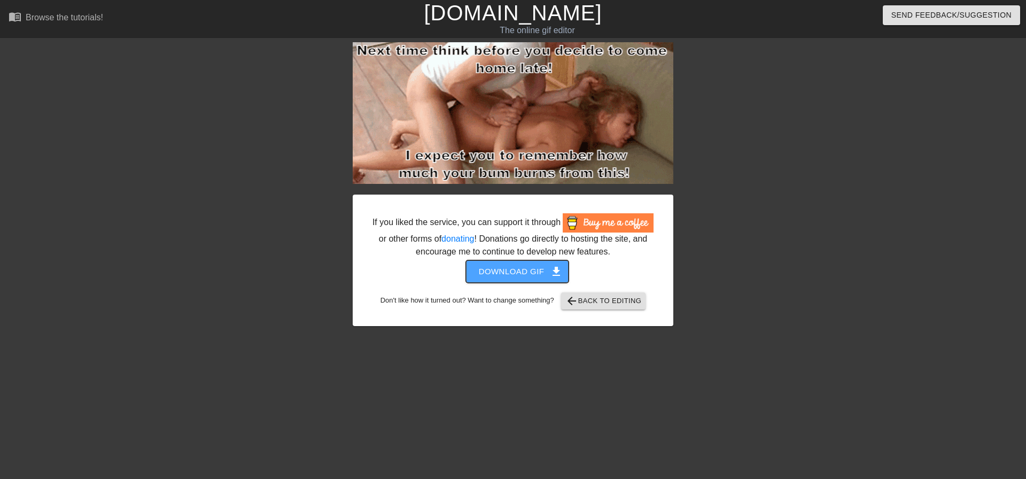
click at [522, 269] on span "Download gif get_app" at bounding box center [517, 272] width 77 height 14
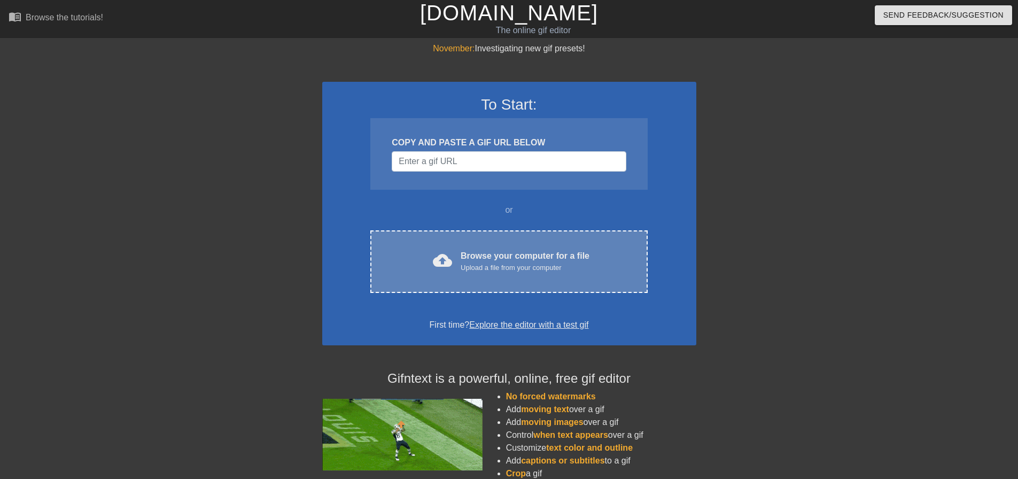
click at [477, 242] on div "cloud_upload Browse your computer for a file Upload a file from your computer C…" at bounding box center [508, 261] width 277 height 63
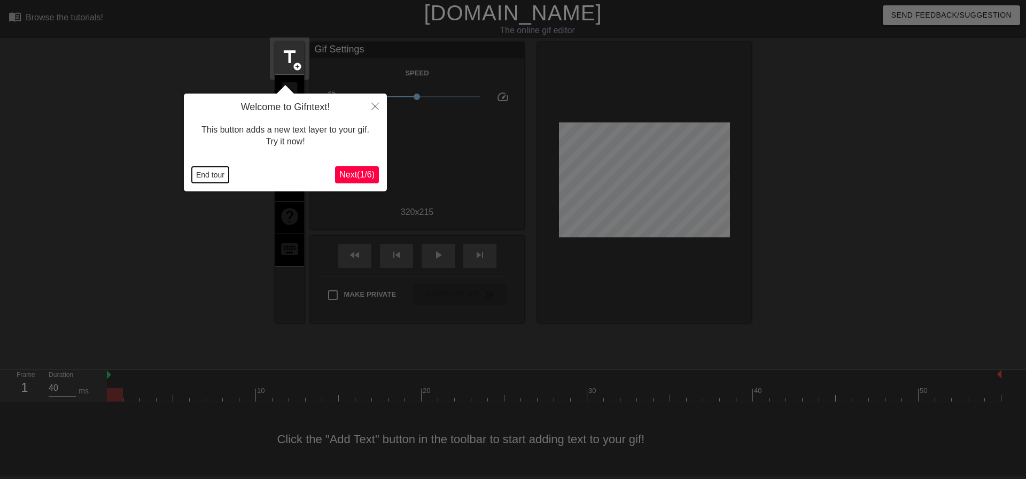
click at [202, 180] on button "End tour" at bounding box center [210, 175] width 37 height 16
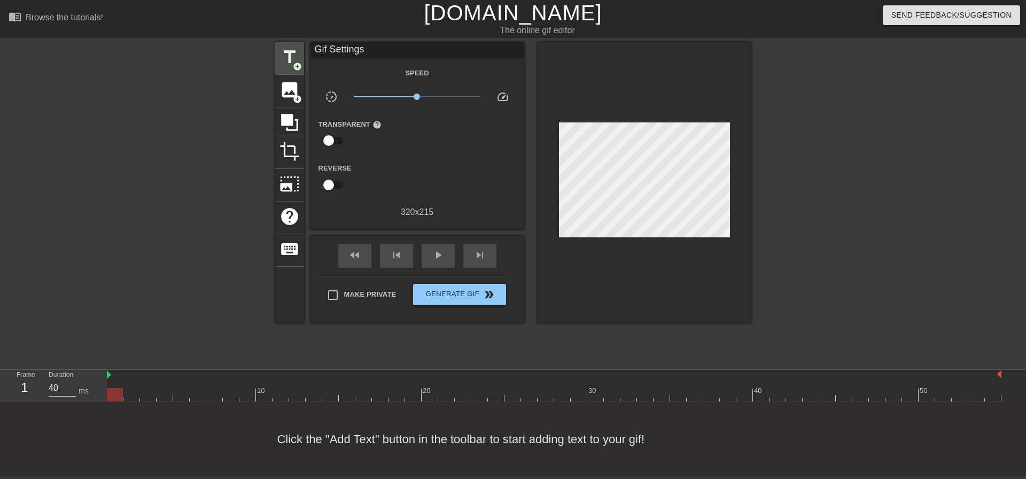
click at [303, 50] on div "title add_circle" at bounding box center [289, 58] width 29 height 33
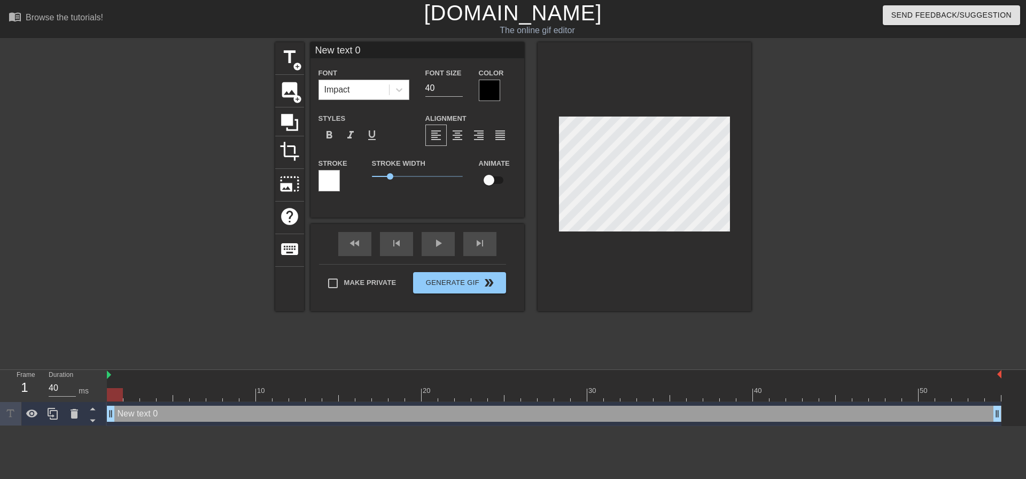
click at [351, 82] on div "Impact" at bounding box center [354, 89] width 70 height 19
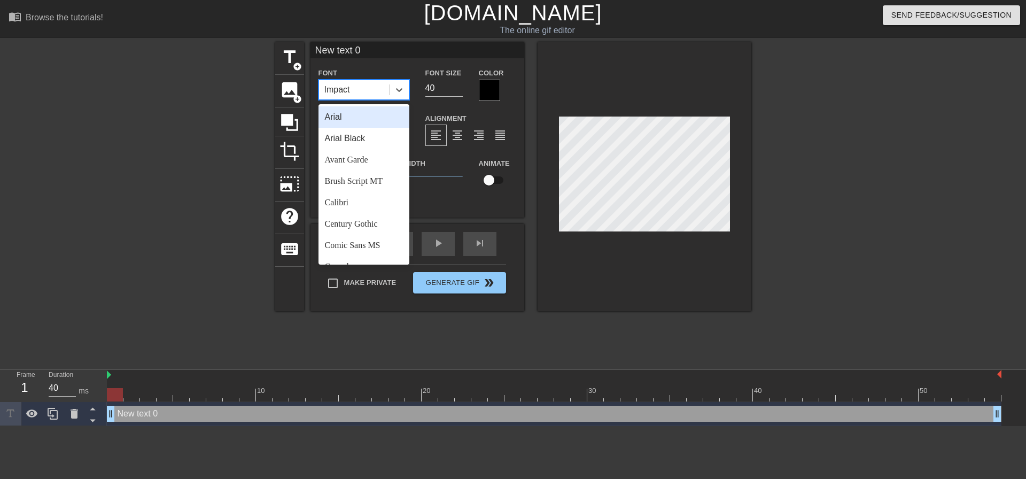
click at [355, 136] on div "Arial Black" at bounding box center [364, 138] width 91 height 21
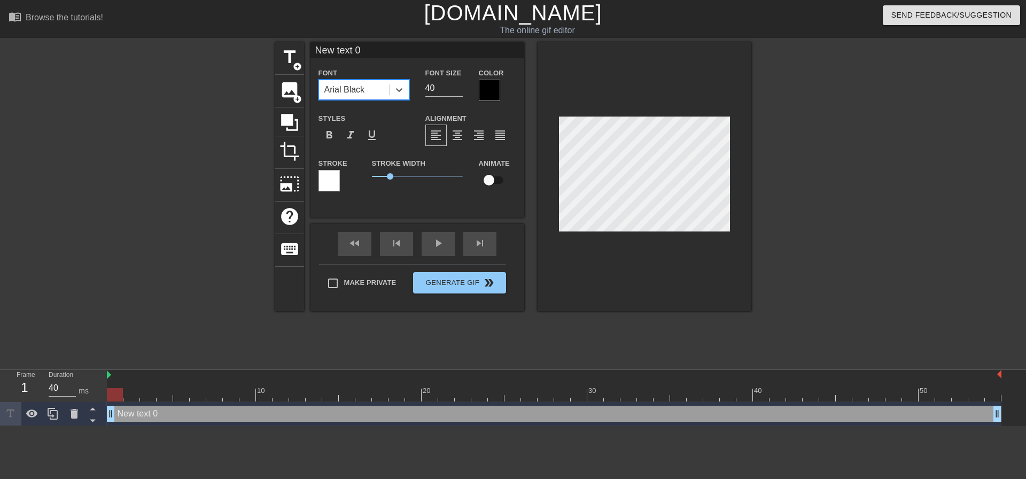
drag, startPoint x: 439, startPoint y: 84, endPoint x: 345, endPoint y: 82, distance: 93.5
click at [347, 83] on div "Font option Arial Black, selected. 0 results available. Select is focused ,type…" at bounding box center [417, 83] width 214 height 35
type input "16"
click at [455, 128] on div "format_align_center" at bounding box center [457, 135] width 21 height 21
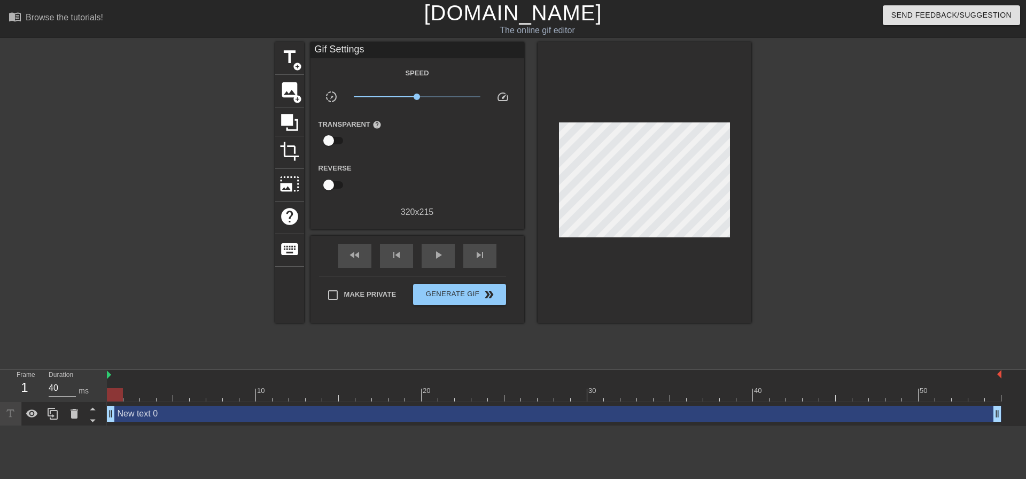
click at [360, 276] on div "Make Private Generate Gif double_arrow" at bounding box center [412, 297] width 187 height 42
click at [371, 297] on span "Make Private" at bounding box center [370, 294] width 52 height 11
click at [344, 297] on input "Make Private" at bounding box center [333, 295] width 22 height 22
checkbox input "true"
click at [439, 252] on span "play_arrow" at bounding box center [438, 255] width 13 height 13
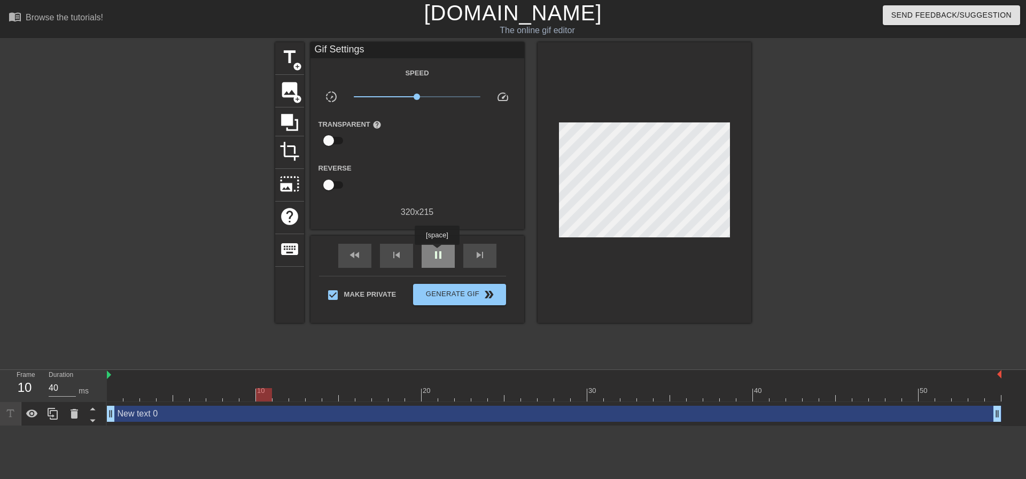
click at [437, 252] on span "pause" at bounding box center [438, 255] width 13 height 13
drag, startPoint x: 281, startPoint y: 392, endPoint x: 133, endPoint y: 373, distance: 149.8
click at [138, 374] on div "10 20 30 40 50" at bounding box center [554, 386] width 895 height 32
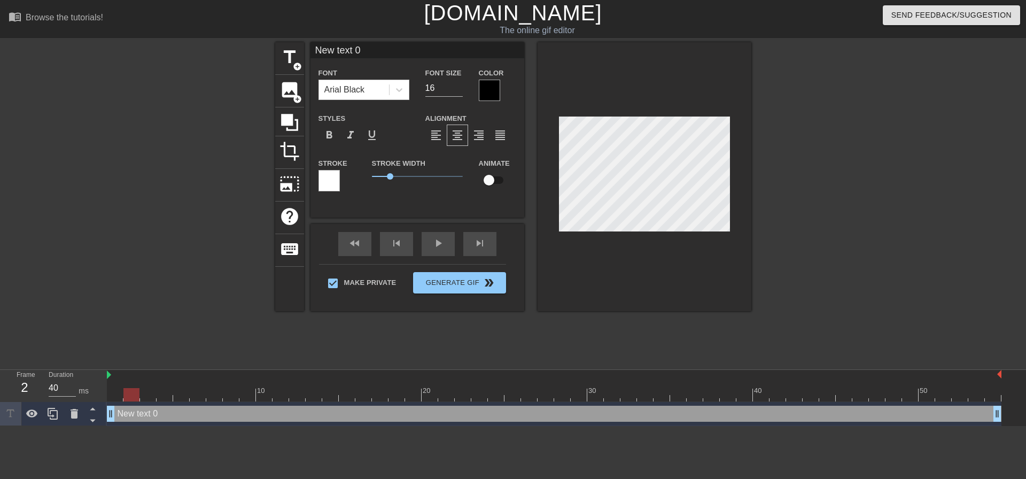
scroll to position [2, 1]
type input "A"
type textarea "AH"
type input "AH"
type textarea "AH"
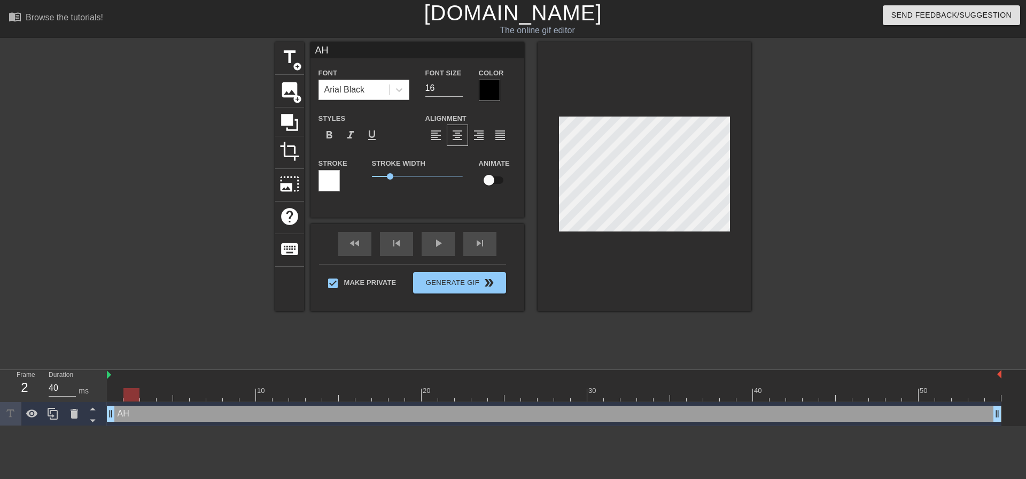
type input "AH F"
type textarea "AH F"
type input "AH FI"
type textarea "AH FI"
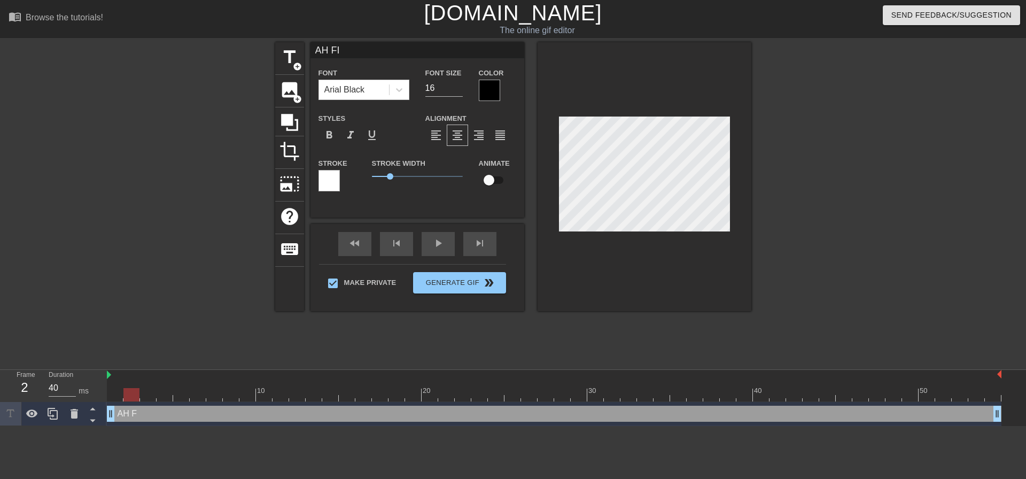
type input "AH FIC"
type textarea "AH FIC"
type input "AH FI"
type textarea "AH FI"
type input "AH F"
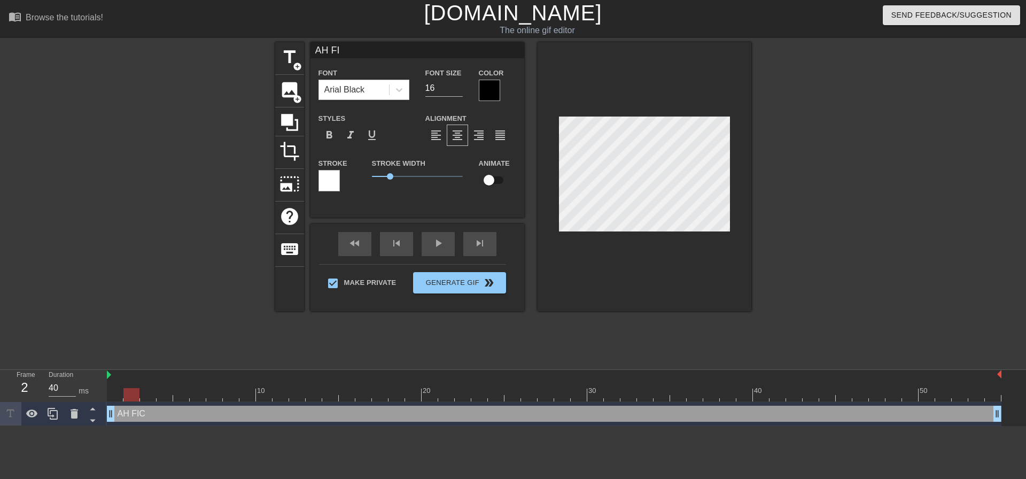
type textarea "AH F"
type input "AH FU"
type textarea "AH FUC"
type input "AH FUCK"
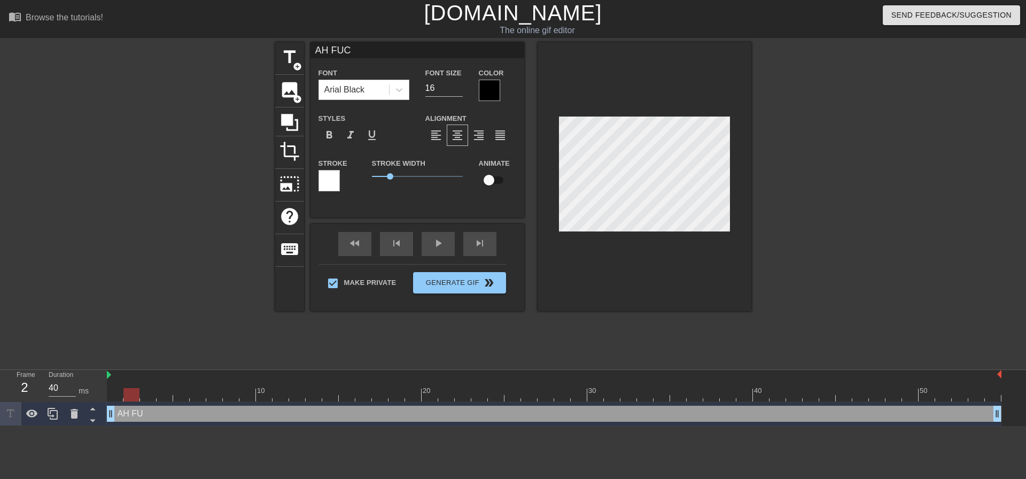
type textarea "AH FUCK"
type input "AH FUC"
type textarea "AH FUC"
type input "AH FU"
type textarea "AH FU"
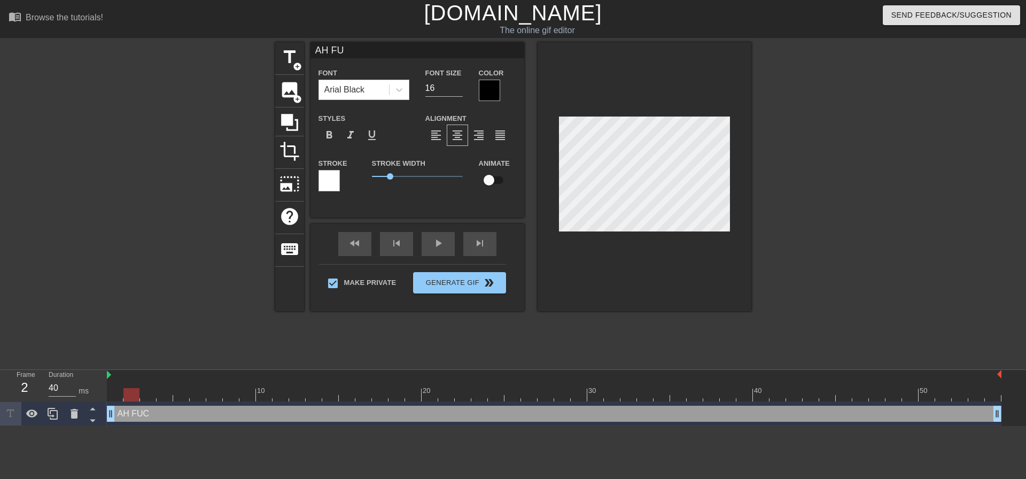
type input "AH F"
type textarea "AH F"
type input "AH"
type textarea "AH"
type input "AH N"
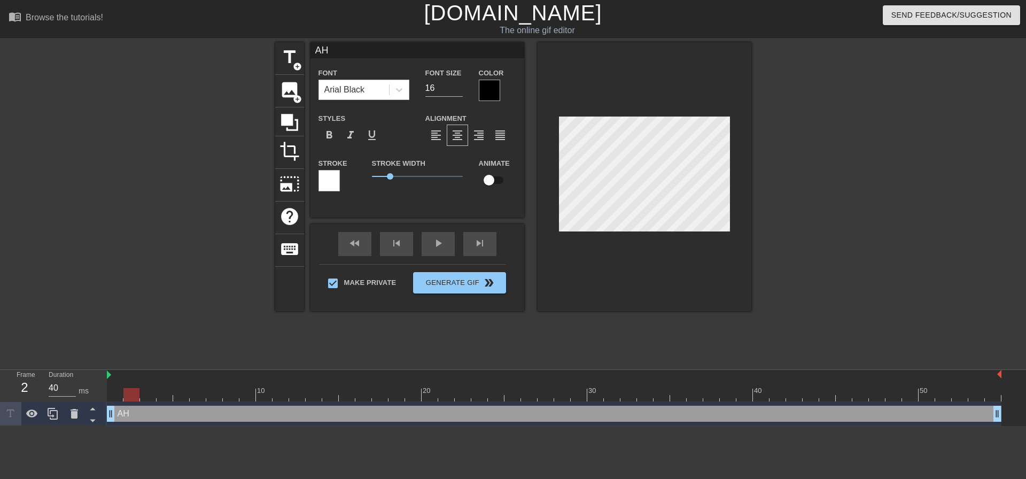
type textarea "AH N"
type input "AH NO"
type textarea "AH NO"
type input "AH NO!"
type textarea "AH NO!"
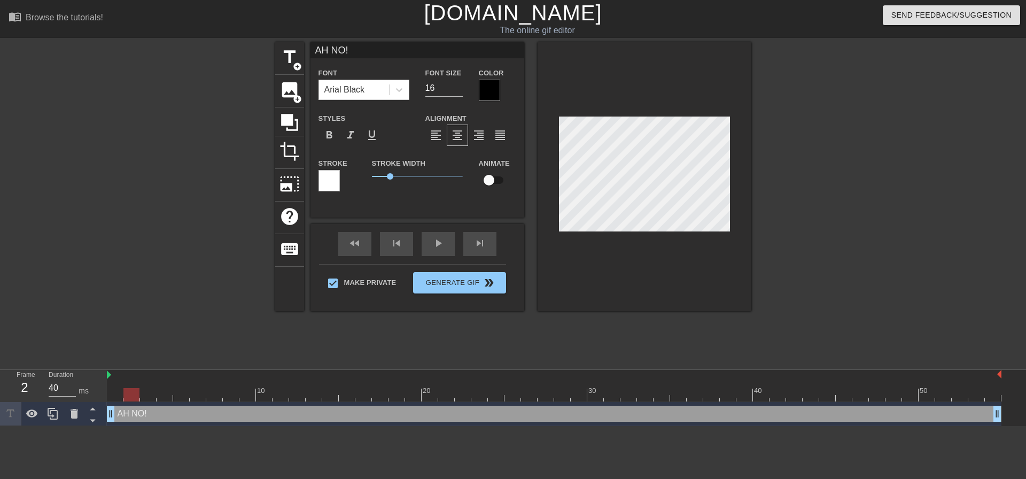
type input "AH NO!"
type textarea "AH NO!"
type input "AH NO! D"
type textarea "AH NO! D"
type input "AH NO! DA"
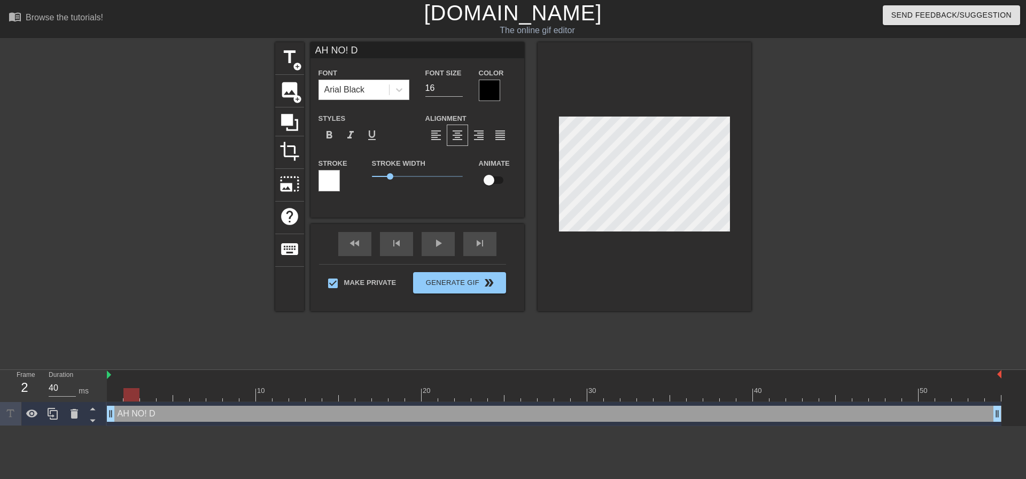
type textarea "AH NO! DA"
type input "AH NO! D"
type textarea "AH NO! D"
type input "AH NO!"
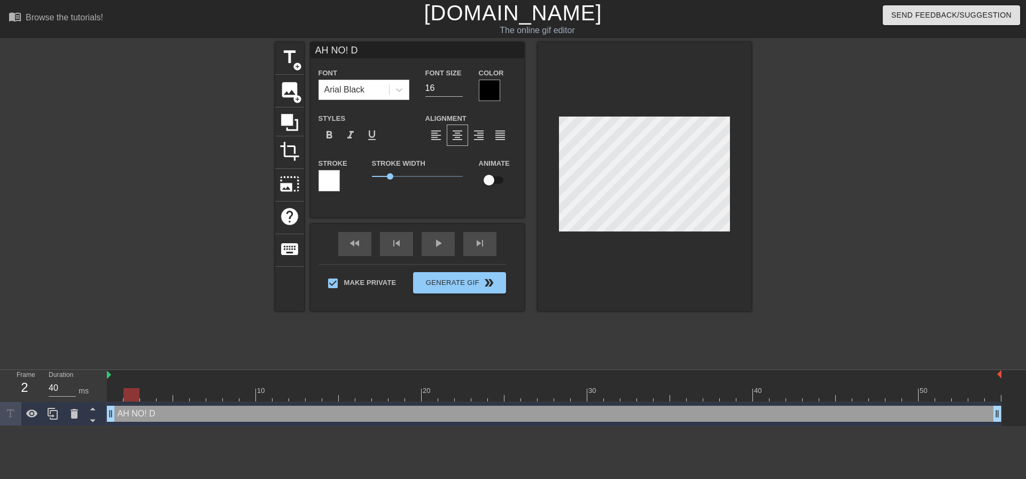
type textarea "AH NO!"
type input "AH NO! B"
type textarea "AH NO! BI"
type input "AH NO! BIG"
type textarea "AH NO! BIG"
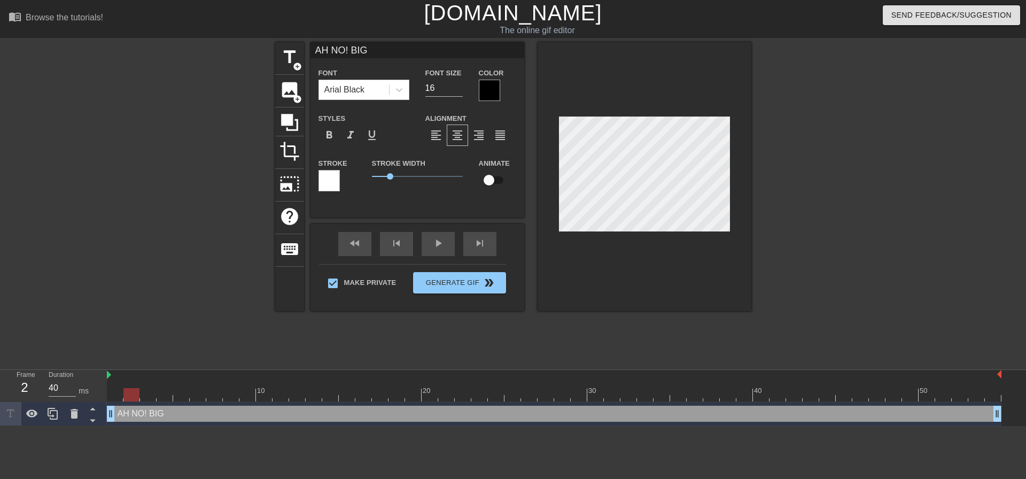
type input "AH NO! BIG"
type textarea "AH NO! BIG"
type input "AH NO! BIG B"
type textarea "AH NO! BIG B"
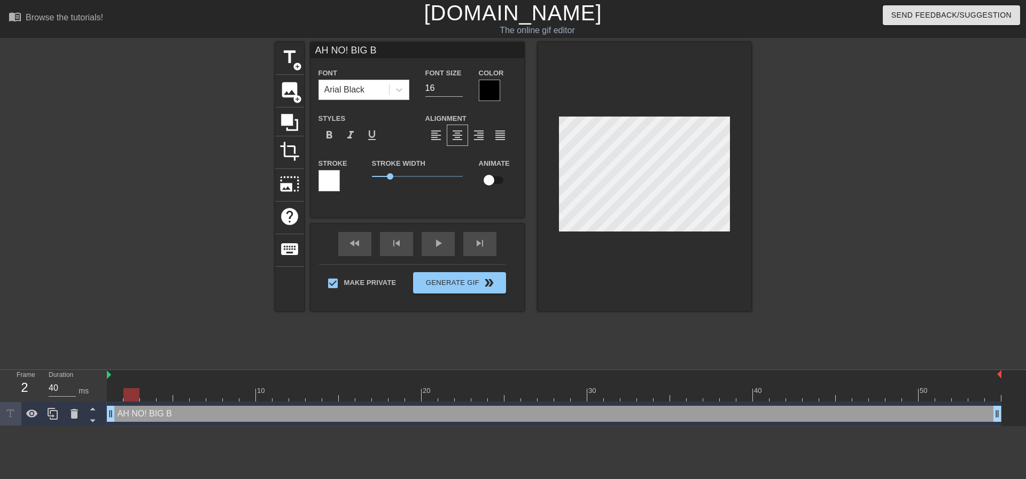
type input "AH NO! BIG BR"
type textarea "AH NO! BIG BR"
type input "AH NO! BIG BRO"
type textarea "AH NO! BIG BRO"
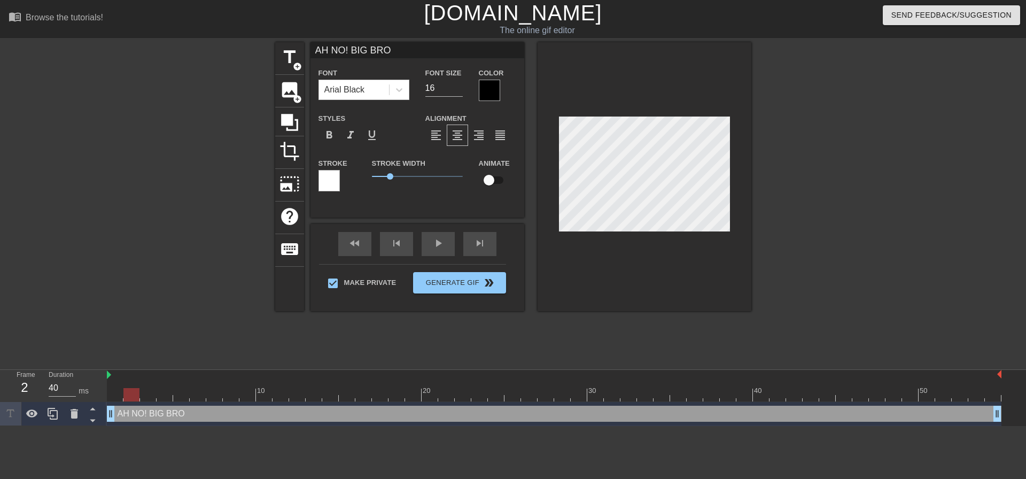
type input "AH NO! BIG BRO"
type textarea "AH NO! BIG BRO"
type input "AH NO! BIG BRO M"
type textarea "AH NO! BIG BRO M"
type input "AH NO! BIG BRO MY"
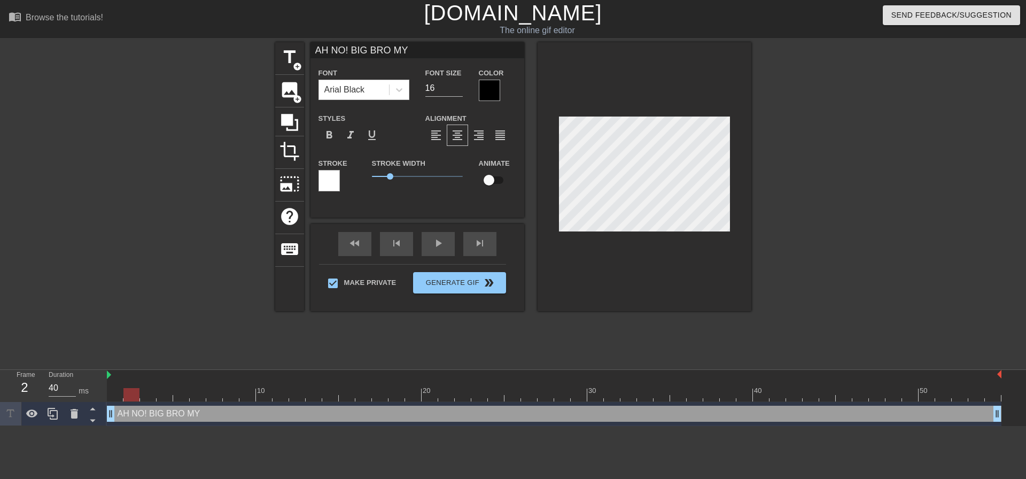
type textarea "AH NO! BIG BRO MY"
type input "AH NO! BIG BRO MY B"
type textarea "AH NO! BIG BRO MY B"
type input "AH NO! BIG BRO MY BU"
type textarea "AH NO! BIG BRO MY BU"
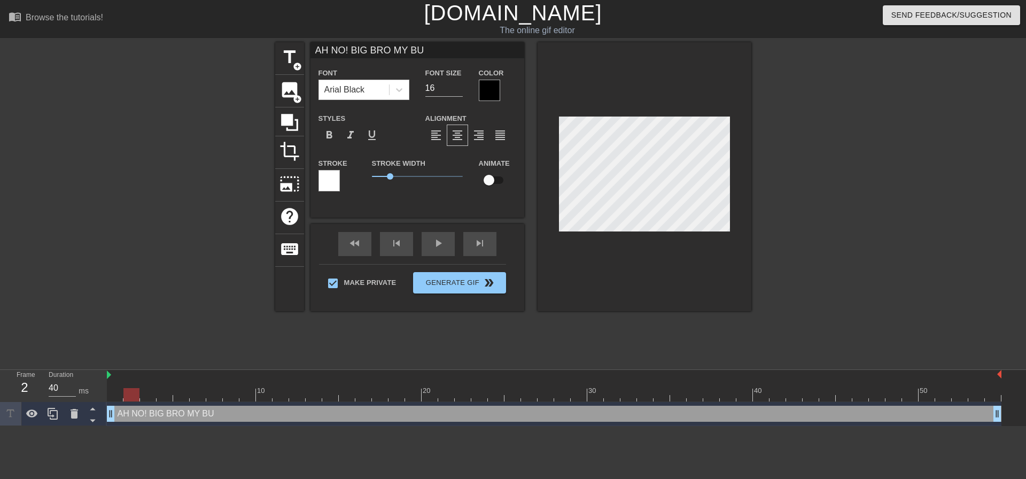
type input "AH NO! BIG BRO MY BUM"
type textarea "AH NO! BIG BRO MY BUM"
type input "AH NO! BIG BRO MY BUM"
type textarea "AH NO! BIG BRO MY BUM"
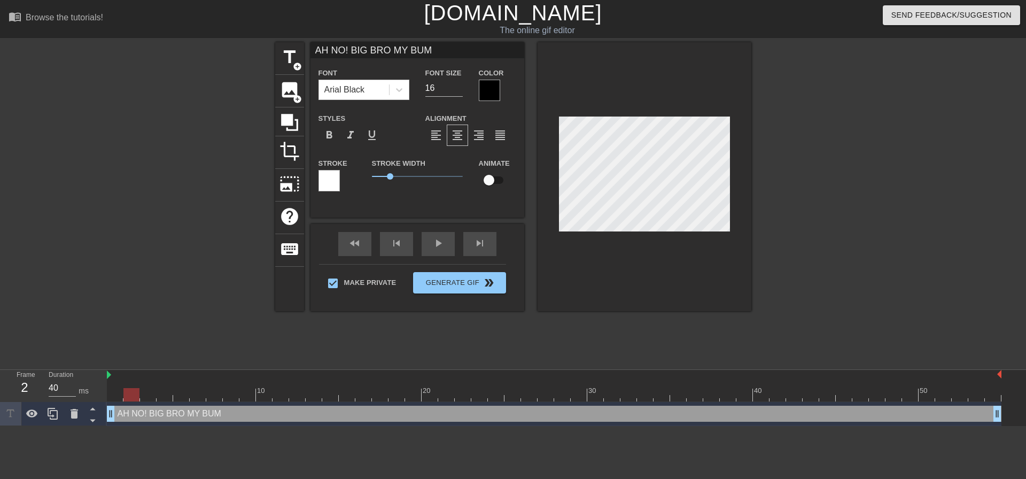
type input "AH NO! BIG BRO MY BUM"
type textarea "AH NO! BIG BRO MY BUM"
type input "AH NO! BIG BRO MY BUM"
type textarea "AH NO! BIG BRO MY BUM"
type input "AH NO! BIG BRO MY BUM C"
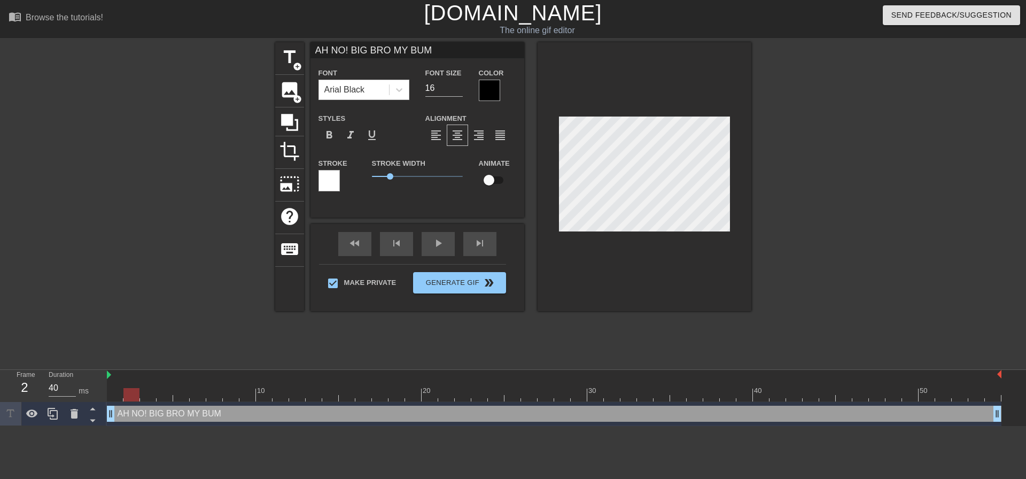
type textarea "AH NO! BIG BRO MY BUM C"
type input "AH NO! BIG BRO MY BUM CA"
type textarea "AH NO! BIG BRO MY BUM CA"
type input "AH NO! BIG BRO MY BUM CAN"
type textarea "AH NO! BIG BRO MY BUM CAN"
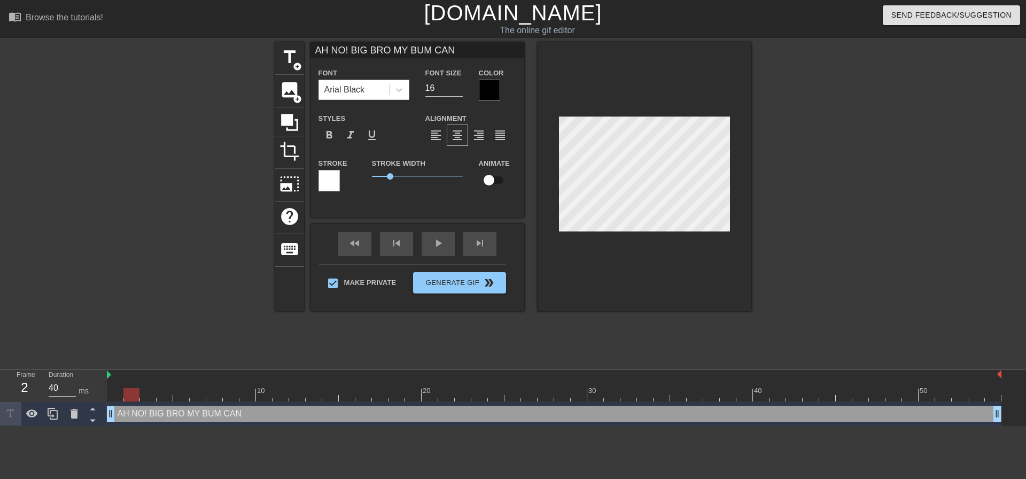
type input "AH NO! BIG BRO MY BUM CANT"
type textarea "AH NO! BIG BRO MY BUM CANT"
type input "AH NO! BIG BRO MY BUM CANTG"
type textarea "AH NO! BIG BRO MY BUM CANTG"
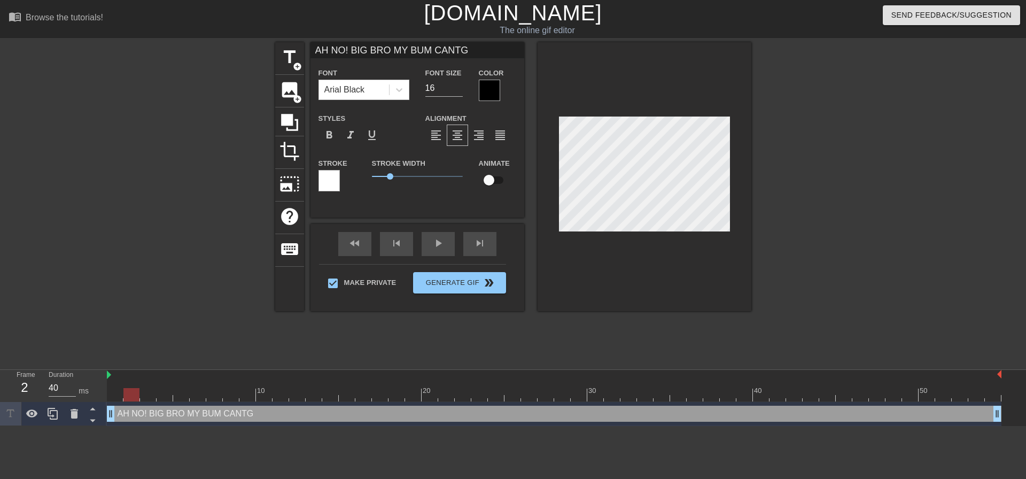
type input "AH NO! BIG BRO MY BUM CANT"
type textarea "AH NO! BIG BRO MY BUM CANT"
type input "AH NO! BIG BRO MY BUM CAN"
type textarea "AH NO! BIG BRO MY BUM CAN"
type input "AH NO! BIG BRO MY BUM CAN'"
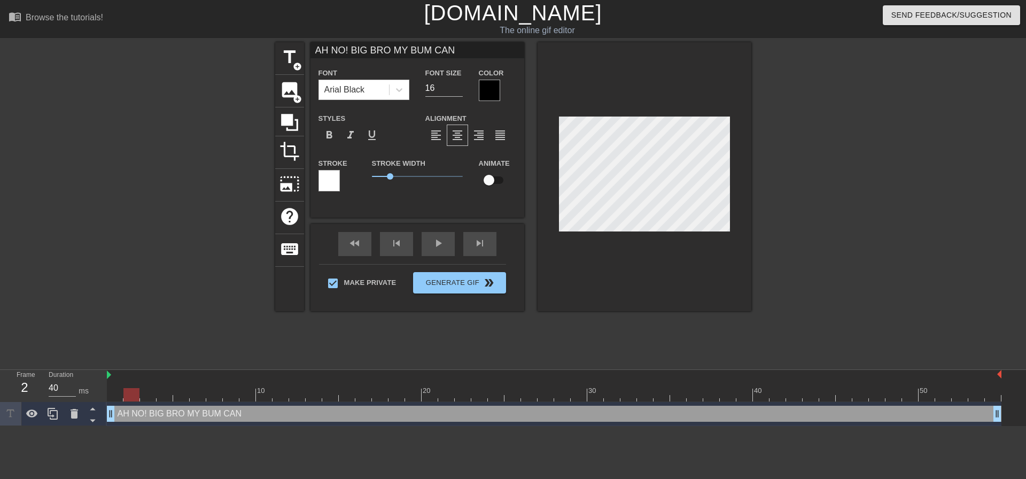
type textarea "AH NO! BIG BRO MY BUM CAN'"
type input "AH NO! BIG BRO MY BUM CAN'T"
type textarea "AH NO! BIG BRO MY BUM CAN'T"
type input "AH NO! BIG BRO MY BUM CAN'T"
type textarea "AH NO! BIG BRO MY BUM CAN'T"
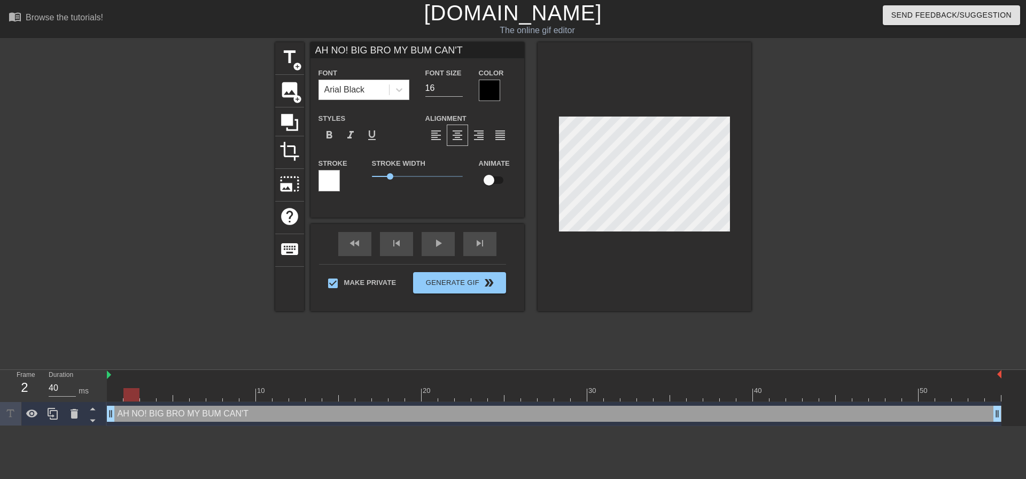
type input "AH NO! BIG BRO MY BUM CAN'TT"
type textarea "AH NO! BIG BRO MY BUM CAN'T T"
type input "AH NO! BIG BRO MY BUM CAN'TTA"
type textarea "AH NO! BIG BRO MY BUM CAN'T TA"
type input "AH NO! BIG BRO MY BUM CAN'TTAK"
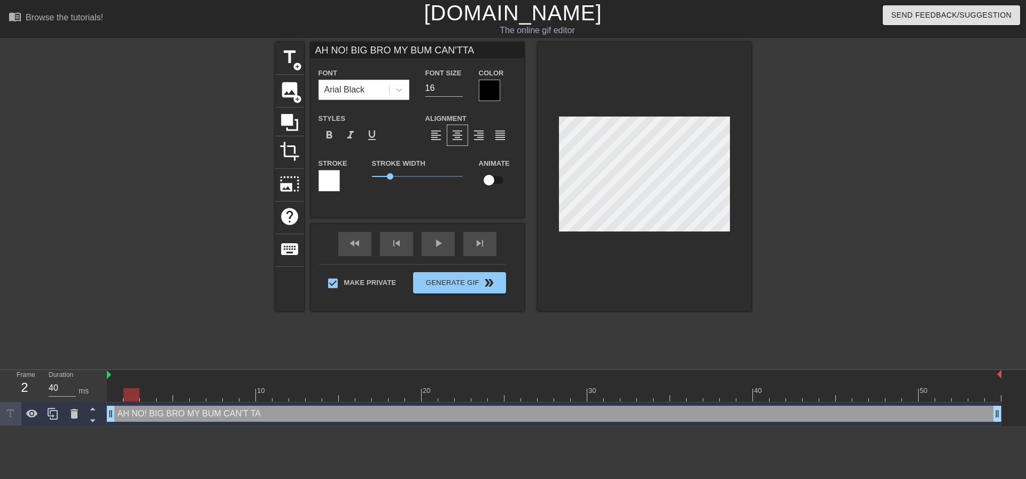
type textarea "AH NO! BIG BRO MY BUM CAN'T TAK"
type input "AH NO! BIG BRO MY BUM CAN'TTAKE"
type textarea "AH NO! BIG BRO MY BUM CAN'T TAKE"
type input "AH NO! BIG BRO MY BUM CAN'TTAKE"
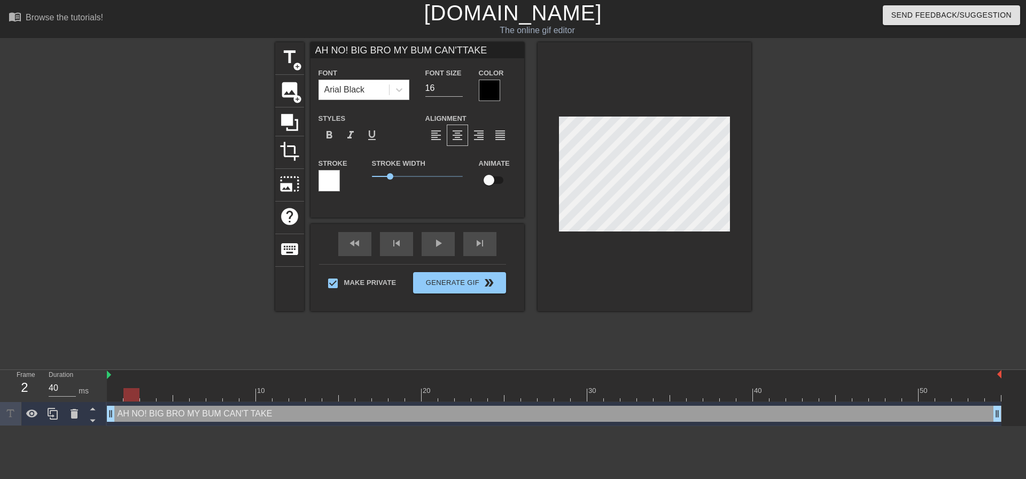
type textarea "AH NO! BIG BRO MY BUM CAN'T TAKE"
type input "AH NO! BIG BRO MY BUM CAN'TTAKE I"
type textarea "AH NO! BIG BRO MY BUM CAN'T TAKE I"
type input "AH NO! BIG BRO MY BUM CAN'TTAKE IT"
type textarea "AH NO! BIG BRO MY BUM CAN'T TAKE IT"
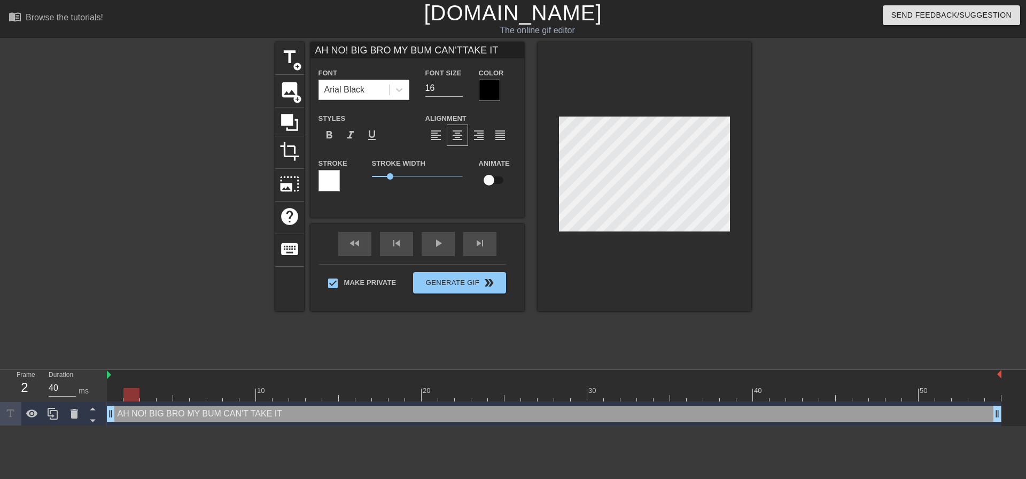
type input "AH NO! BIG BRO MY BUM CAN'TTAKE IT!"
type textarea "AH NO! BIG BRO MY BUM CAN'T TAKE IT!"
type input "AH NO! BIG BRO MY BUM CAN'TTAKE IT!"
type textarea "AH NO! BIG BRO MY BUM CAN'T TAKE IT!"
type input "AH NO! BIG BRO MY BUM CAN'TTAKE IT!"
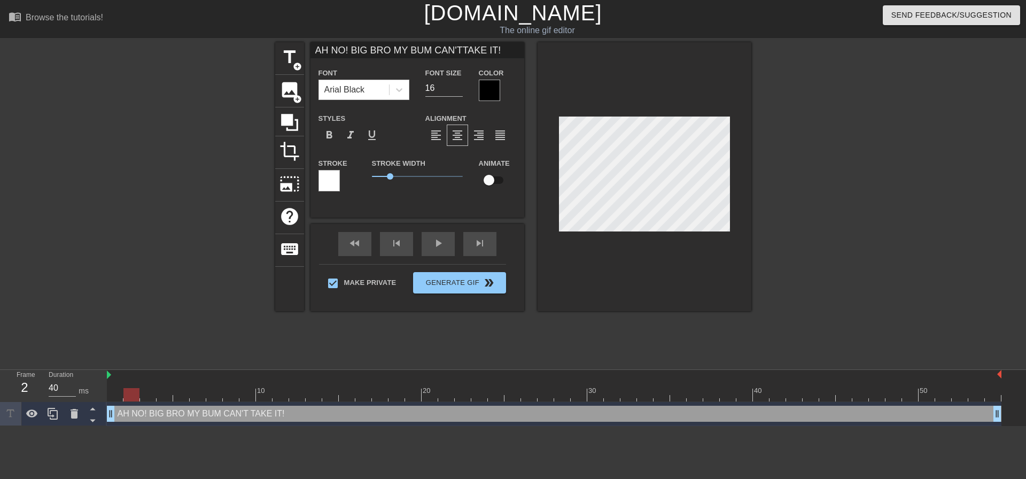
type textarea "AH NO! BIG BRO MY BUM CAN'T TAKE IT!"
type input "AH NO! BIG BRO MY BUM CAN'TTAKE IT!"
type textarea "AH NO! BIG BRO MY BUM CAN'T TAKE IT!"
type input "AH NO! BIG BRO MY BUM CAN'TTAKE IT!"
type textarea "AH NO! BIG BRO MY BUM CAN'T TAKE IT!"
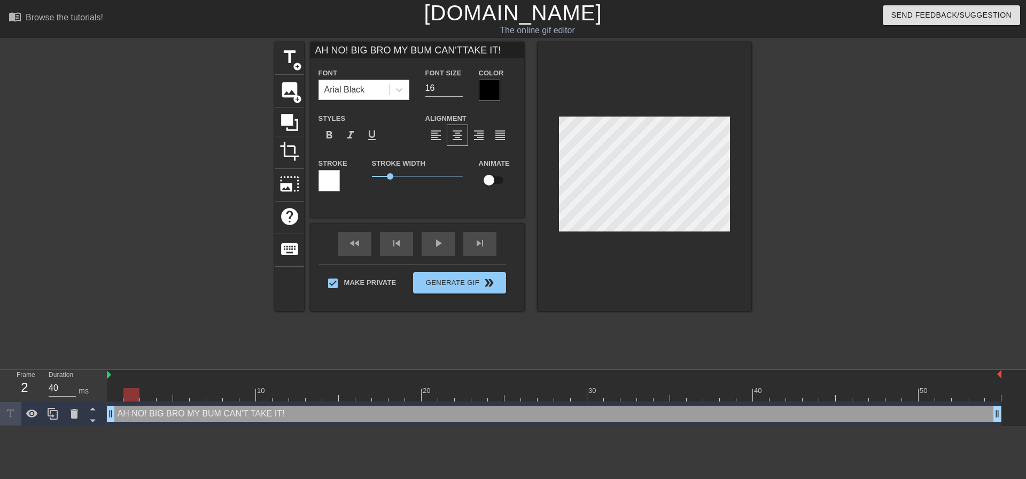
type input "AH NO! BIG BRO MY BUM CAN'TTAKE IT!"
type textarea "AH NO! BIG BRO MY BUM CAN'T TAKE IT!"
type input "AH NO! BIG BRO MY BUM CAN'TTAKE IT!P"
type textarea "AH NO! BIG BRO MY BUM CAN'T TAKE IT! P"
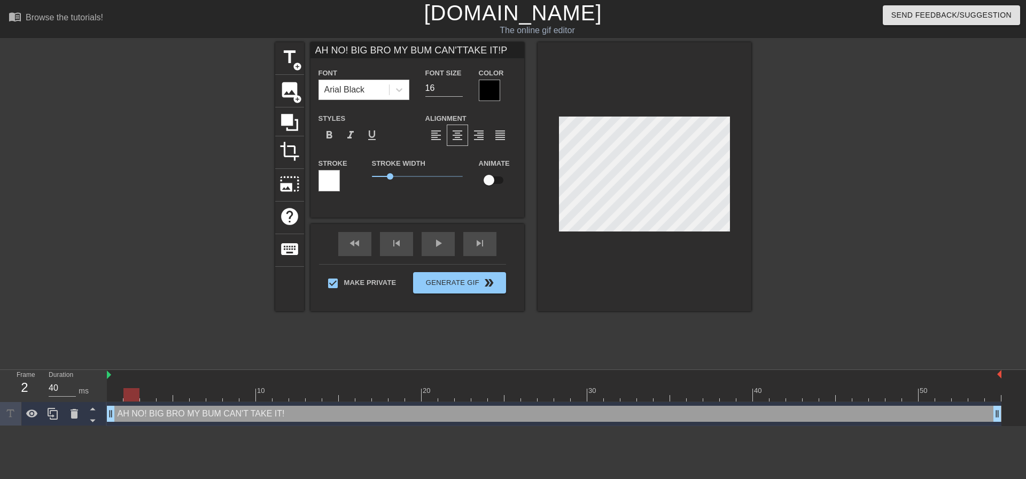
type input "AH NO! BIG BRO MY BUM CAN'TTAKE IT!PL"
type textarea "AH NO! BIG BRO MY BUM CAN'T TAKE IT! PL"
type input "AH NO! BIG BRO MY BUM CAN'TTAKE IT!PLE"
type textarea "AH NO! BIG BRO MY BUM CAN'T TAKE IT! PLE"
type input "AH NO! BIG BRO MY BUM CAN'TTAKE IT!PLEA"
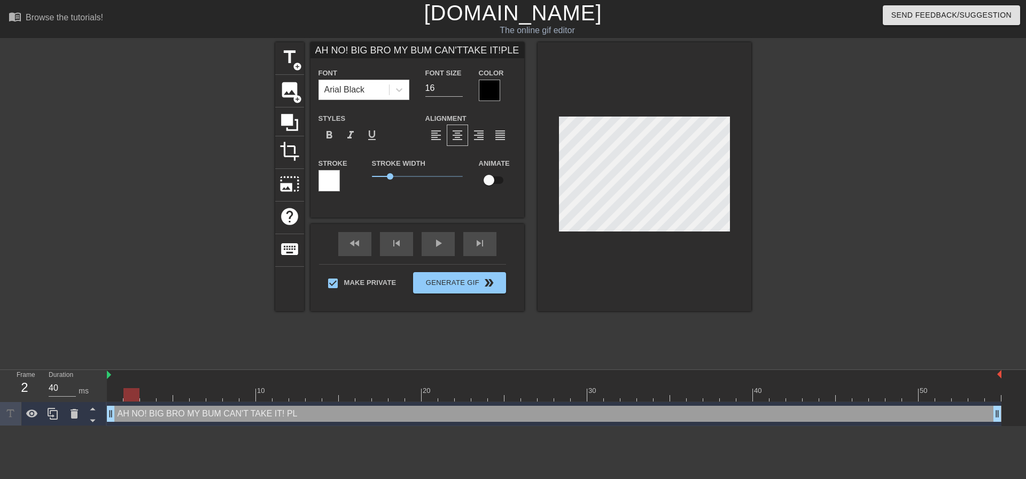
type textarea "AH NO! BIG BRO MY BUM CAN'T TAKE IT! PLEA"
type input "AH NO! BIG BRO MY BUM CAN'TTAKE IT!PLEAS"
type textarea "AH NO! BIG BRO MY BUM CAN'T TAKE IT! PLEAS"
type input "AH NO! BIG BRO MY BUM CAN'TTAKE IT!PLEASE"
type textarea "AH NO! BIG BRO MY BUM CAN'T TAKE IT! PLEASE"
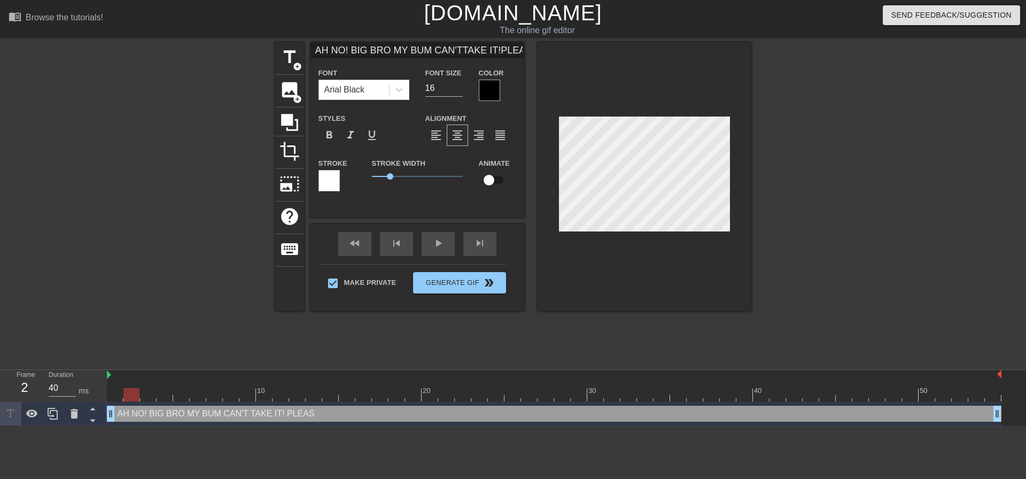
type input "AH NO! BIG BRO MY BUM CAN'TTAKE IT!PLEASE"
type textarea "AH NO! BIG BRO MY BUM CAN'T TAKE IT! PLEASE"
type input "AH NO! BIG BRO MY BUM CAN'TTAKE IT!PLEASE H"
type textarea "AH NO! BIG BRO MY BUM CAN'T TAKE IT! PLEASE H"
type input "AH NO! BIG BRO MY BUM CAN'TTAKE IT!PLEASE HA"
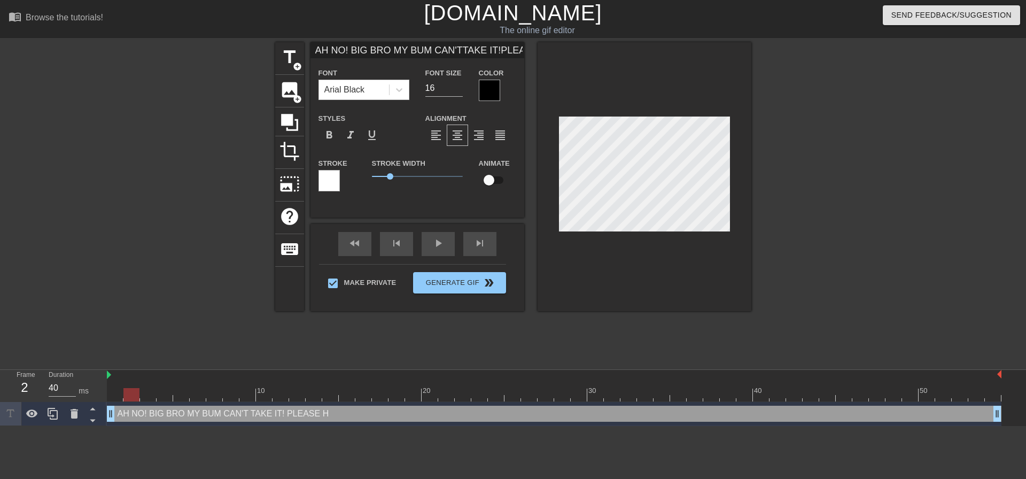
type textarea "AH NO! BIG BRO MY BUM CAN'T TAKE IT! PLEASE HA"
type input "AH NO! BIG BRO MY BUM CAN'TTAKE IT!PLEASE HAV"
type textarea "AH NO! BIG BRO MY BUM CAN'T TAKE IT! PLEASE HAV"
type input "AH NO! BIG BRO MY BUM CAN'TTAKE IT!PLEASE HAVE"
type textarea "AH NO! BIG BRO MY BUM CAN'T TAKE IT! PLEASE HAVE"
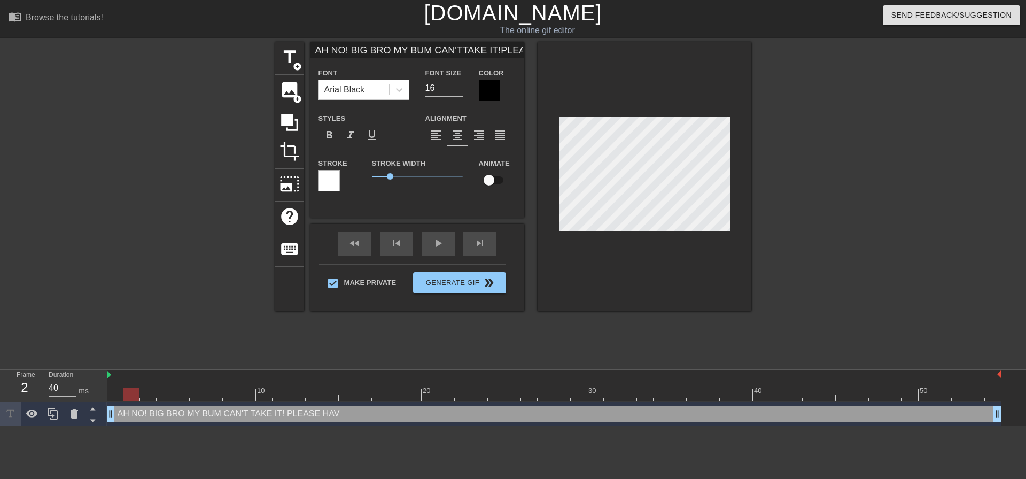
type input "AH NO! BIG BRO MY BUM CAN'TTAKE IT!PLEASE HAVER"
type textarea "AH NO! BIG BRO MY BUM CAN'T TAKE IT! PLEASE HAVER"
type input "AH NO! BIG BRO MY BUM CAN'TTAKE IT!PLEASE HAVERC"
type textarea "AH NO! BIG BRO MY BUM CAN'T TAKE IT! PLEASE HAVERC"
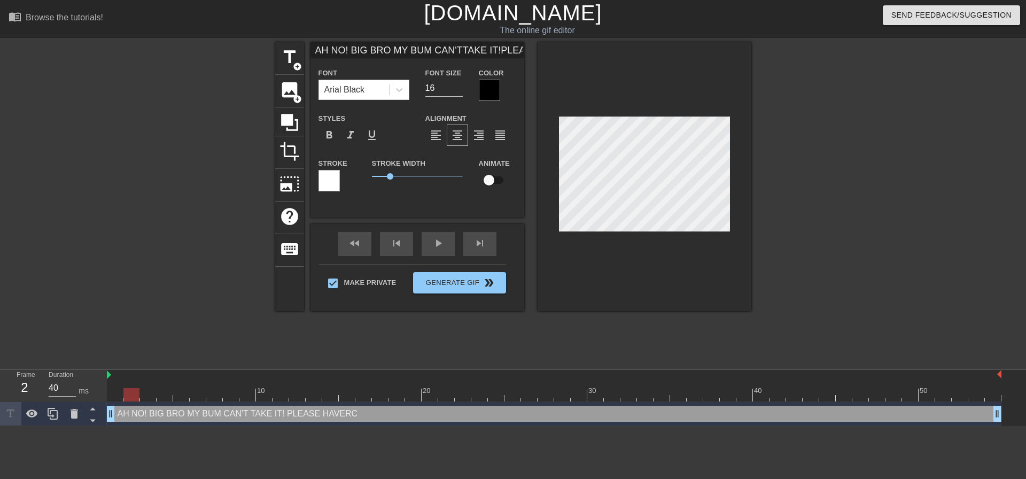
type input "AH NO! BIG BRO MY BUM CAN'TTAKE IT!PLEASE HAVERCY"
type textarea "AH NO! BIG BRO MY BUM CAN'T TAKE IT! PLEASE HAVERCY"
type input "AH NO! BIG BRO MY BUM CAN'TTAKE IT!PLEASE HAVERC"
type textarea "AH NO! BIG BRO MY BUM CAN'T TAKE IT! PLEASE HAVERC"
type input "AH NO! BIG BRO MY BUM CAN'TTAKE IT!PLEASE HAVER"
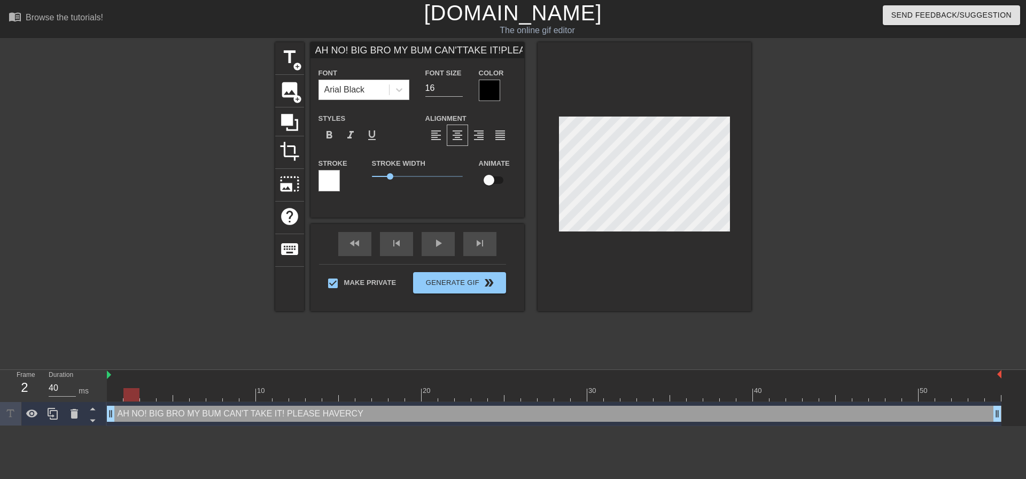
type textarea "AH NO! BIG BRO MY BUM CAN'T TAKE IT! PLEASE HAVER"
type input "AH NO! BIG BRO MY BUM CAN'TTAKE IT!PLEASE HAVE"
type textarea "AH NO! BIG BRO MY BUM CAN'T TAKE IT! PLEASE HAVE"
type input "AH NO! BIG BRO MY BUM CAN'TTAKE IT!PLEASE HAVE"
type textarea "AH NO! BIG BRO MY BUM CAN'T TAKE IT! PLEASE HAVE"
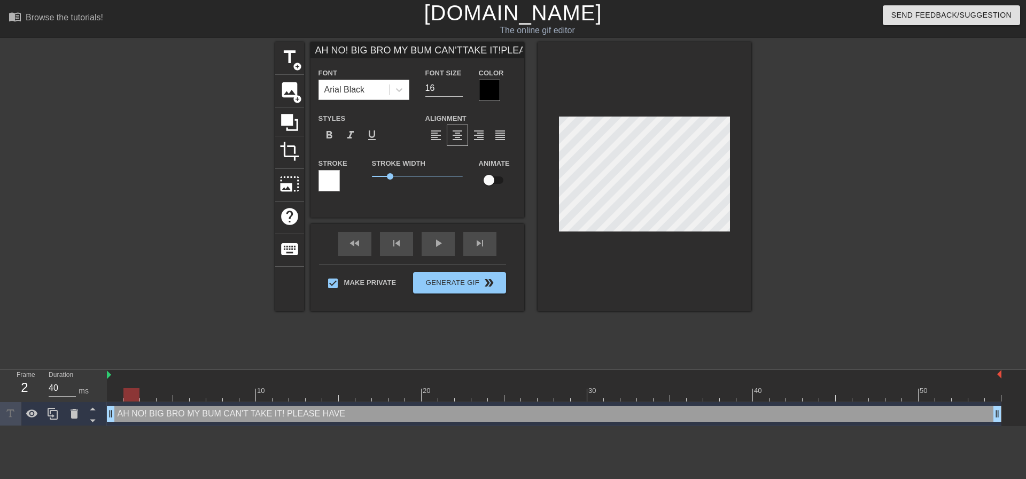
type input "AH NO! BIG BRO MY BUM CAN'TTAKE IT!PLEASE HAVE M"
type textarea "AH NO! BIG BRO MY BUM CAN'T TAKE IT! PLEASE HAVE M"
type input "AH NO! BIG BRO MY BUM CAN'TTAKE IT!PLEASE HAVE ME"
type textarea "AH NO! BIG BRO MY BUM CAN'T TAKE IT! PLEASE HAVE ME"
type input "AH NO! BIG BRO MY BUM CAN'TTAKE IT!PLEASE HAVE MER"
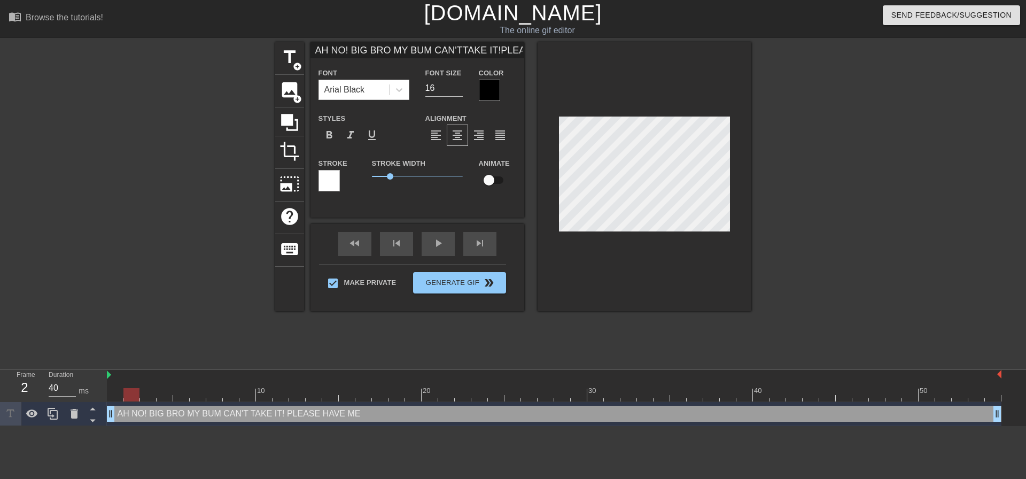
type textarea "AH NO! BIG BRO MY BUM CAN'T TAKE IT! PLEASE HAVE MER"
type input "AH NO! BIG BRO MY BUM CAN'TTAKE IT!PLEASE HAVE MERC"
type textarea "AH NO! BIG BRO MY BUM CAN'T TAKE IT! PLEASE HAVE MERC"
type input "AH NO! BIG BRO MY BUM CAN'TTAKE IT!PLEASE HAVE MERCY"
type textarea "AH NO! BIG BRO MY BUM CAN'T TAKE IT! PLEASE HAVE MERCY"
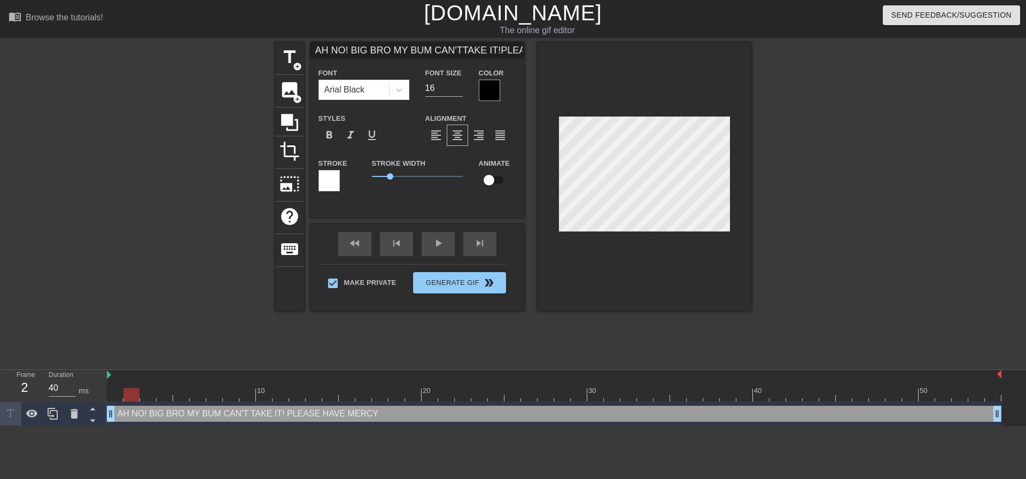
type input "AH NO! BIG BRO MY BUM CAN'TTAKE IT!PLEASE HAVE MERCY!"
type textarea "AH NO! BIG BRO MY BUM CAN'T TAKE IT! PLEASE HAVE MERCY!"
type input "AH NO! BIG BRO MY BUM CAN'TTAKE IT!PLEASE HAVE MERCY!"
type textarea "AH NO! BIG BRO MY BUM CAN'T TAKE IT! PLEASE HAVE MERCY!"
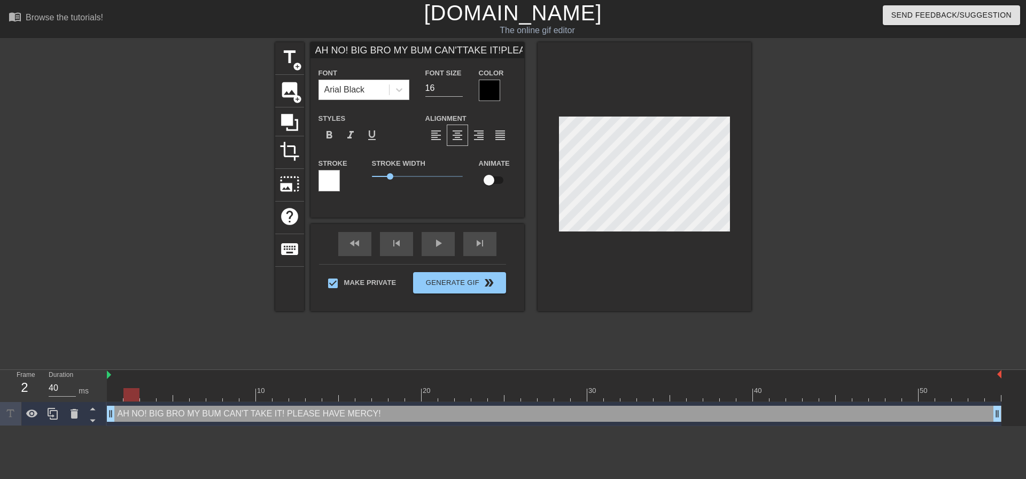
type input "AH NO! BIG BRO MY BUM CAN'TTAKE IT!PLEASE HAVE MERCY! I"
type textarea "AH NO! BIG BRO MY BUM CAN'T TAKE IT! PLEASE HAVE MERCY! I"
type input "AH NO! BIG BRO MY BUM CAN'TTAKE IT!PLEASE HAVE MERCY! IM"
type textarea "AH NO! BIG BRO MY BUM CAN'T TAKE IT! PLEASE HAVE MERCY! IM"
type input "AH NO! BIG BRO MY BUM CAN'TTAKE IT!PLEASE HAVE MERCY! IM"
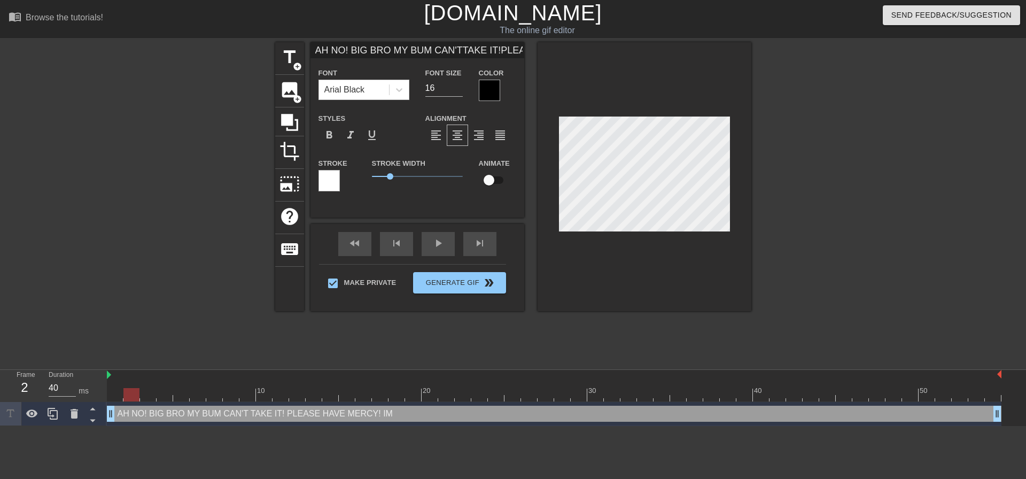
type textarea "AH NO! BIG BRO MY BUM CAN'T TAKE IT! PLEASE HAVE MERCY! IM"
type input "AH NO! BIG BRO MY BUM CAN'TTAKE IT!PLEASE HAVE MERCY! IM S"
type textarea "AH NO! BIG BRO MY BUM CAN'T TAKE IT! PLEASE HAVE MERCY! IM SO"
type input "AH NO! BIG BRO MY BUM CAN'TTAKE IT!PLEASE HAVE MERCY! IM SOR"
type textarea "AH NO! BIG BRO MY BUM CAN'T TAKE IT! PLEASE HAVE MERCY! IM SOR"
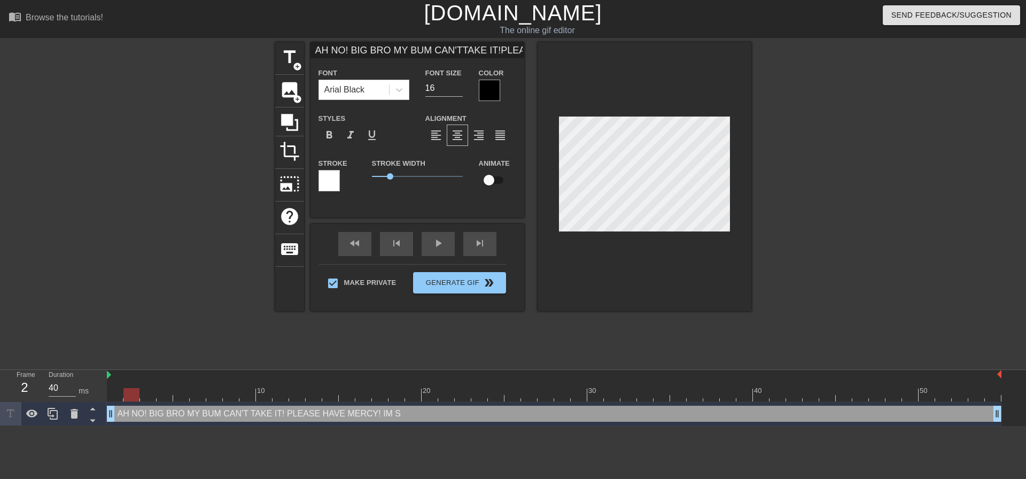
scroll to position [5, 7]
type input "AH NO! BIG BRO MY BUM CAN'TTAKE IT!PLEASE HAVE MERCY! IM SORR"
type textarea "AH NO! BIG BRO MY BUM CAN'T TAKE IT! PLEASE HAVE MERCY! IM SORRT"
type input "AH NO! BIG BRO MY BUM CAN'TTAKE IT!PLEASE HAVE MERCY! IM SORRTY"
type textarea "AH NO! BIG BRO MY BUM CAN'T TAKE IT! PLEASE HAVE MERCY! IM SORRTY"
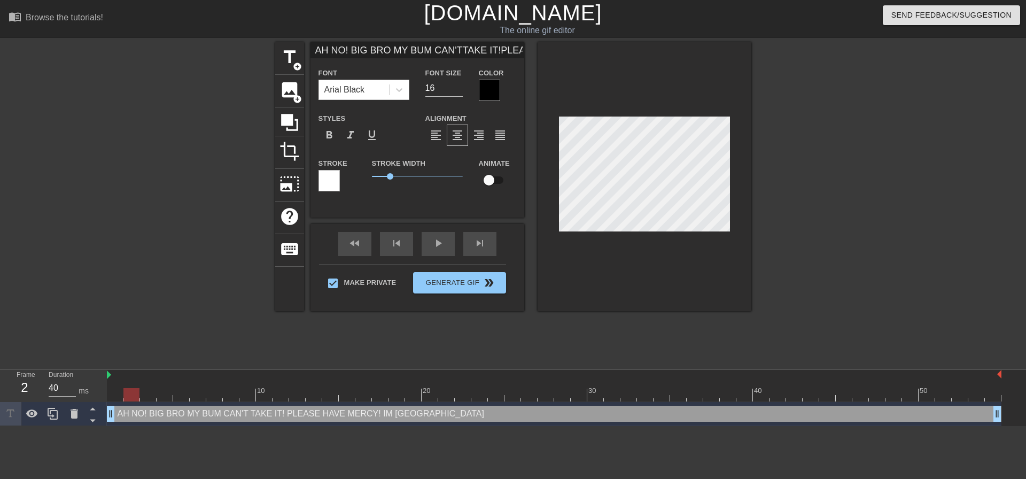
type input "AH NO! BIG BRO MY BUM CAN'TTAKE IT!PLEASE HAVE MERCY! IM SORRT"
type textarea "AH NO! BIG BRO MY BUM CAN'T TAKE IT! PLEASE HAVE MERCY! IM SORRT"
type input "AH NO! BIG BRO MY BUM CAN'TTAKE IT!PLEASE HAVE MERCY! IM SORR"
type textarea "AH NO! BIG BRO MY BUM CAN'T TAKE IT! PLEASE HAVE MERCY! IM SORR"
type input "AH NO! BIG BRO MY BUM CAN'TTAKE IT!PLEASE HAVE MERCY! IM SORRY"
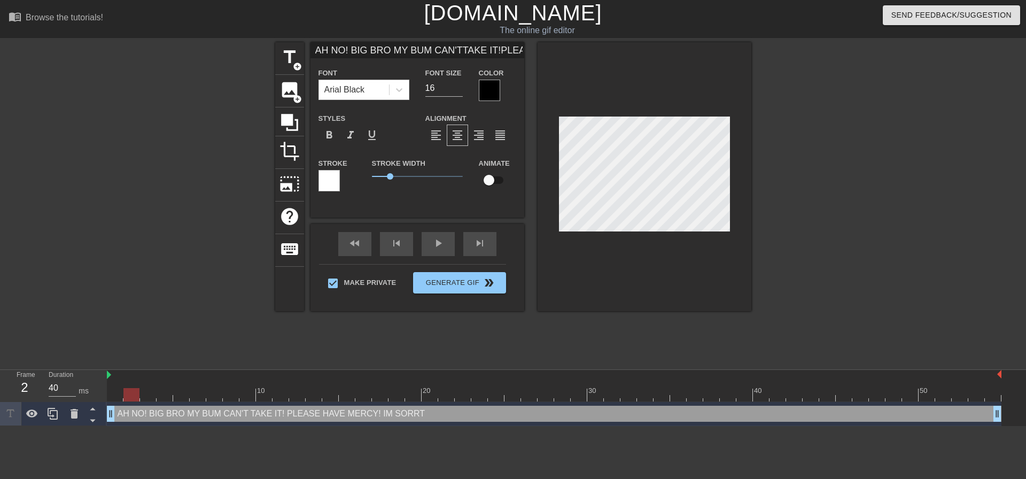
type textarea "AH NO! BIG BRO MY BUM CAN'T TAKE IT! PLEASE HAVE MERCY! IM SORRY"
type input "AH NO! BIG BRO MY BUM CAN'TTAKE IT!PLEASE HAVE MERCY! IM SORRY!"
type textarea "AH NO! BIG BRO MY BUM CAN'T TAKE IT! PLEASE HAVE MERCY! IM SORRY!"
click at [755, 176] on div "title add_circle image add_circle crop photo_size_select_large help keyboard AH…" at bounding box center [513, 202] width 1026 height 321
type input "AH NO! BIG BRO MY BUM CAN'TTAKE IT!PLEASE HAVE MERCY! IM SORRY!"
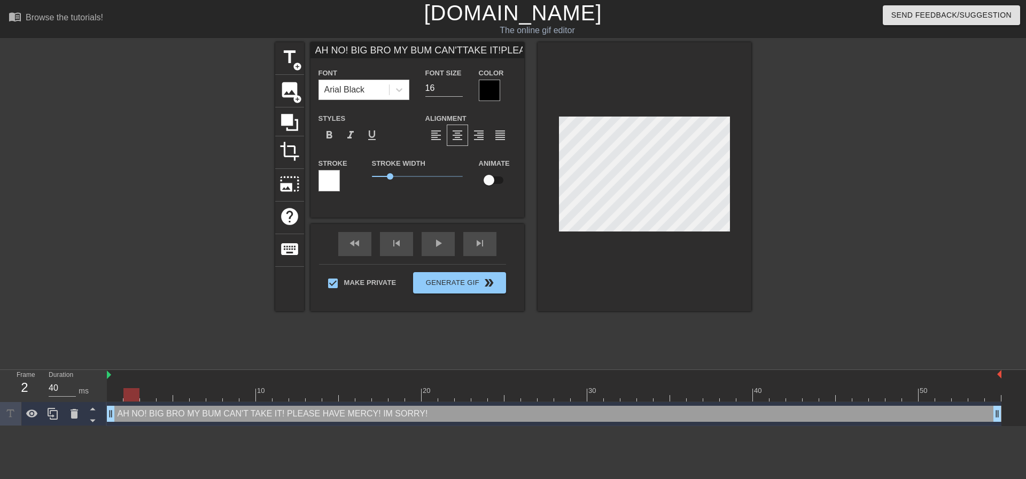
type textarea "AH NO! BIG BRO MY BUM CAN'T TAKE IT! PLEASE HAVE MERCY! IM SORRY!"
type input "AH NO! BIG BRO MY BUM CAN'TTAKE IT!PLEASE HAVE MERCY! IM SORRY!"
type textarea "AH NO! BIG BRO MY BUM CAN'T TAKE IT! PLEASE HAVE MERCY! IM SORRY!"
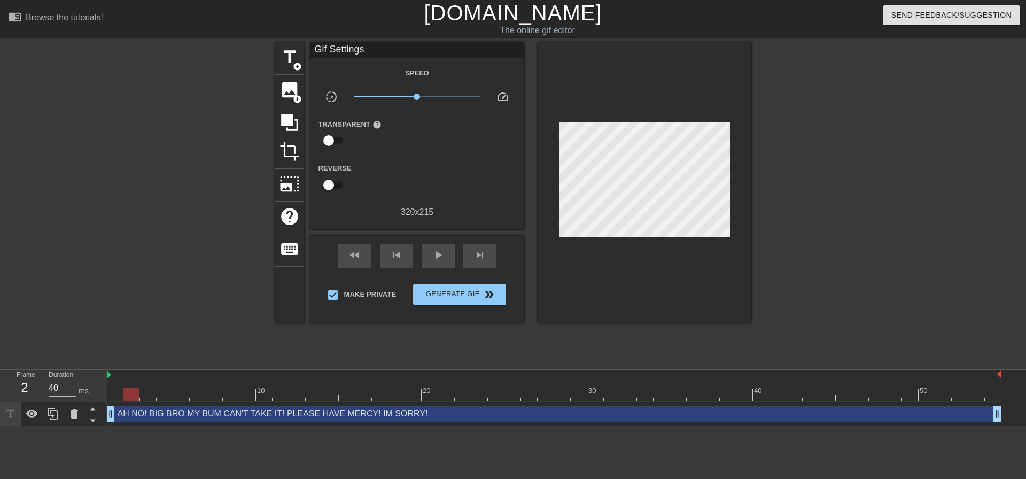
click at [835, 182] on div at bounding box center [844, 202] width 160 height 321
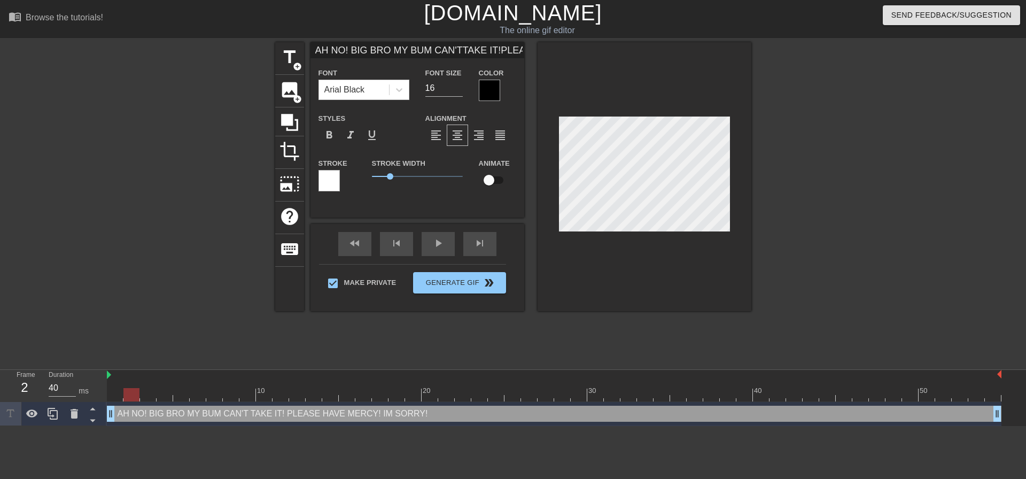
type input "AH NO! BIG BRO MY BUM CAN'TTAKE IT!PLEASE HAVE MERCY! IM SORRY!"
type textarea "AH NO! BIG BRO MY BUM CAN'T TAKE IT! PLEASE HAVE MERCY! IM SORRY!"
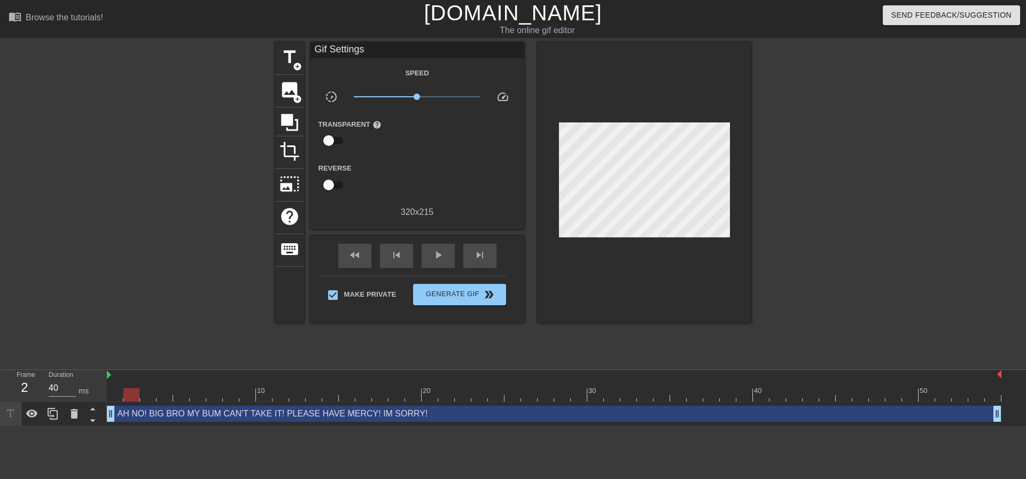
drag, startPoint x: 813, startPoint y: 197, endPoint x: 761, endPoint y: 197, distance: 52.4
click at [812, 198] on div at bounding box center [844, 202] width 160 height 321
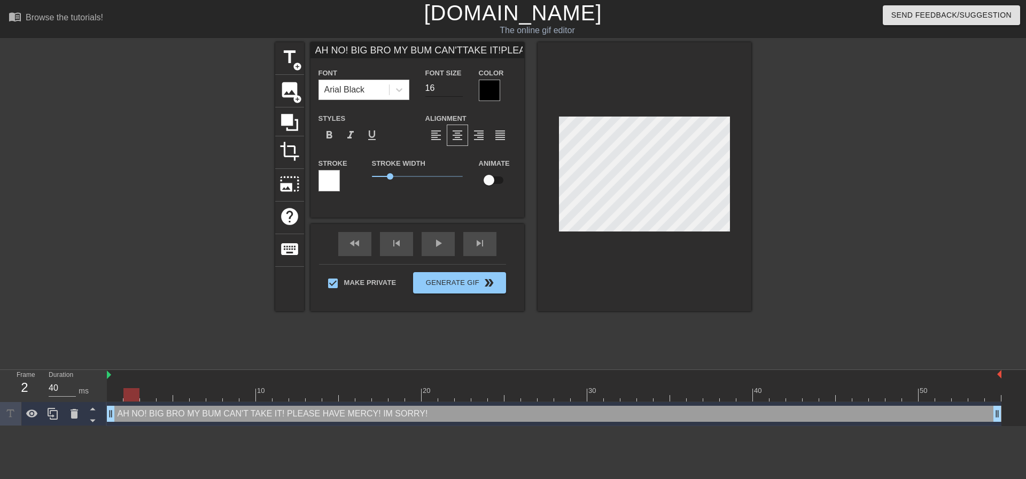
type input "AH NO! BIG BRO MY BUM CAN'TTAKE IT!PLEASE HAVE MERCY! IM SORRY!"
type input "17"
click at [462, 86] on input "17" at bounding box center [443, 88] width 37 height 17
click at [460, 86] on input "18" at bounding box center [443, 88] width 37 height 17
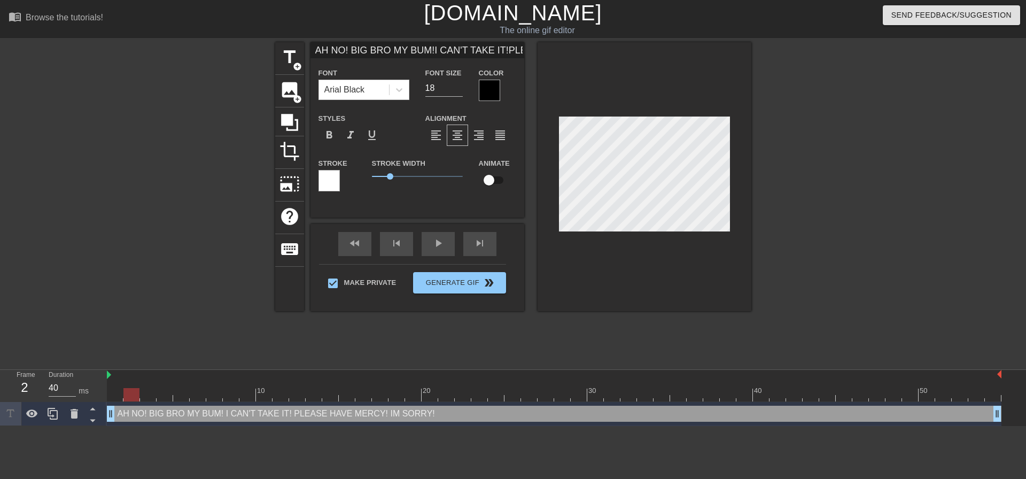
scroll to position [4, 1]
click at [760, 205] on div "title add_circle image add_circle crop photo_size_select_large help keyboard AH…" at bounding box center [513, 202] width 1026 height 321
drag, startPoint x: 797, startPoint y: 180, endPoint x: 763, endPoint y: 183, distance: 34.4
click at [796, 181] on div at bounding box center [844, 202] width 160 height 321
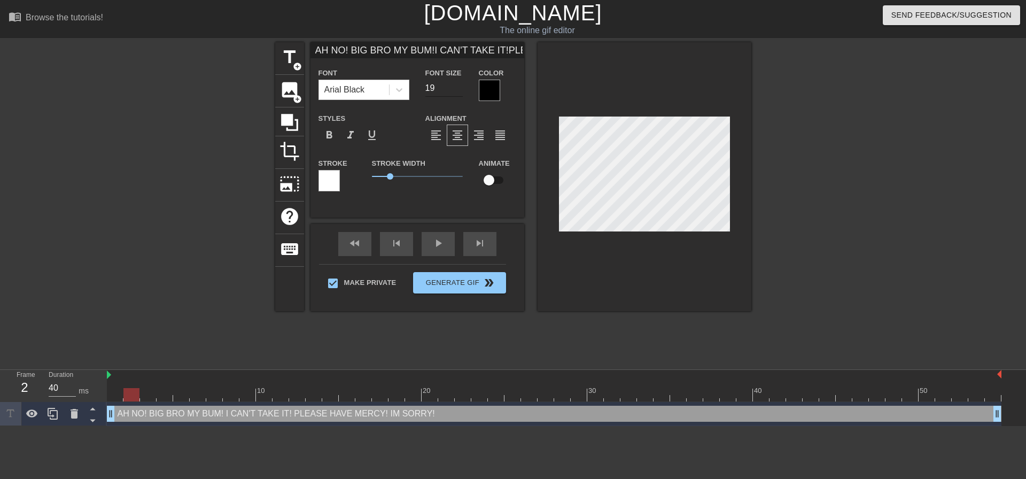
click at [458, 85] on input "19" at bounding box center [443, 88] width 37 height 17
click at [458, 85] on input "20" at bounding box center [443, 88] width 37 height 17
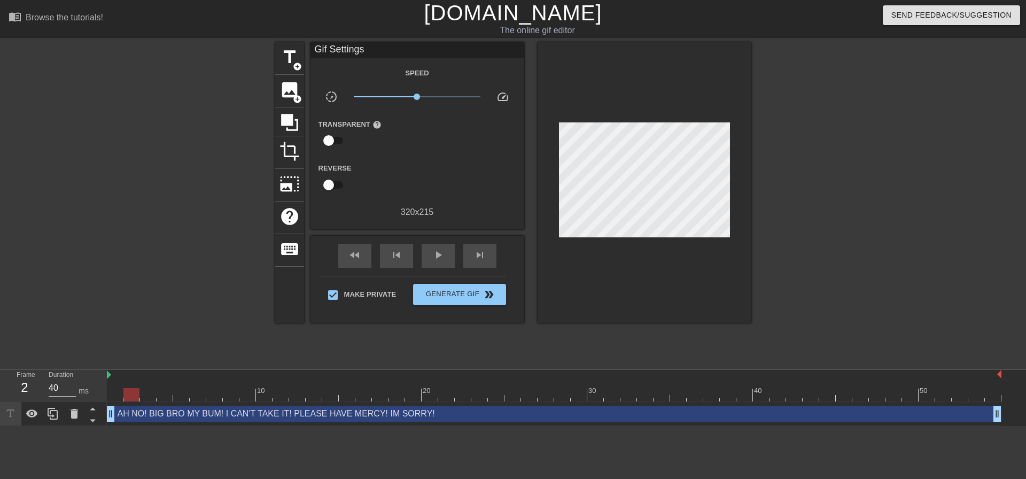
click at [806, 185] on div at bounding box center [844, 202] width 160 height 321
click at [462, 296] on span "Generate Gif double_arrow" at bounding box center [459, 294] width 84 height 13
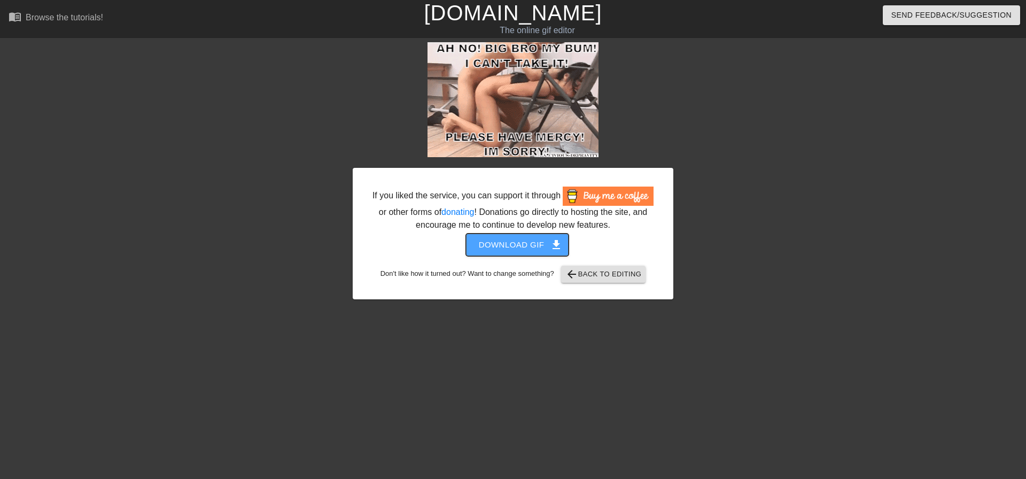
click at [554, 238] on span "Download gif get_app" at bounding box center [517, 245] width 77 height 14
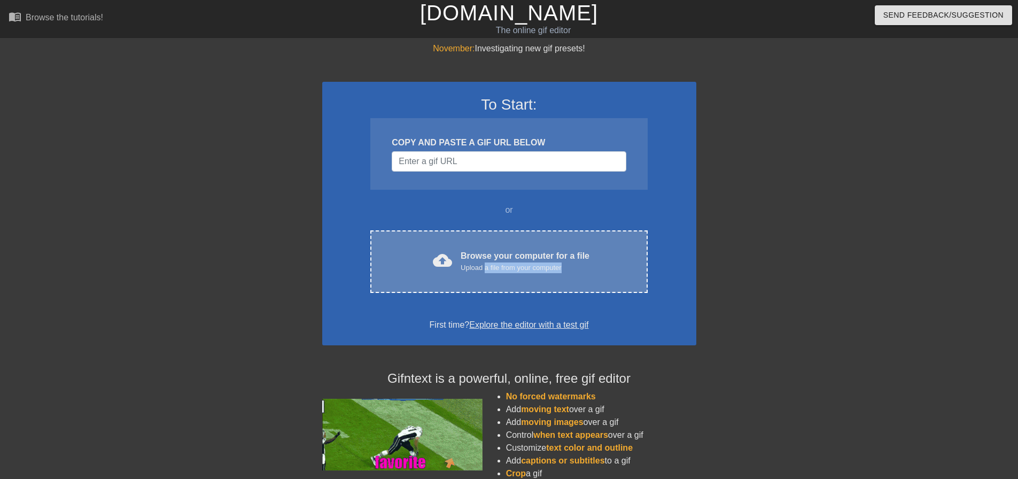
click at [484, 274] on div "cloud_upload Browse your computer for a file Upload a file from your computer C…" at bounding box center [508, 261] width 277 height 63
